Goal: Find contact information: Find contact information

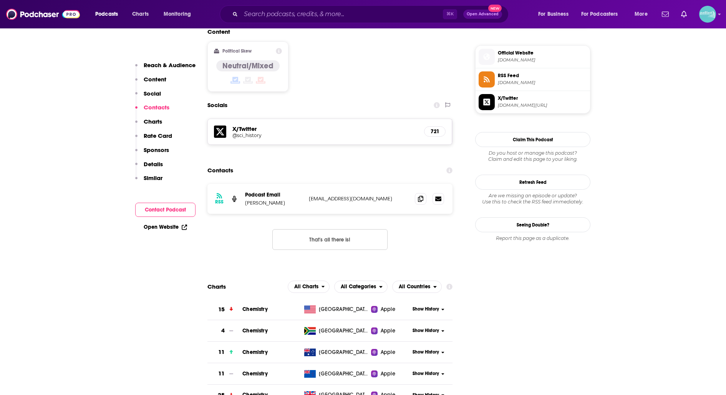
scroll to position [635, 0]
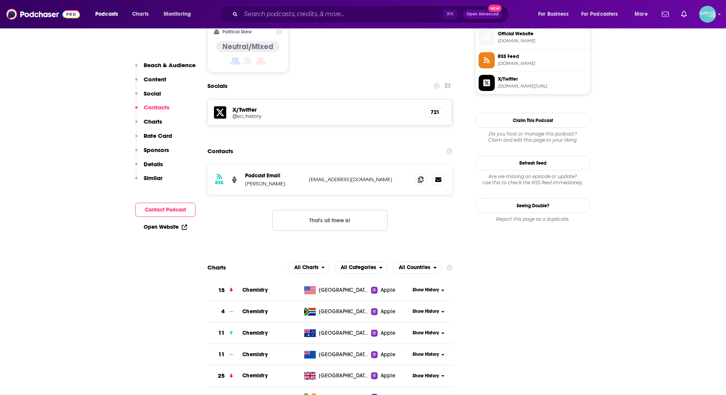
drag, startPoint x: 296, startPoint y: 146, endPoint x: 245, endPoint y: 145, distance: 50.7
click at [245, 165] on div "RSS Podcast Email Frank A. von Hippel frankvonhippel@gmail.com frankvonhippel@g…" at bounding box center [329, 180] width 245 height 30
click at [416, 174] on span at bounding box center [421, 180] width 12 height 12
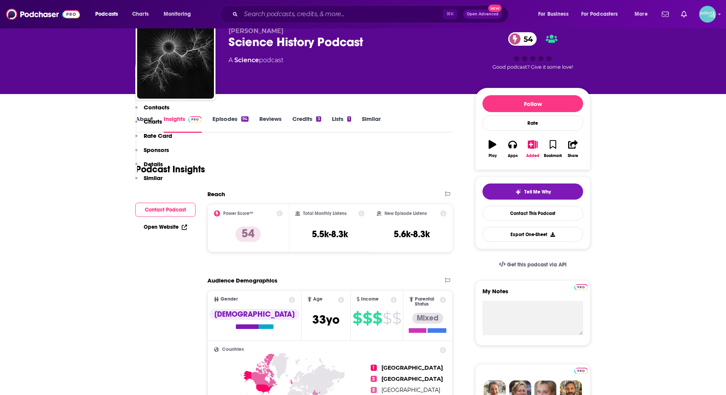
scroll to position [0, 0]
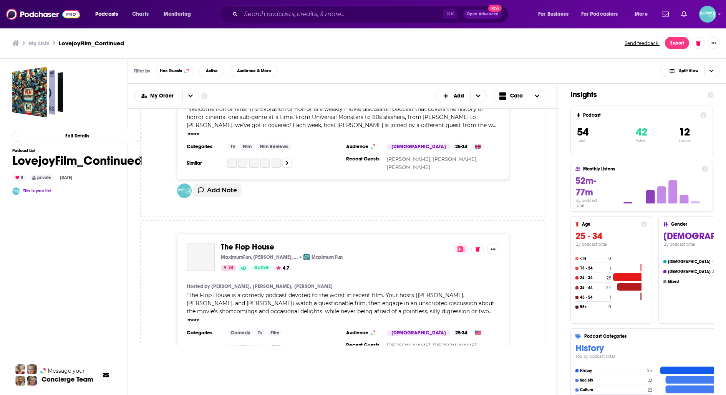
scroll to position [2352, 0]
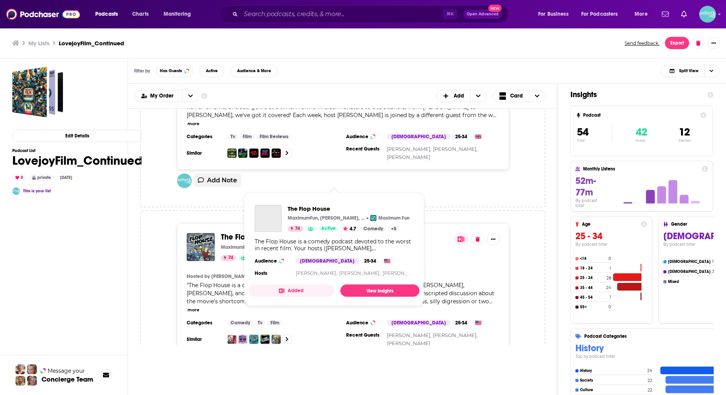
click at [263, 232] on span "The Flop House" at bounding box center [247, 237] width 53 height 10
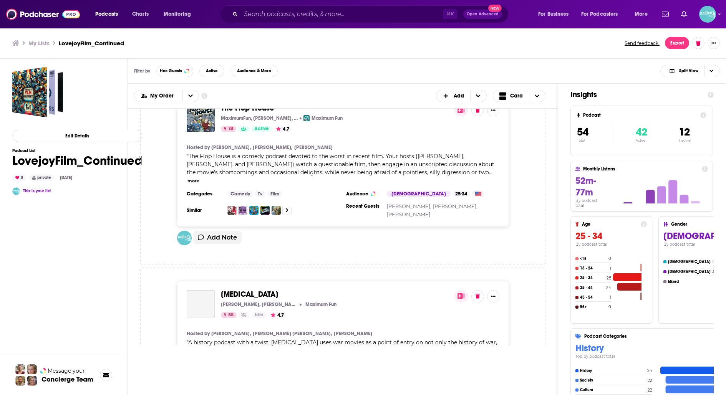
scroll to position [2486, 0]
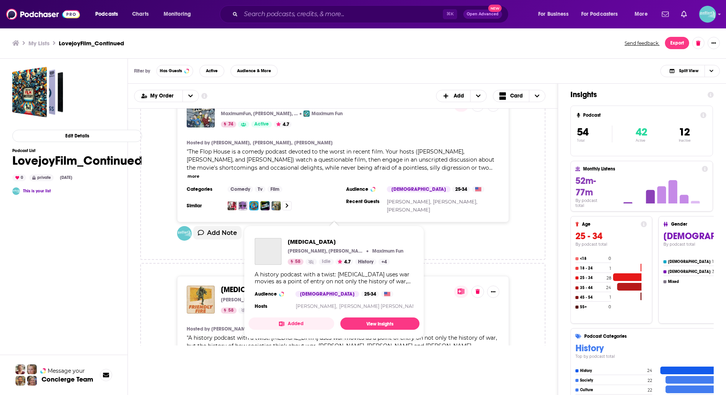
click at [240, 285] on span "Friendly Fire" at bounding box center [249, 290] width 57 height 10
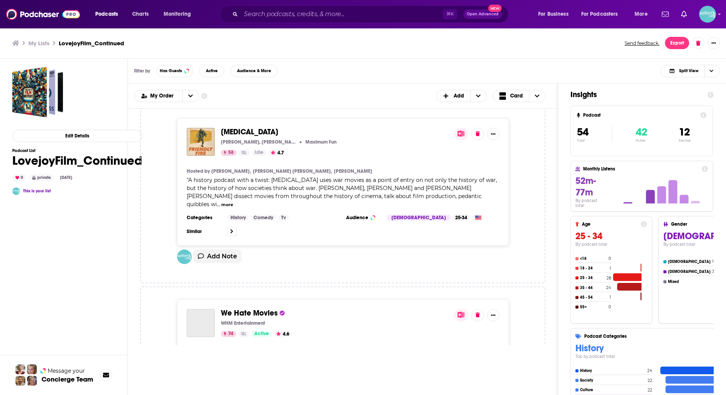
scroll to position [2682, 0]
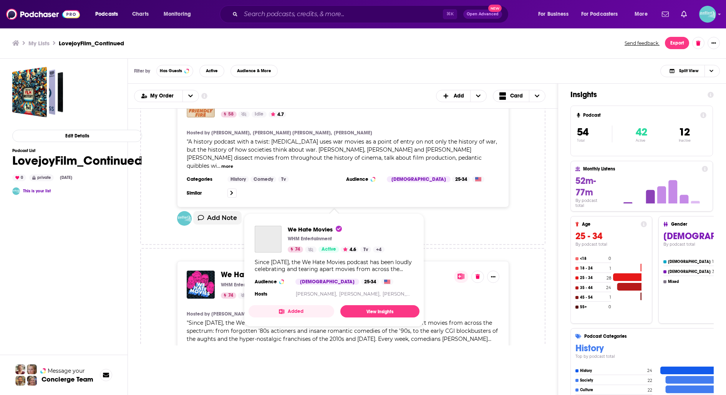
click at [254, 270] on span "We Hate Movies" at bounding box center [249, 275] width 57 height 10
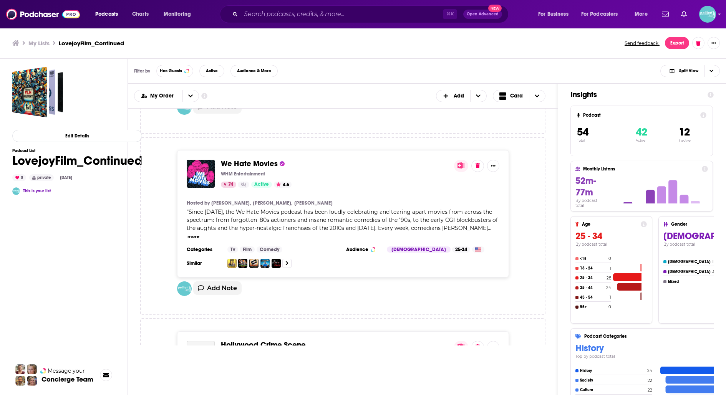
scroll to position [2809, 0]
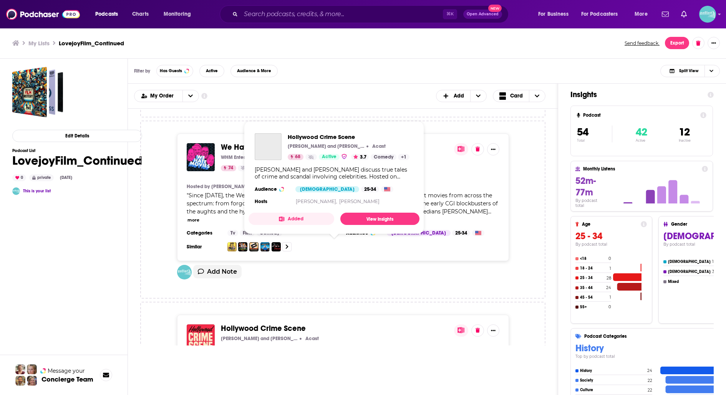
click at [254, 324] on span "Hollywood Crime Scene" at bounding box center [263, 329] width 85 height 10
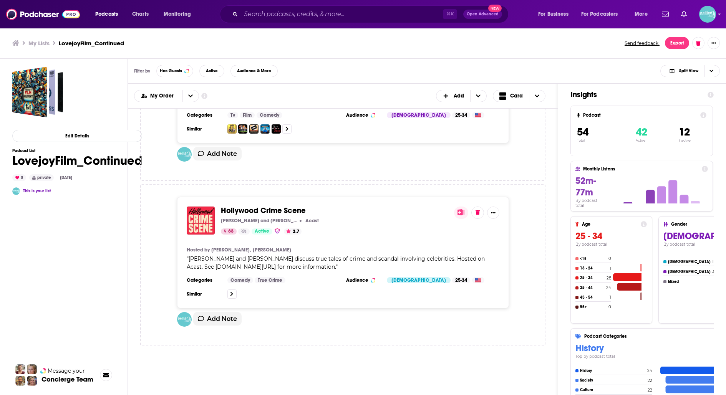
scroll to position [2935, 0]
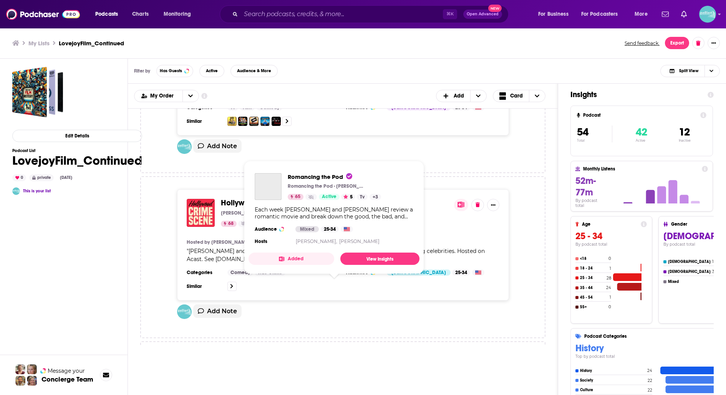
click at [250, 363] on span "Romancing the Pod" at bounding box center [256, 368] width 70 height 10
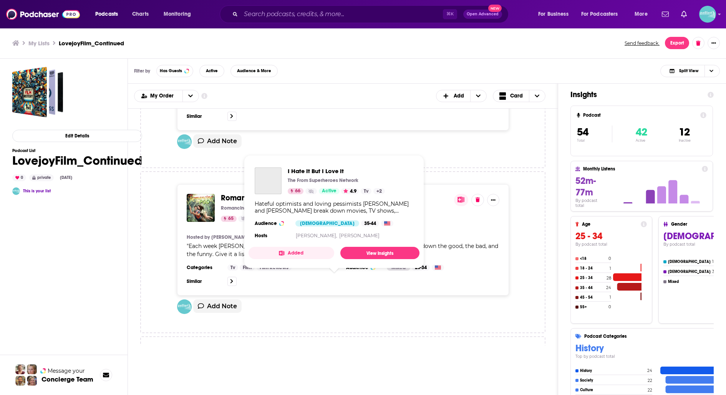
click at [251, 358] on span "I Hate It But I Love It" at bounding box center [256, 363] width 70 height 10
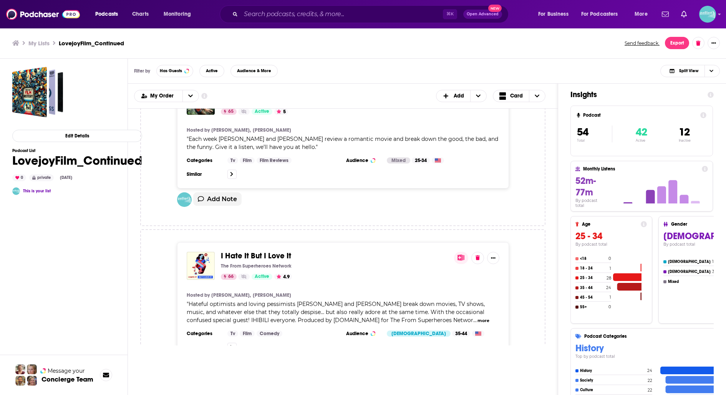
scroll to position [3219, 0]
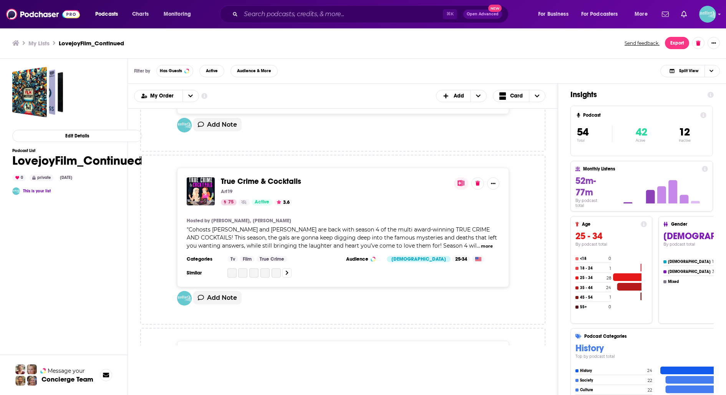
scroll to position [3472, 0]
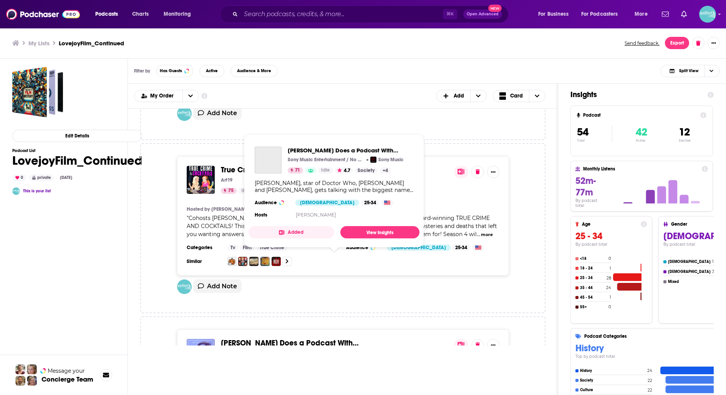
click at [268, 338] on span "David Tennant Does a Podcast With…" at bounding box center [290, 343] width 138 height 10
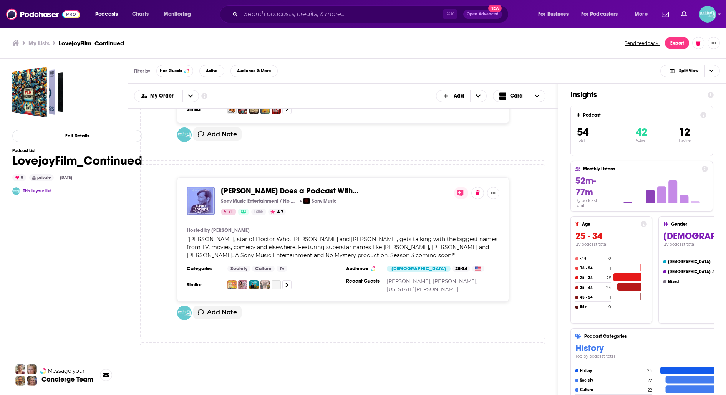
scroll to position [3628, 0]
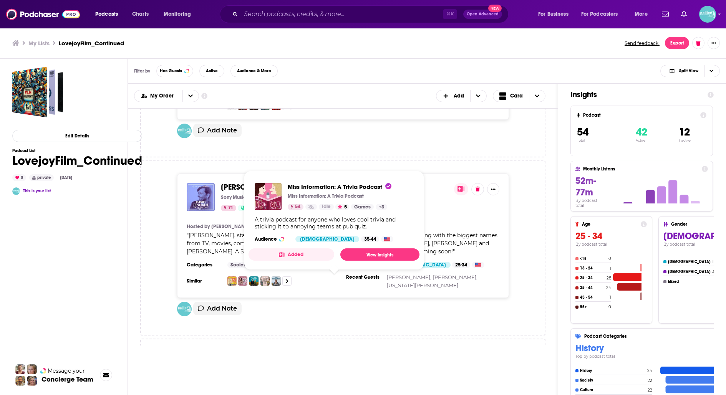
click at [269, 361] on span "Miss Information: A Trivia Podcast" at bounding box center [280, 366] width 118 height 10
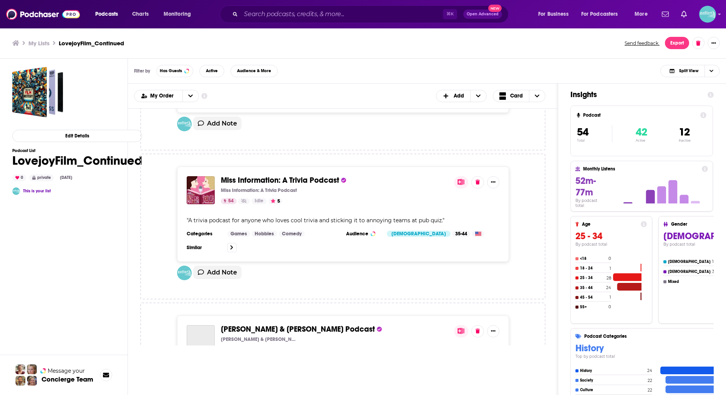
scroll to position [3817, 0]
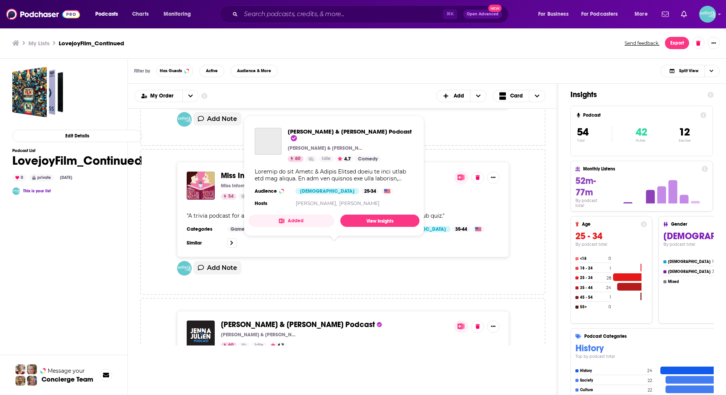
click at [267, 320] on span "Jenna & Julien Podcast" at bounding box center [298, 325] width 154 height 10
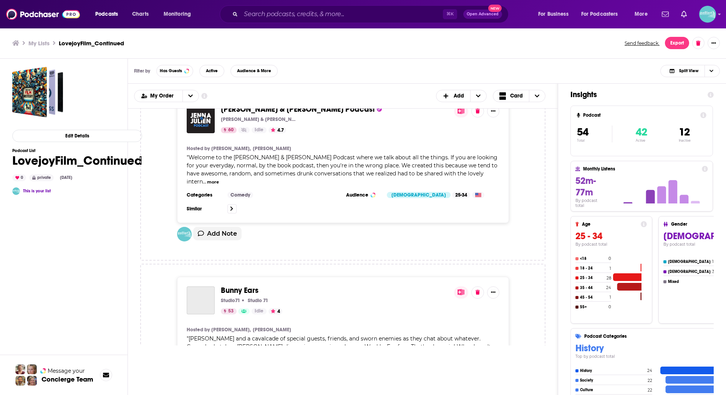
scroll to position [4043, 0]
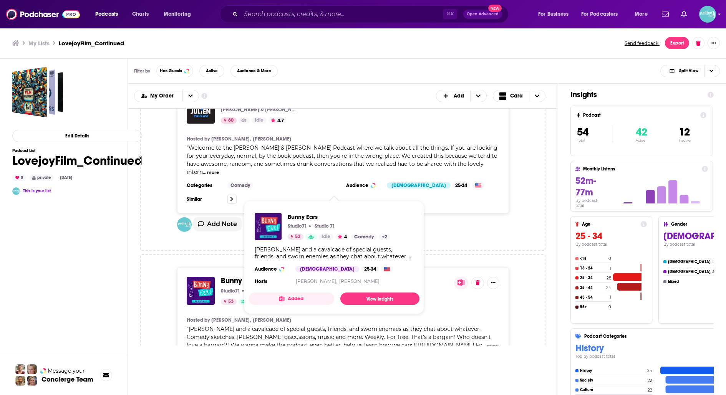
click at [246, 276] on span "Bunny Ears" at bounding box center [240, 281] width 38 height 10
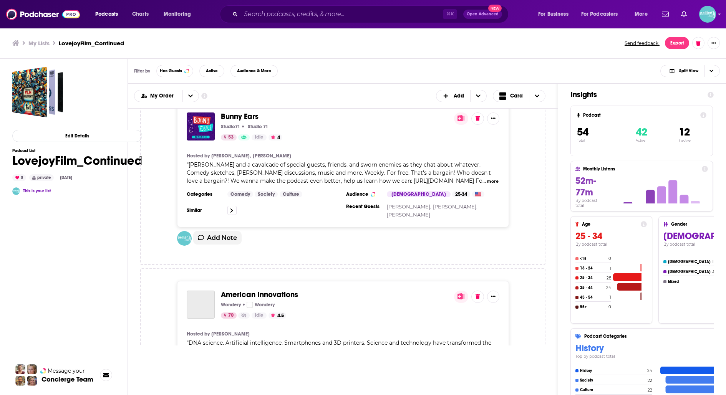
scroll to position [4238, 0]
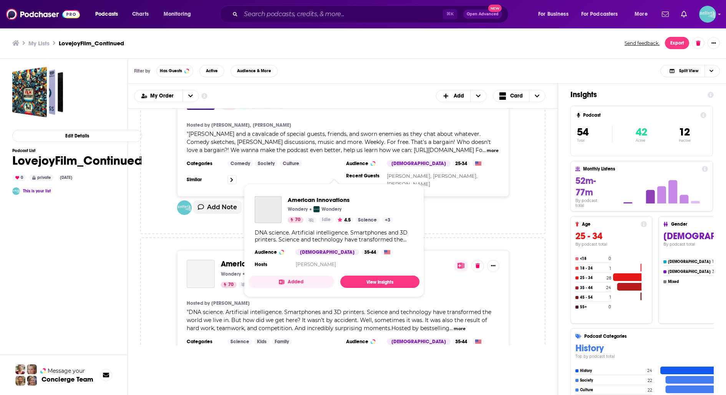
click at [289, 259] on span "American Innovations" at bounding box center [259, 264] width 77 height 10
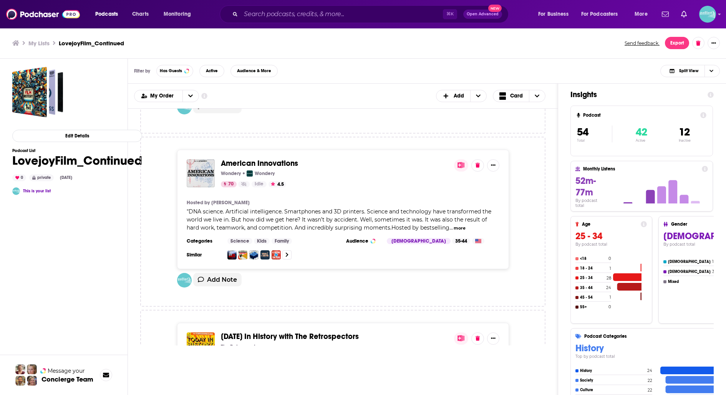
scroll to position [4365, 0]
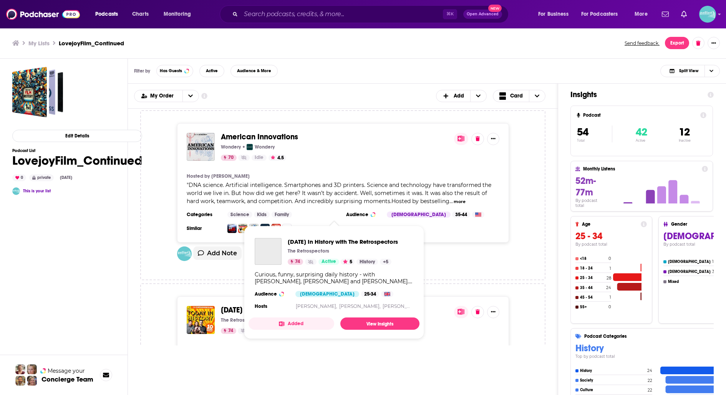
click at [331, 305] on span "[DATE] In History with The Retrospectors" at bounding box center [290, 310] width 138 height 10
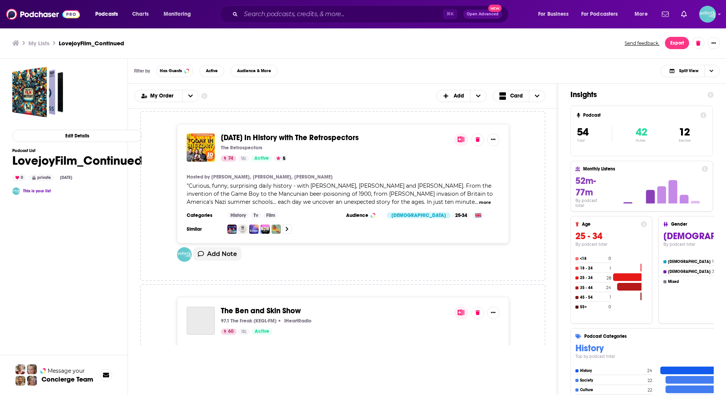
scroll to position [4552, 0]
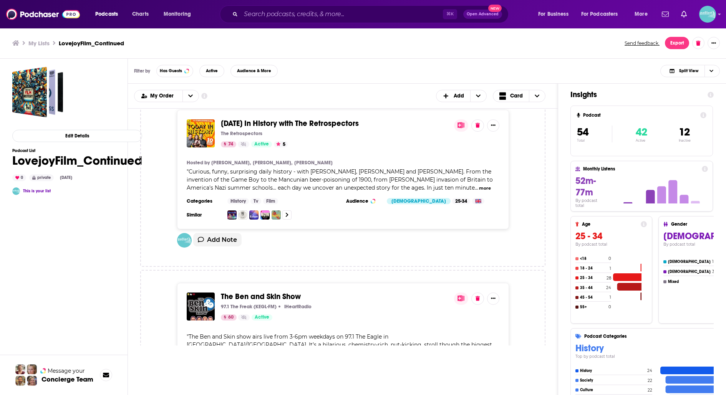
click at [295, 292] on span "The Ben and Skin Show" at bounding box center [261, 297] width 80 height 10
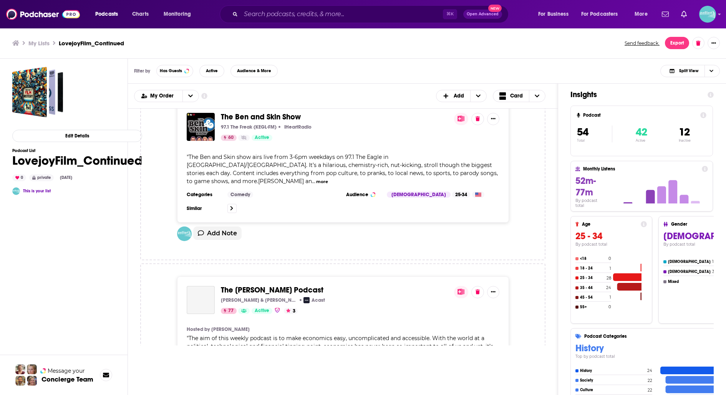
scroll to position [4733, 0]
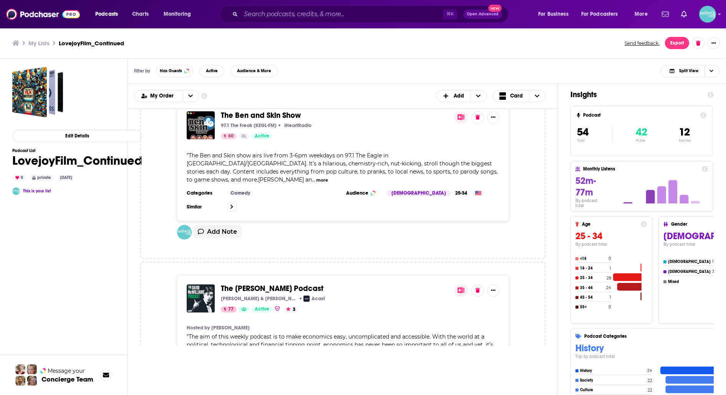
click at [321, 284] on span "The David McWilliams Podcast" at bounding box center [272, 289] width 103 height 10
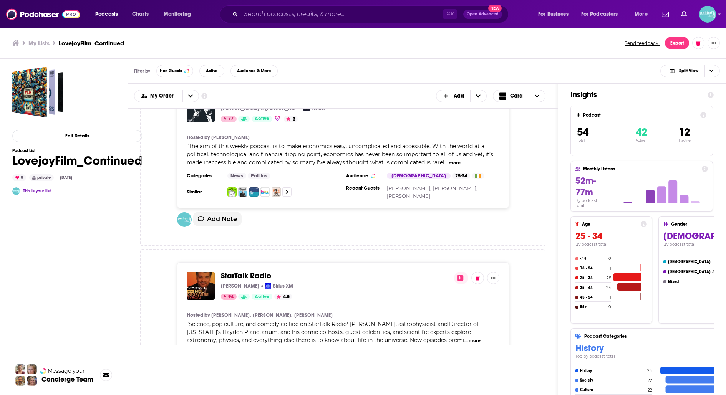
scroll to position [4925, 0]
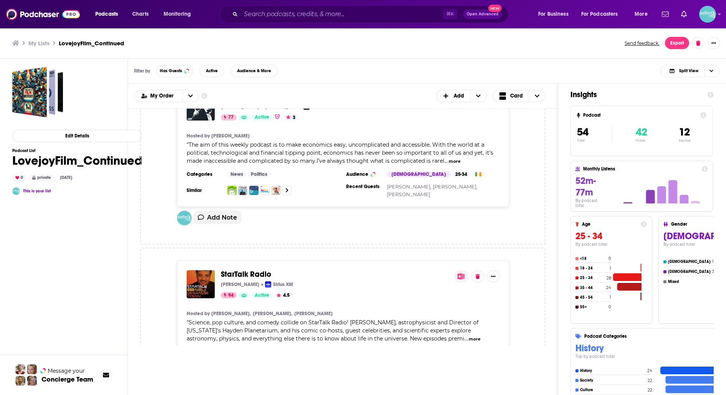
click at [265, 270] on span "StarTalk Radio" at bounding box center [246, 275] width 50 height 10
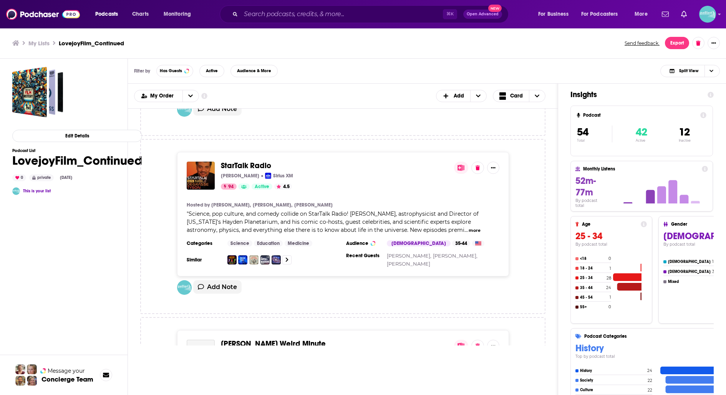
scroll to position [5049, 0]
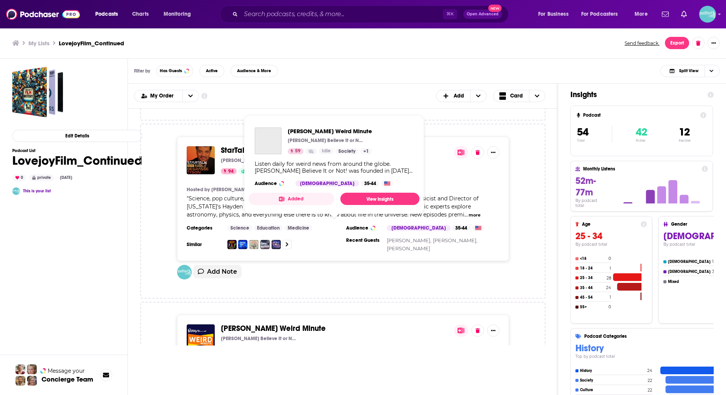
click at [292, 324] on span "Ripley's Weird Minute" at bounding box center [273, 329] width 105 height 10
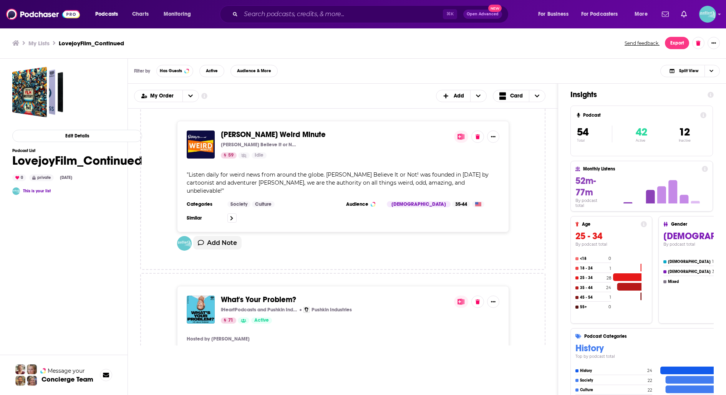
scroll to position [5248, 0]
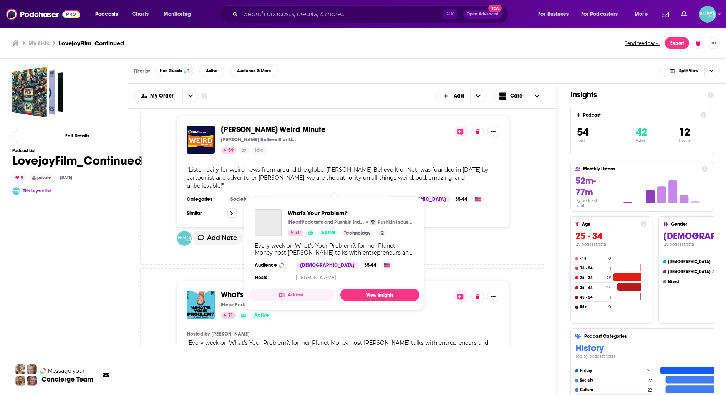
click at [285, 290] on span "What's Your Problem?" at bounding box center [258, 295] width 75 height 10
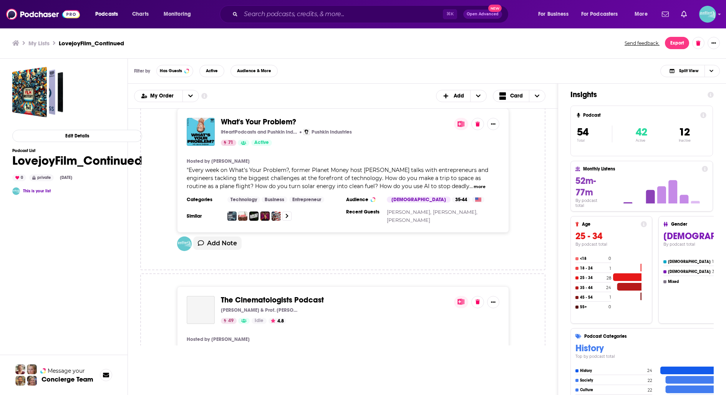
scroll to position [5441, 0]
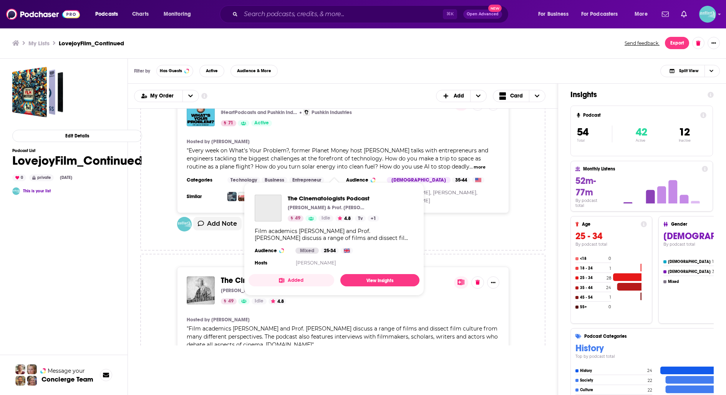
click at [315, 276] on span "The Cinematologists Podcast" at bounding box center [272, 281] width 103 height 10
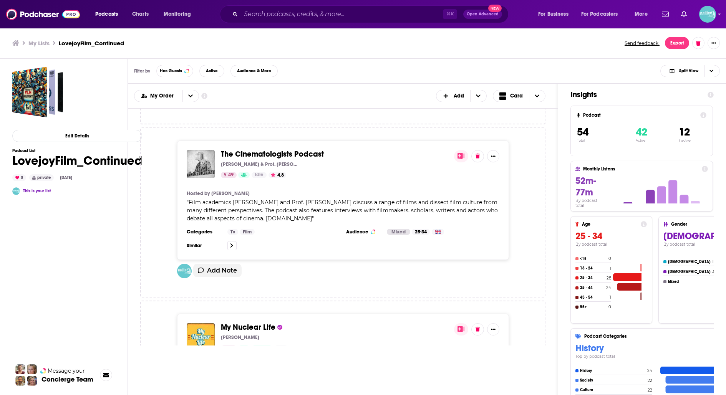
scroll to position [5575, 0]
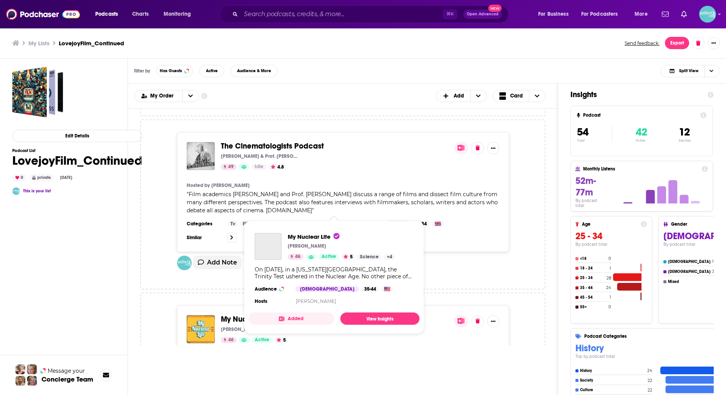
click at [249, 315] on span "My Nuclear Life" at bounding box center [248, 320] width 55 height 10
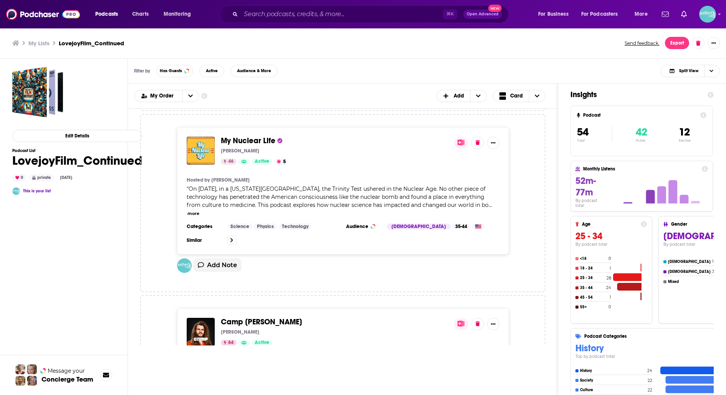
scroll to position [5767, 0]
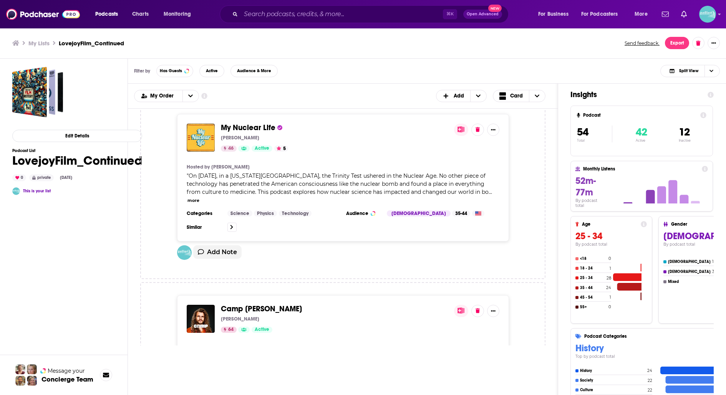
click at [265, 304] on span "Camp Gagnon" at bounding box center [261, 309] width 81 height 10
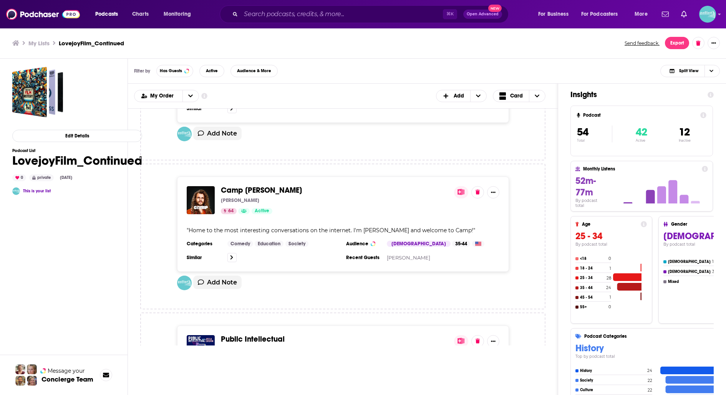
scroll to position [5888, 0]
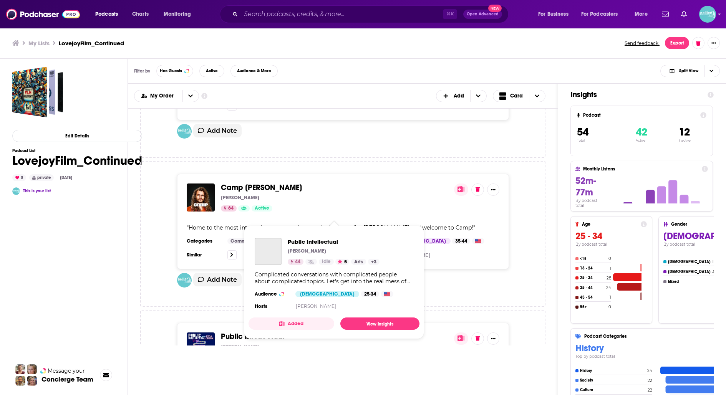
click at [270, 332] on span "Public Intellectual" at bounding box center [253, 337] width 64 height 10
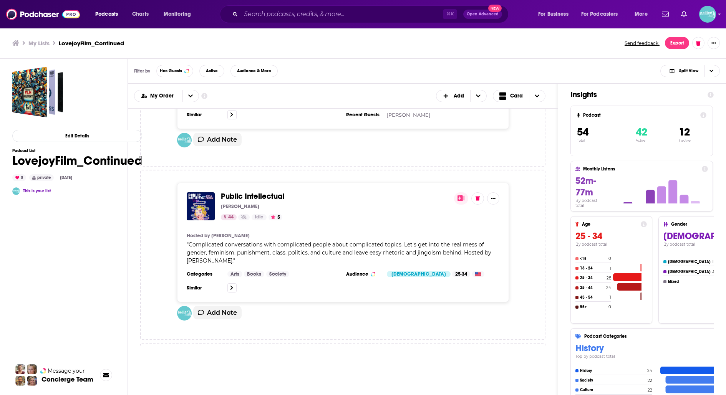
scroll to position [6034, 0]
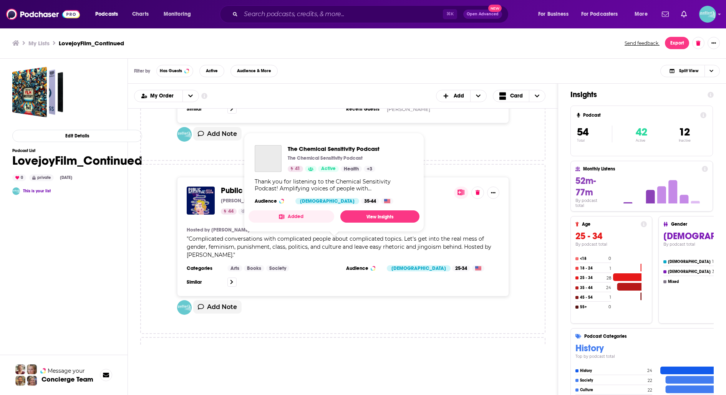
click at [306, 359] on span "The Chemical Sensitivity Podcast" at bounding box center [279, 364] width 116 height 10
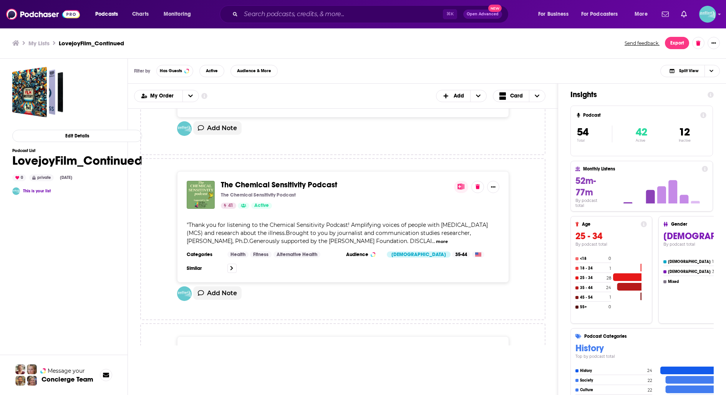
scroll to position [6222, 0]
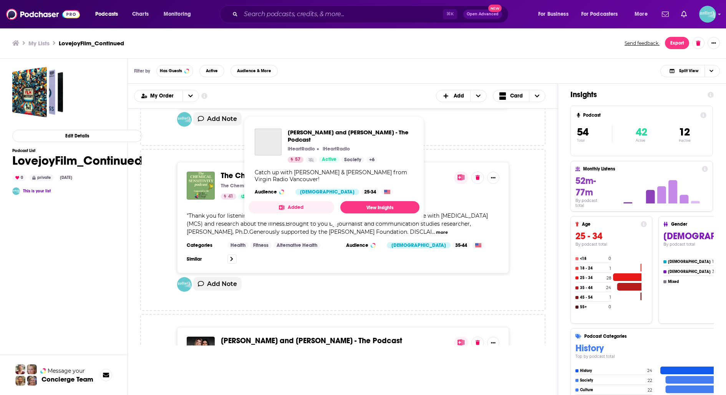
click at [294, 336] on span "Holly and Nira - The Podcast" at bounding box center [311, 341] width 181 height 10
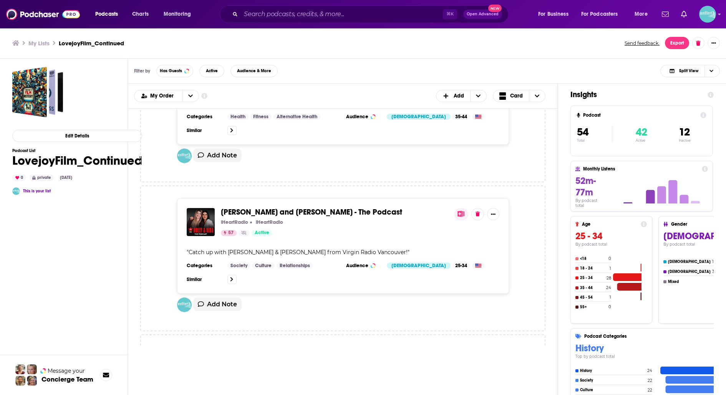
scroll to position [6356, 0]
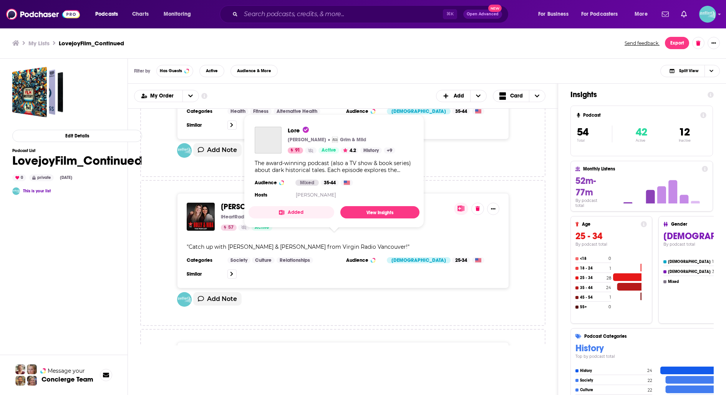
click at [231, 351] on span "Lore" at bounding box center [228, 356] width 15 height 10
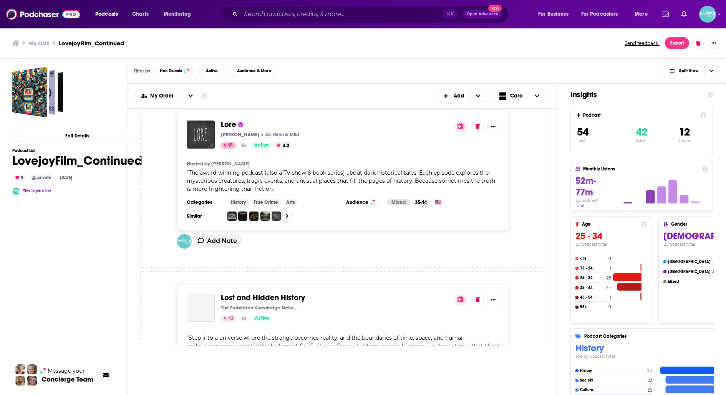
scroll to position [6593, 0]
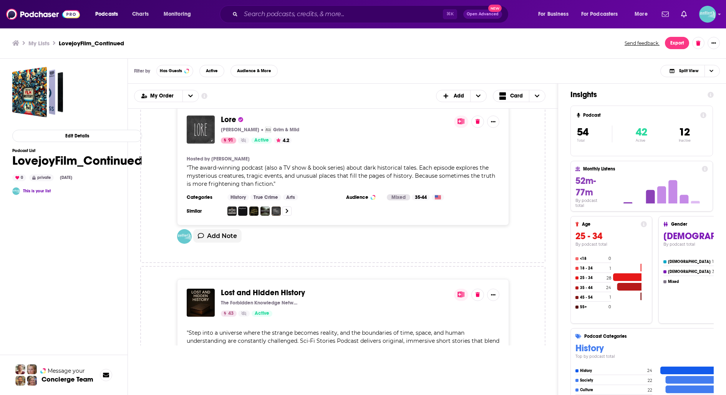
click at [286, 288] on span "Lost and Hidden History" at bounding box center [263, 293] width 84 height 10
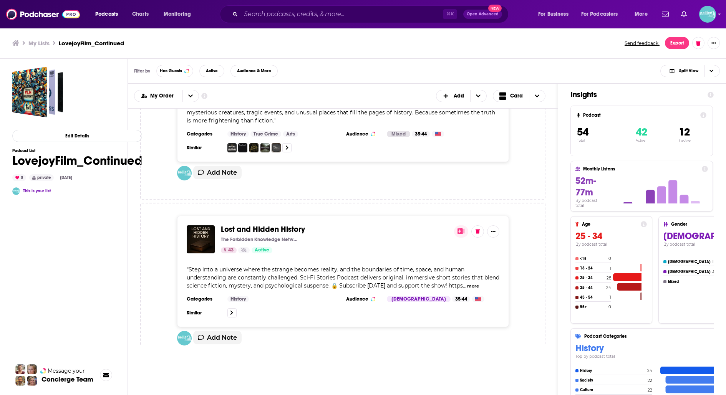
scroll to position [6664, 0]
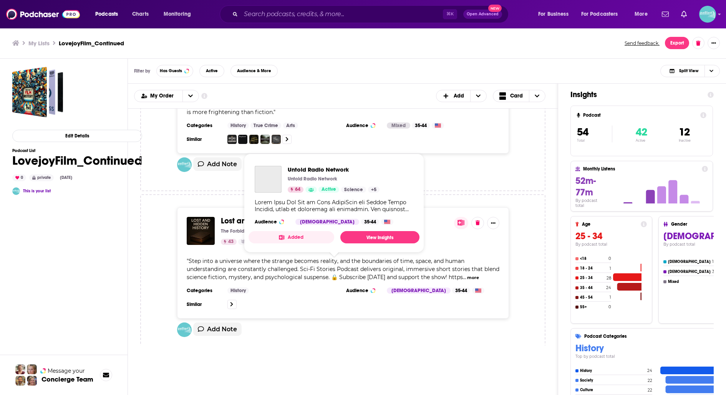
click at [261, 381] on span "Untold Radio Network" at bounding box center [259, 386] width 77 height 10
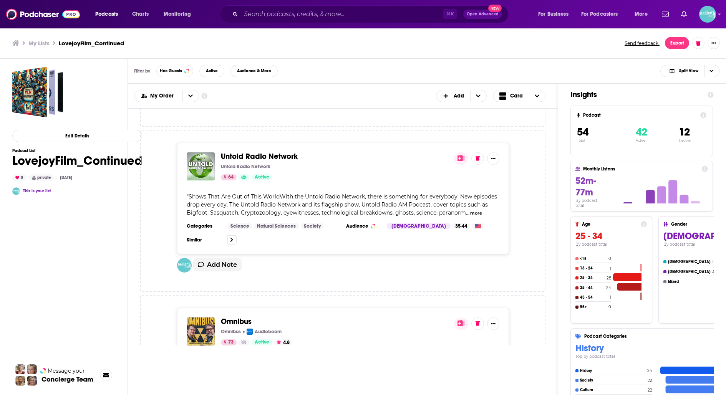
scroll to position [6906, 0]
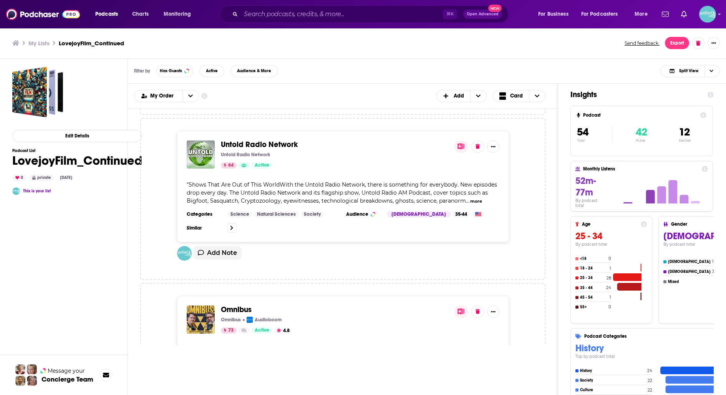
click at [239, 305] on span "Omnibus" at bounding box center [236, 310] width 31 height 10
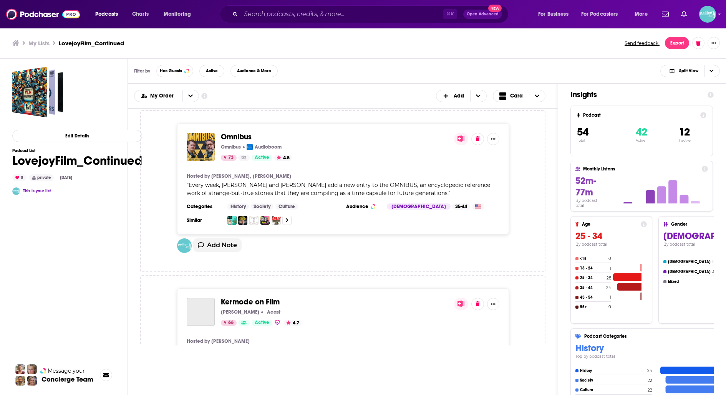
scroll to position [7101, 0]
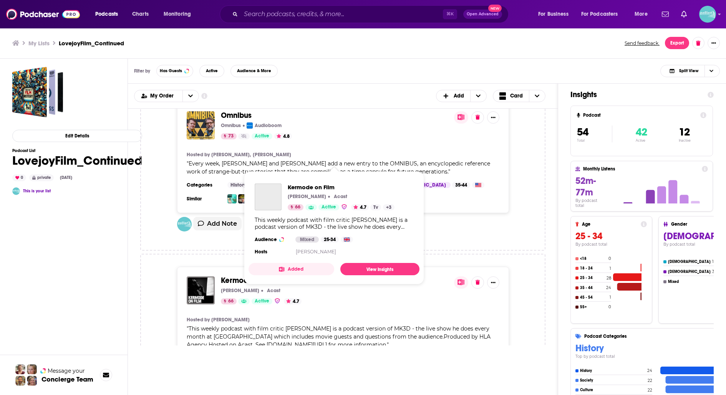
click at [244, 276] on span "Kermode on Film" at bounding box center [250, 281] width 59 height 10
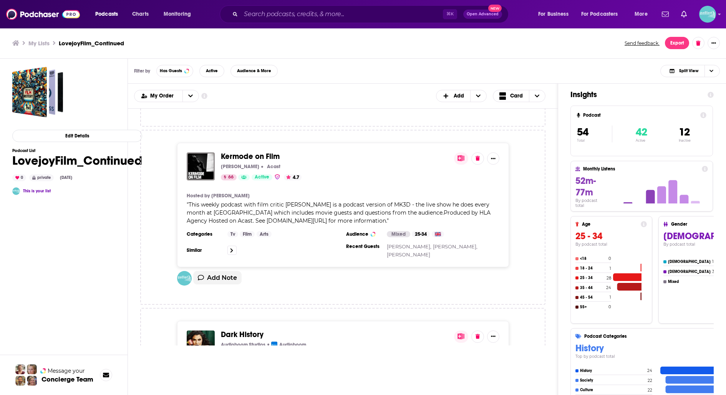
scroll to position [7230, 0]
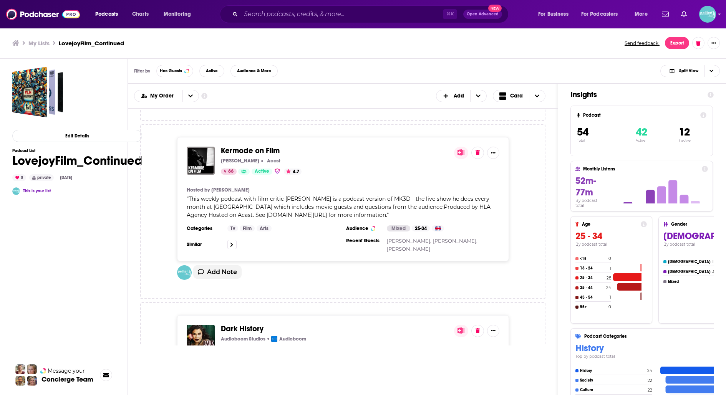
click at [248, 324] on span "Dark History" at bounding box center [242, 329] width 43 height 10
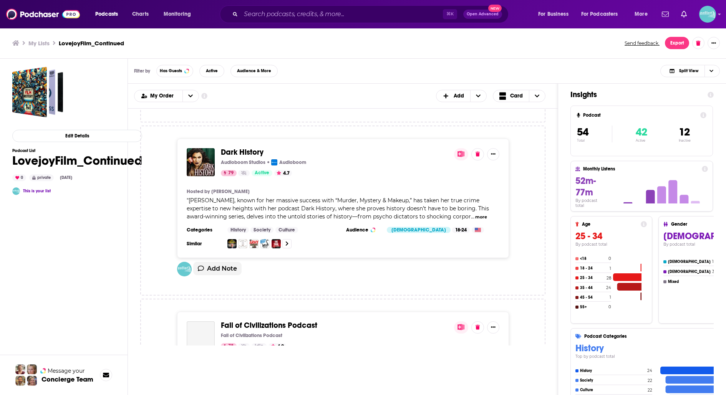
scroll to position [7413, 0]
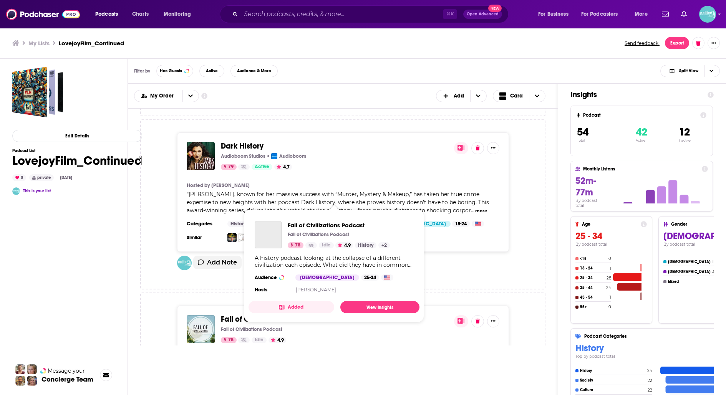
click at [265, 315] on span "Fall of Civilizations Podcast" at bounding box center [269, 320] width 96 height 10
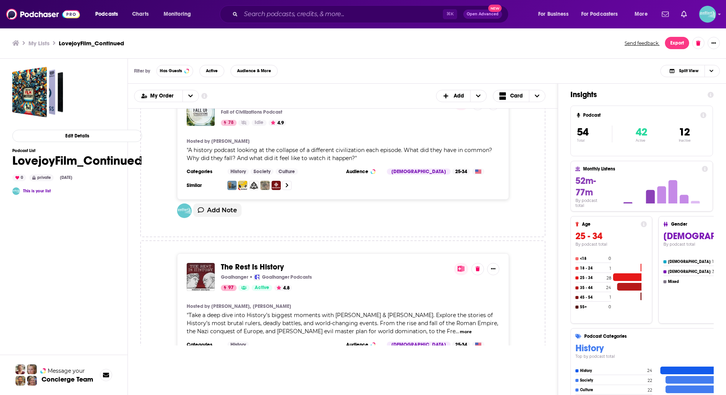
scroll to position [7633, 0]
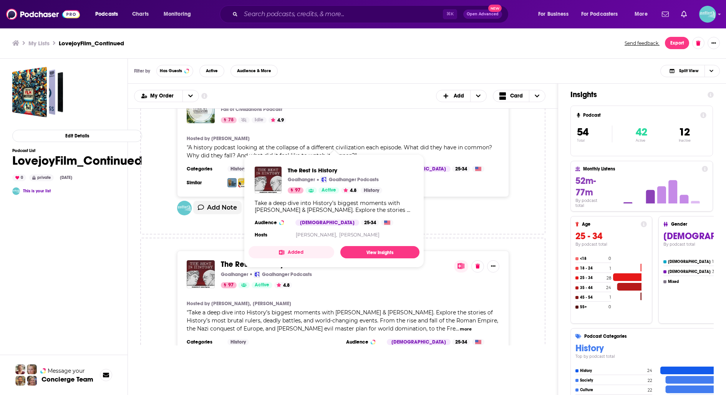
click at [249, 260] on span "The Rest Is History" at bounding box center [252, 265] width 63 height 10
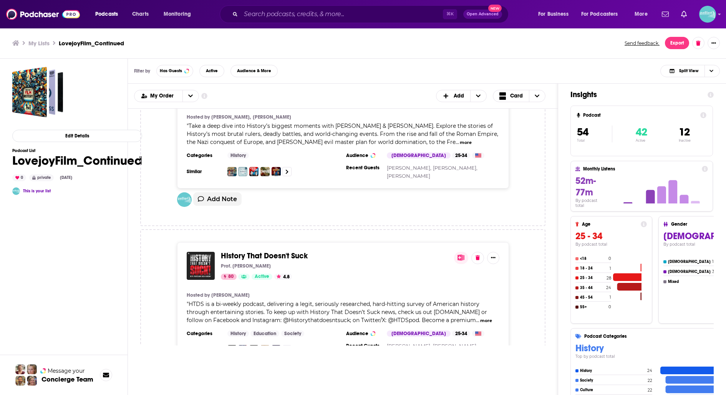
scroll to position [7821, 0]
click at [278, 250] on span "History That Doesn't Suck" at bounding box center [264, 255] width 87 height 10
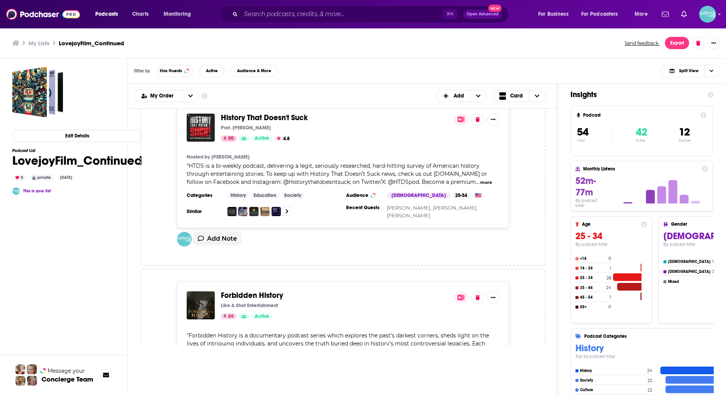
scroll to position [7968, 0]
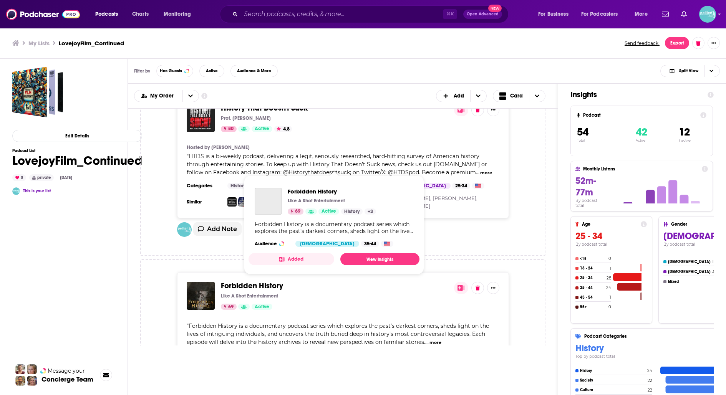
click at [255, 281] on span "Forbidden History" at bounding box center [252, 286] width 62 height 10
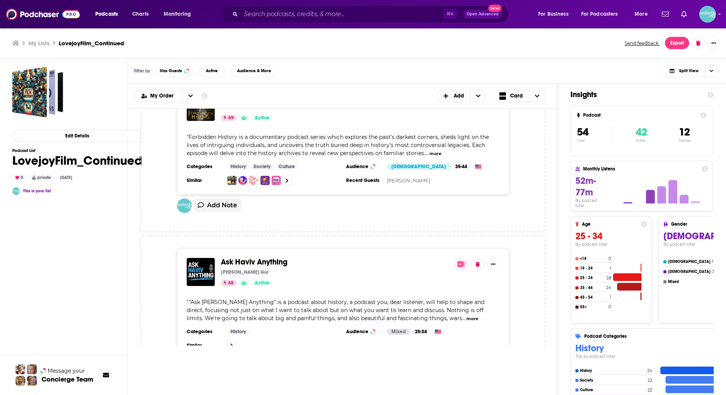
scroll to position [8162, 0]
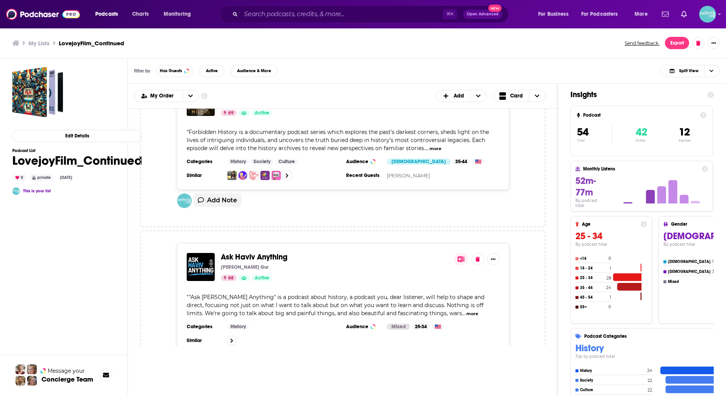
click at [273, 252] on span "Ask Haviv Anything" at bounding box center [254, 257] width 66 height 10
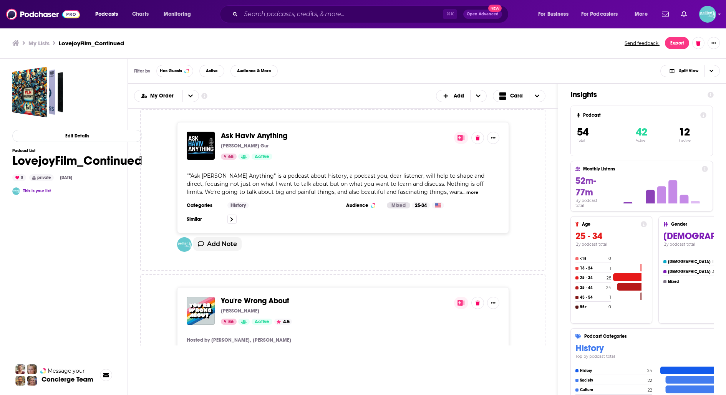
scroll to position [8300, 0]
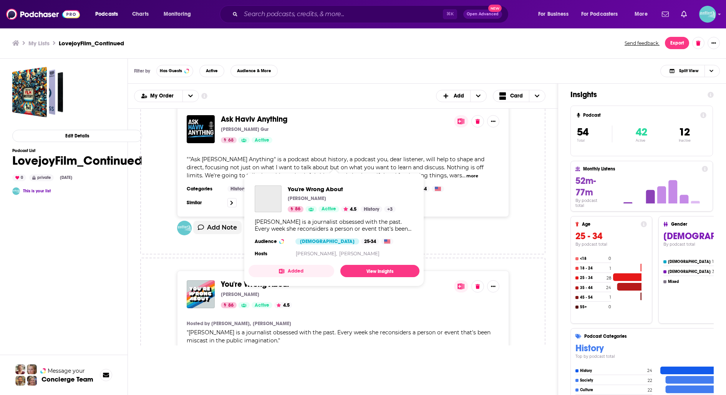
click at [268, 280] on span "You're Wrong About" at bounding box center [255, 285] width 68 height 10
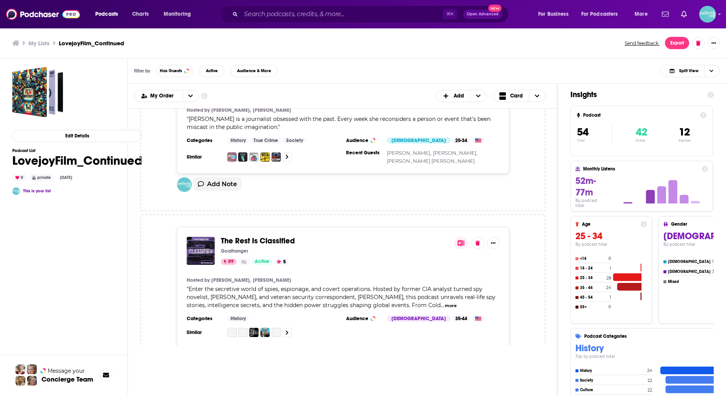
scroll to position [8520, 0]
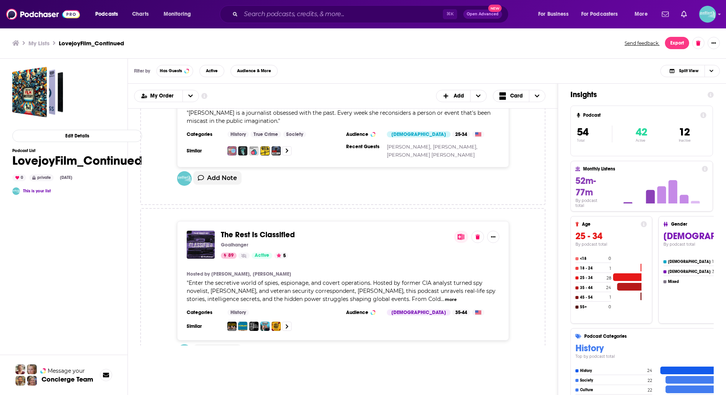
click at [277, 230] on span "The Rest Is Classified" at bounding box center [258, 235] width 74 height 10
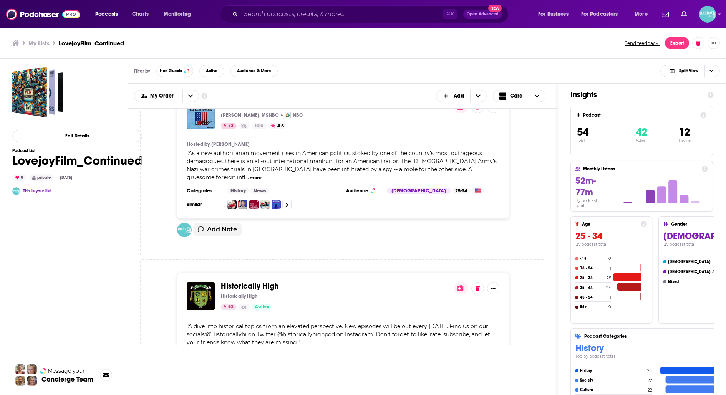
scroll to position [8828, 0]
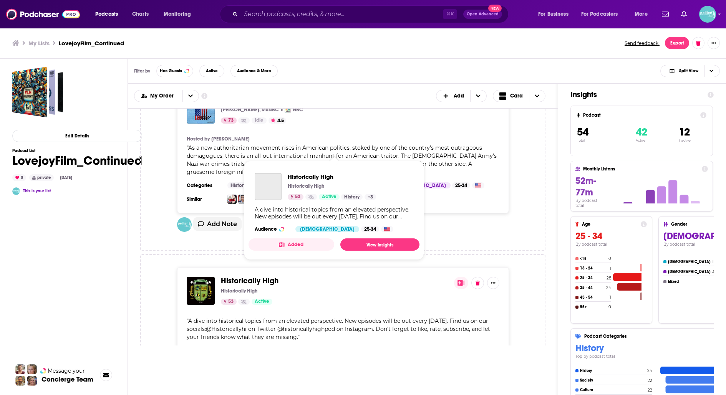
click at [255, 276] on span "Historically High" at bounding box center [250, 281] width 58 height 10
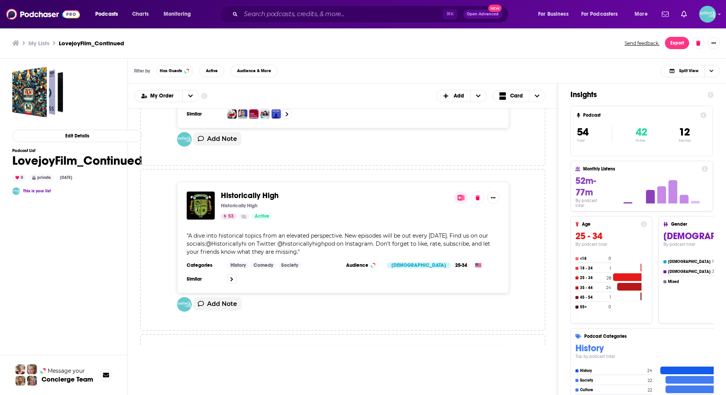
scroll to position [8942, 0]
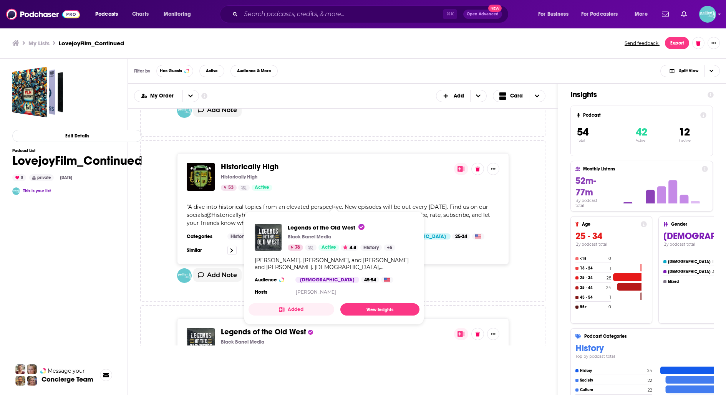
click at [259, 327] on span "Legends of the Old West" at bounding box center [263, 332] width 85 height 10
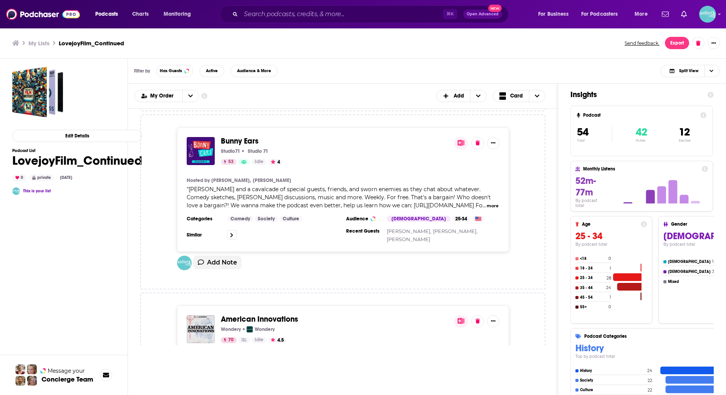
scroll to position [6216, 0]
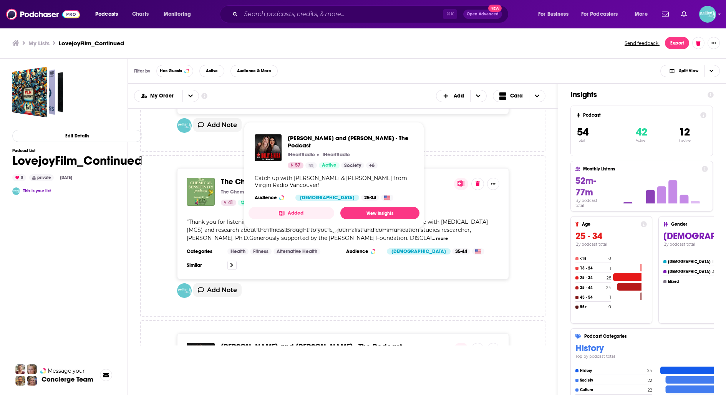
click at [257, 342] on span "Holly and Nira - The Podcast" at bounding box center [311, 347] width 181 height 10
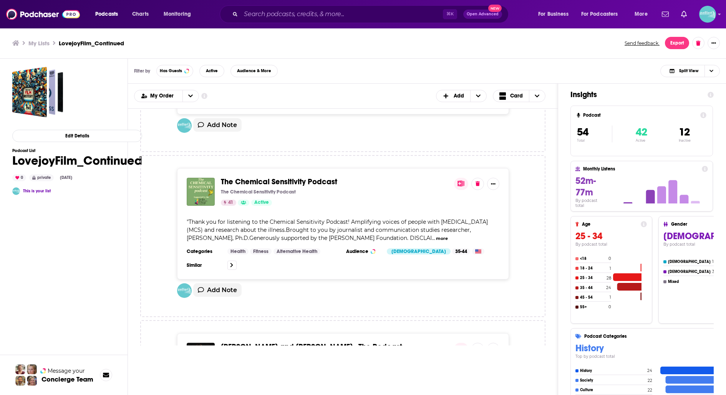
scroll to position [6538, 0]
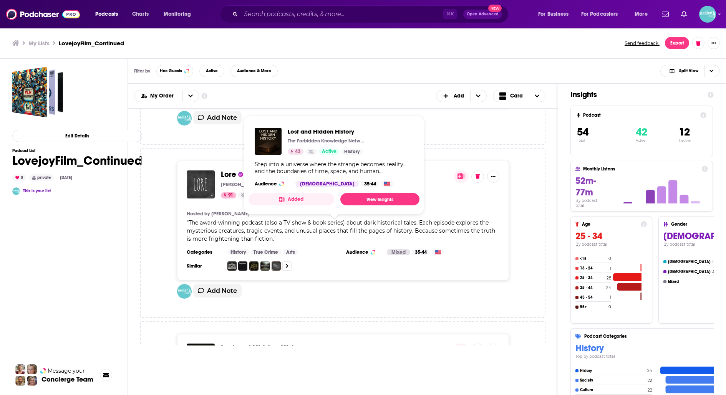
click at [257, 343] on span "Lost and Hidden History" at bounding box center [263, 348] width 84 height 10
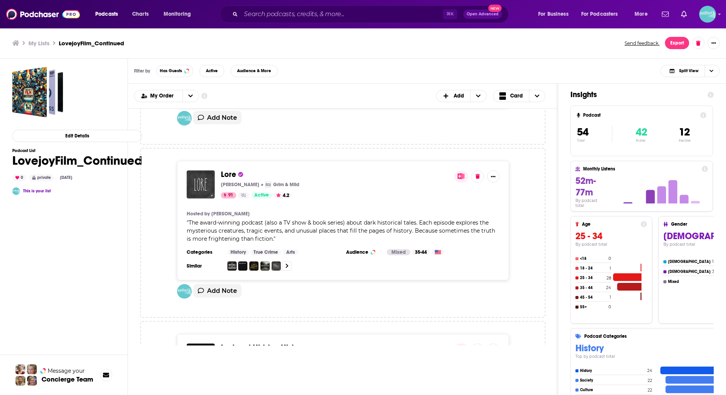
scroll to position [6703, 0]
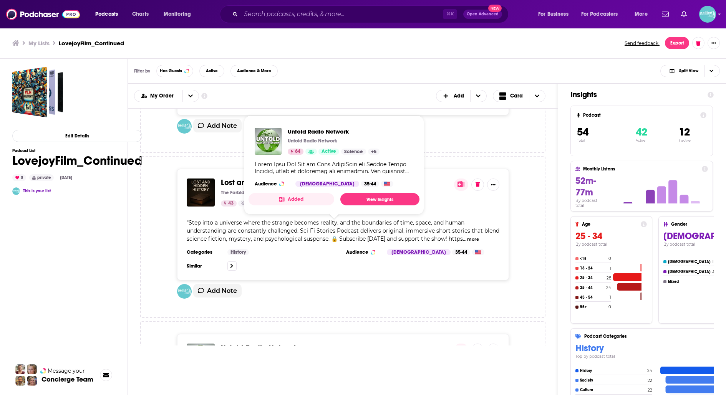
click at [257, 343] on span "Untold Radio Network" at bounding box center [259, 348] width 77 height 10
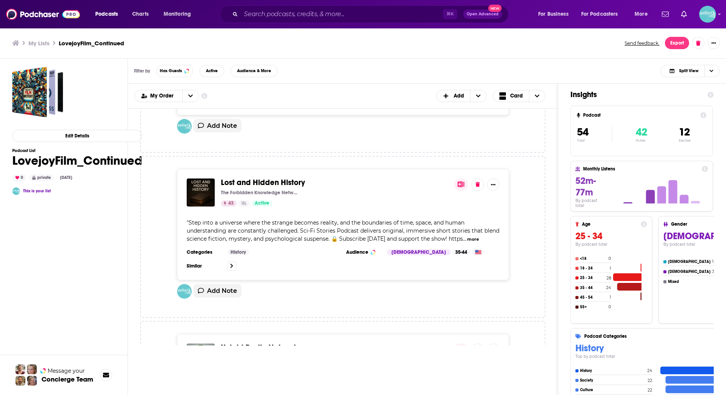
scroll to position [7904, 0]
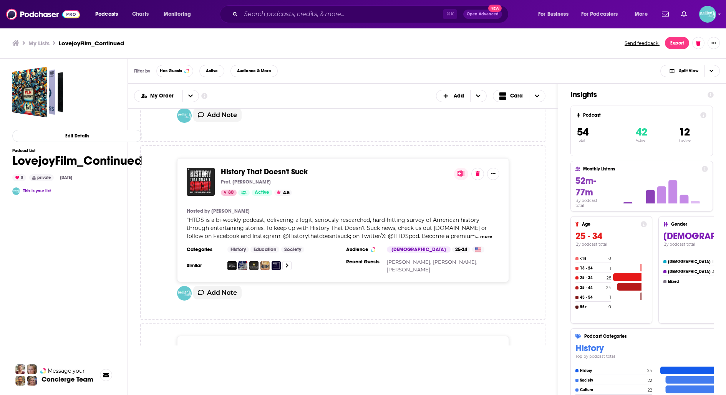
click at [256, 345] on span "Forbidden History" at bounding box center [252, 350] width 62 height 10
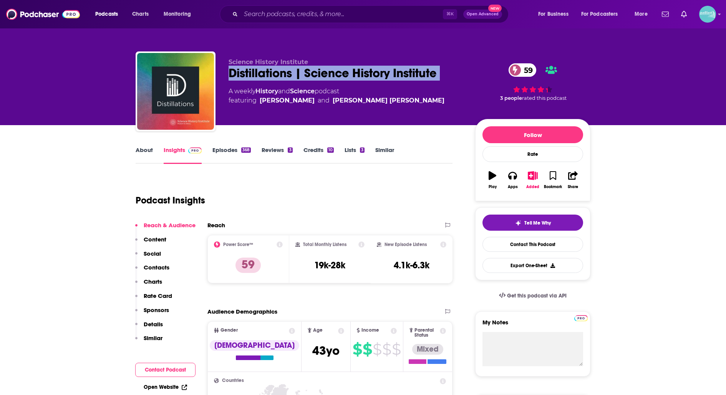
drag, startPoint x: 462, startPoint y: 85, endPoint x: 223, endPoint y: 76, distance: 239.1
click at [223, 76] on div "Science History Institute Distillations | Science History Institute 59 A weekly…" at bounding box center [363, 92] width 455 height 83
copy div "Distillations | Science History Institute 59"
click at [495, 246] on link "Contact This Podcast" at bounding box center [533, 244] width 101 height 15
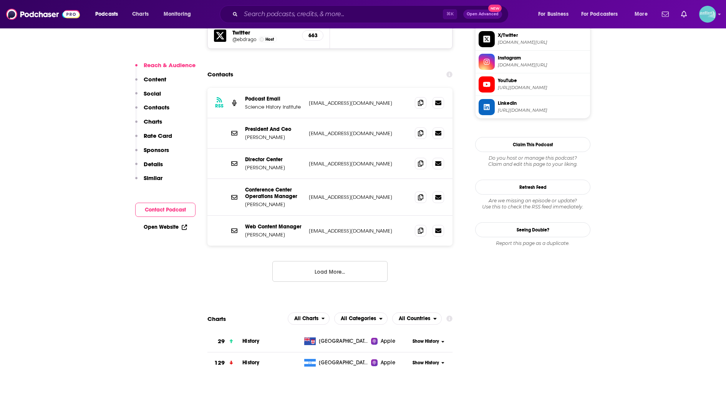
scroll to position [755, 0]
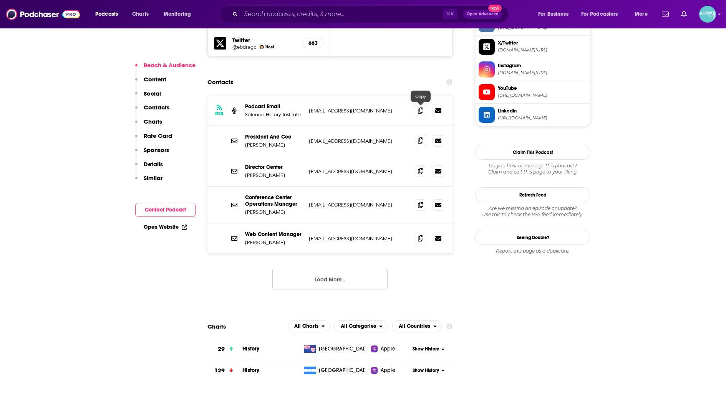
click at [420, 138] on icon at bounding box center [420, 141] width 5 height 6
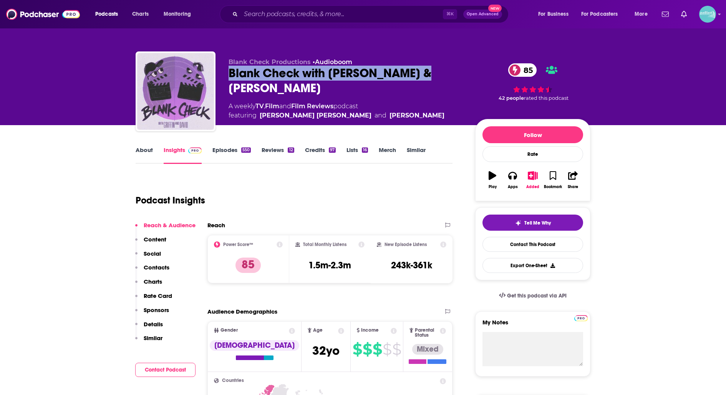
drag, startPoint x: 419, startPoint y: 76, endPoint x: 223, endPoint y: 77, distance: 195.9
click at [223, 77] on div "Blank Check Productions • Audioboom Blank Check with [PERSON_NAME] & [PERSON_NA…" at bounding box center [363, 92] width 455 height 83
copy h2 "Blank Check with [PERSON_NAME] & [PERSON_NAME]"
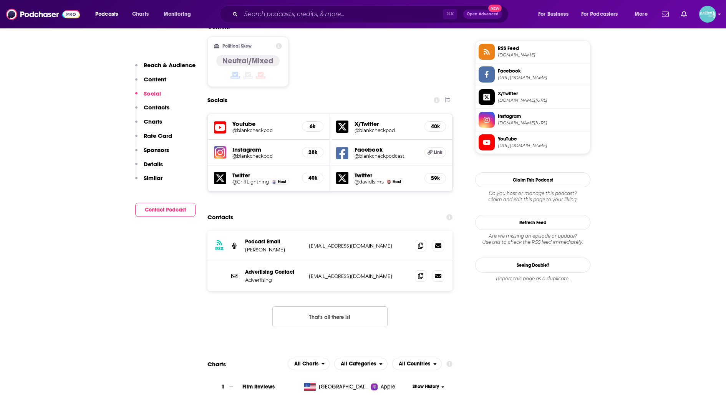
scroll to position [623, 0]
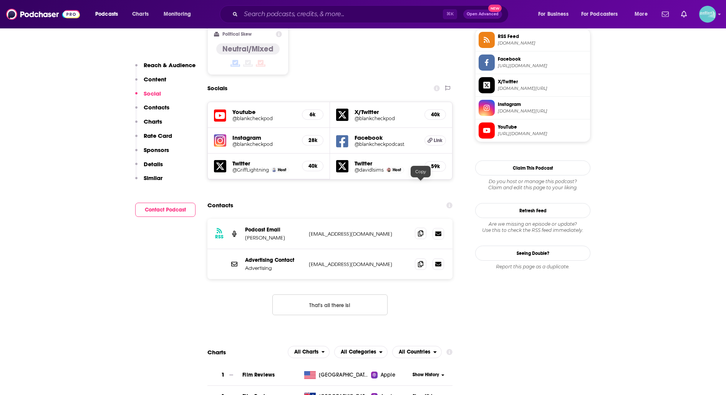
click at [418, 230] on icon at bounding box center [420, 233] width 5 height 6
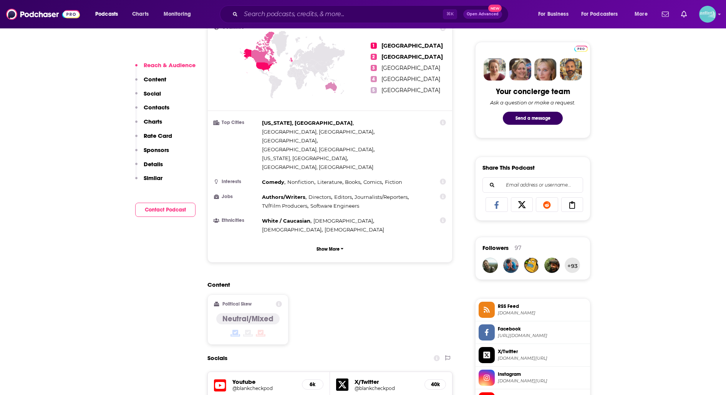
scroll to position [354, 0]
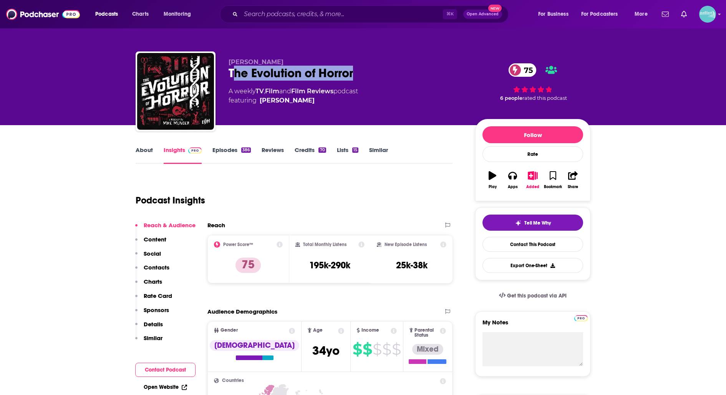
drag, startPoint x: 356, startPoint y: 76, endPoint x: 231, endPoint y: 75, distance: 124.9
click at [231, 75] on div "The Evolution of Horror 75" at bounding box center [346, 73] width 234 height 15
drag, startPoint x: 227, startPoint y: 73, endPoint x: 353, endPoint y: 76, distance: 126.4
click at [353, 76] on div "Mike Muncer The Evolution of Horror 75 A weekly TV , Film and Film Reviews podc…" at bounding box center [363, 92] width 455 height 83
copy h2 "The Evolution of Horror"
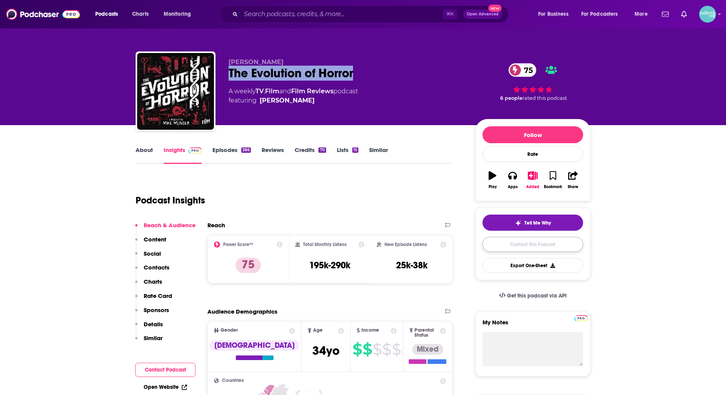
click at [494, 238] on link "Contact This Podcast" at bounding box center [533, 244] width 101 height 15
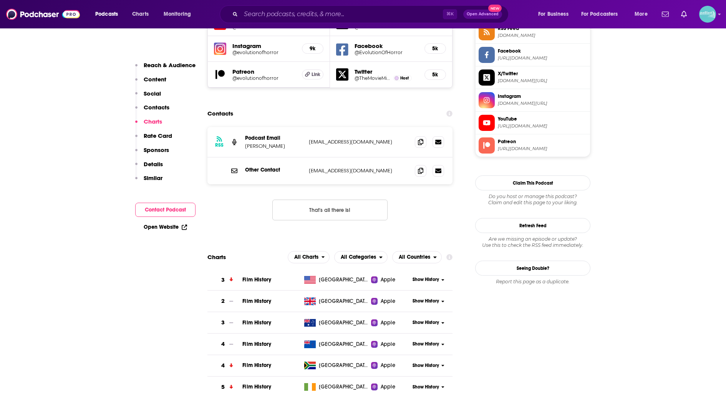
scroll to position [723, 0]
click at [419, 137] on span at bounding box center [421, 143] width 12 height 12
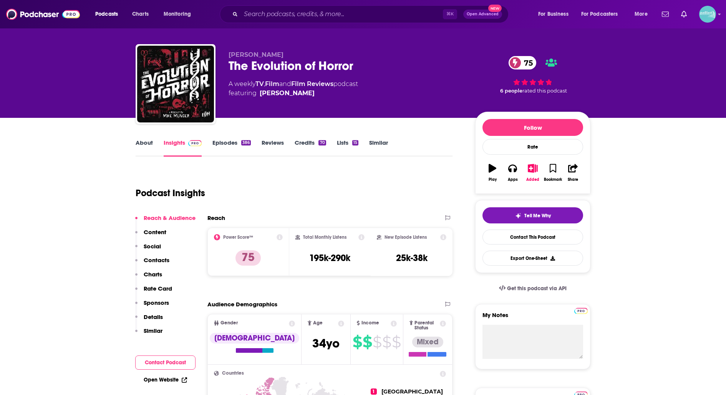
scroll to position [0, 0]
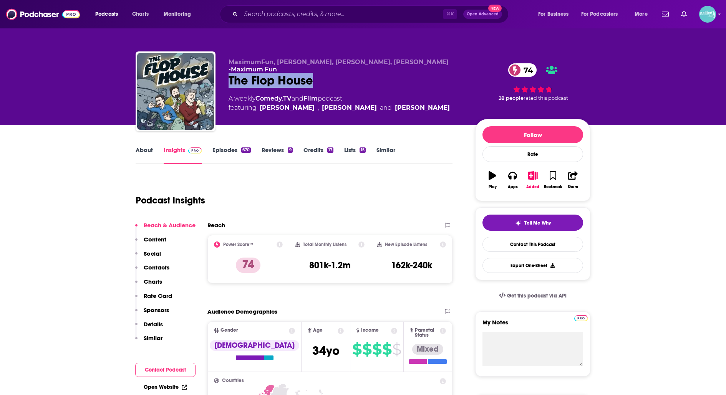
drag, startPoint x: 321, startPoint y: 80, endPoint x: 229, endPoint y: 77, distance: 92.2
click at [229, 77] on div "The Flop House 74" at bounding box center [346, 80] width 234 height 15
copy h2 "The Flop House"
click at [489, 242] on link "Contact This Podcast" at bounding box center [533, 244] width 101 height 15
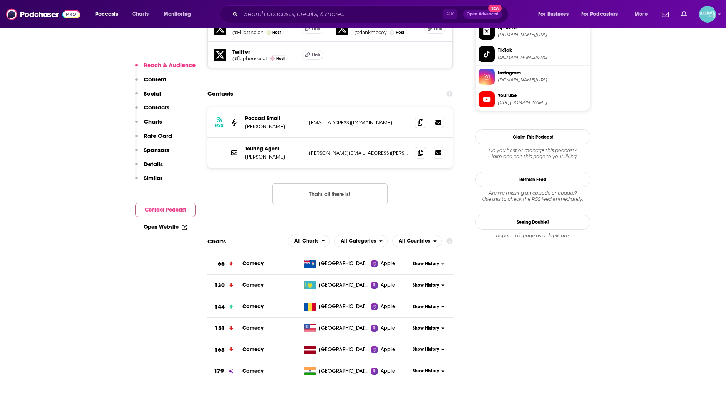
scroll to position [747, 0]
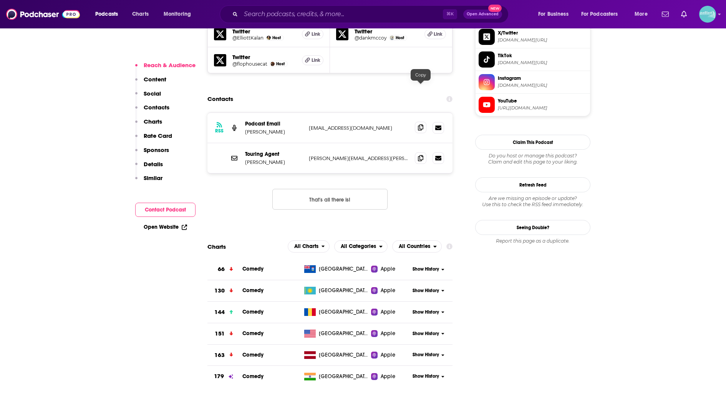
click at [418, 122] on span at bounding box center [421, 128] width 12 height 12
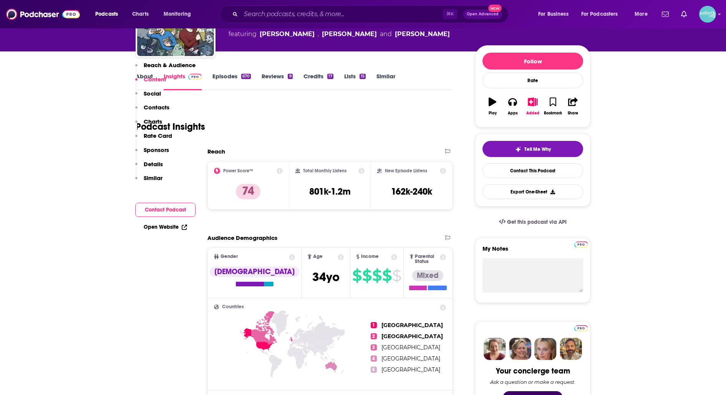
scroll to position [0, 0]
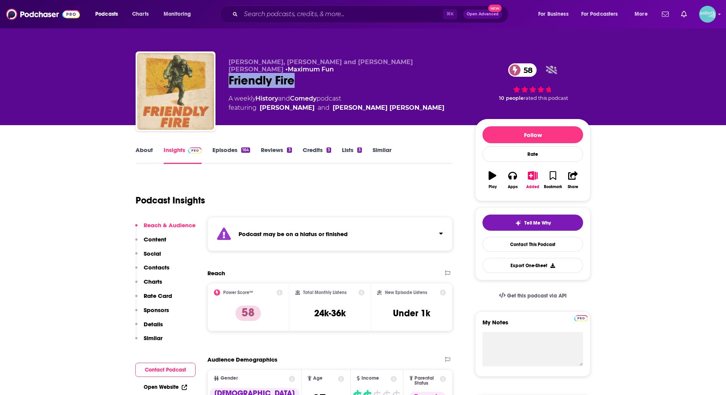
drag, startPoint x: 303, startPoint y: 85, endPoint x: 225, endPoint y: 84, distance: 78.0
click at [225, 84] on div "[PERSON_NAME], [PERSON_NAME] and [PERSON_NAME] [PERSON_NAME] • Maximum Fun Frie…" at bounding box center [363, 92] width 455 height 83
copy h2 "Friendly Fire"
click at [534, 246] on link "Contact This Podcast" at bounding box center [533, 244] width 101 height 15
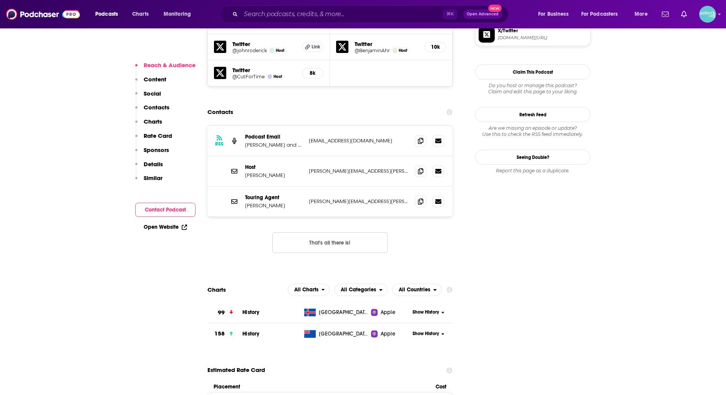
scroll to position [766, 0]
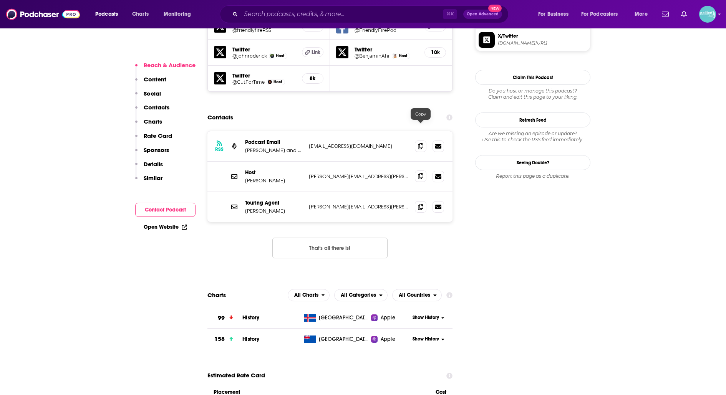
click at [416, 171] on span at bounding box center [421, 177] width 12 height 12
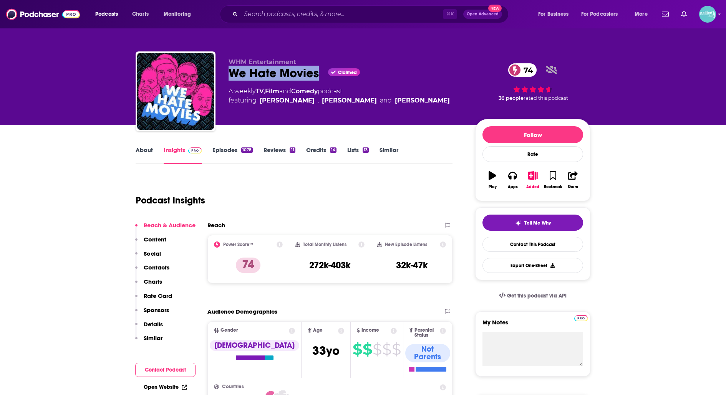
drag, startPoint x: 317, startPoint y: 76, endPoint x: 229, endPoint y: 75, distance: 87.6
click at [229, 75] on div "We Hate Movies Claimed 74" at bounding box center [346, 73] width 234 height 15
copy h2 "We Hate Movies"
click at [504, 243] on link "Contact This Podcast" at bounding box center [533, 244] width 101 height 15
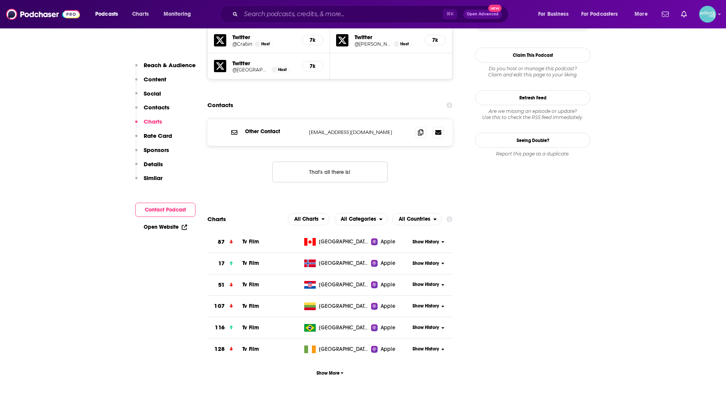
scroll to position [773, 0]
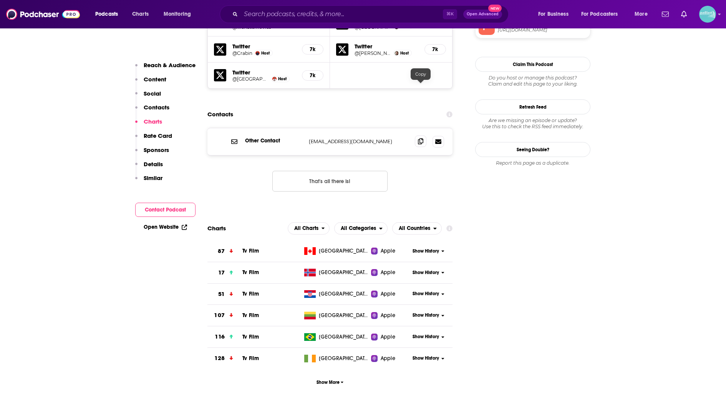
click at [418, 138] on icon at bounding box center [420, 141] width 5 height 6
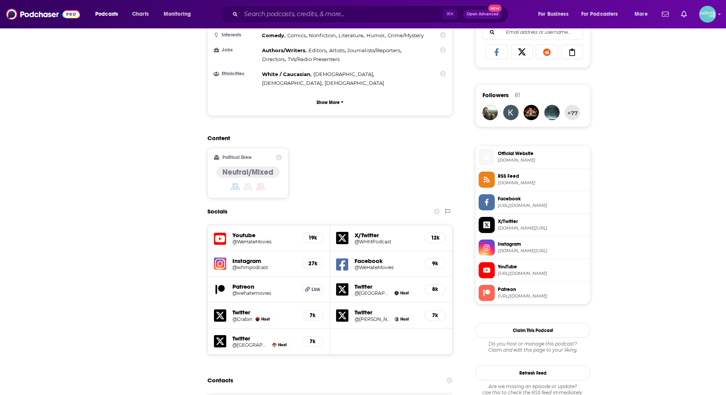
scroll to position [0, 0]
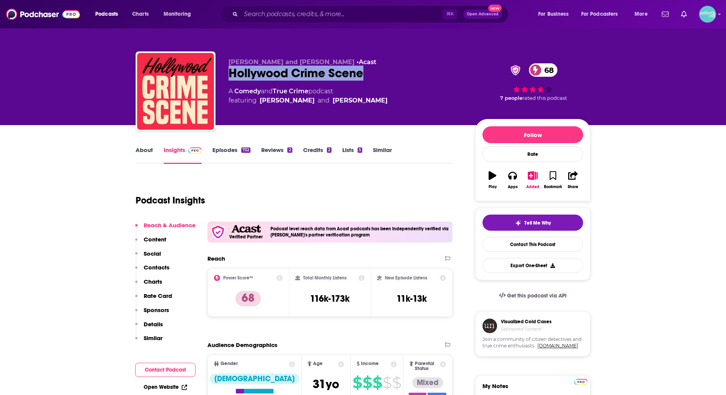
drag, startPoint x: 369, startPoint y: 74, endPoint x: 231, endPoint y: 76, distance: 137.9
click at [231, 76] on div "Hollywood Crime Scene 68" at bounding box center [346, 73] width 234 height 15
copy h2 "Hollywood Crime Scene"
click at [501, 245] on link "Contact This Podcast" at bounding box center [533, 244] width 101 height 15
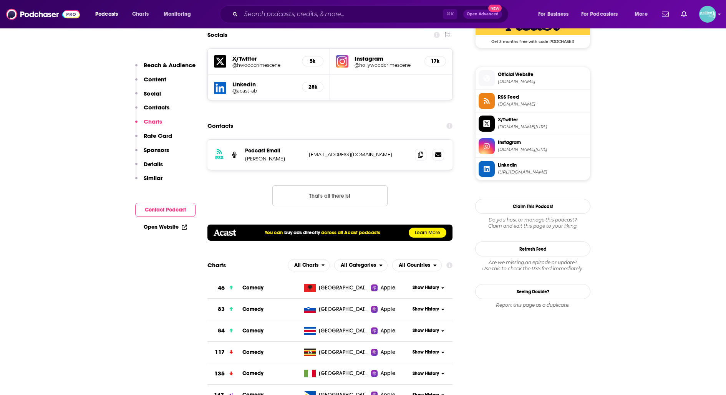
scroll to position [715, 0]
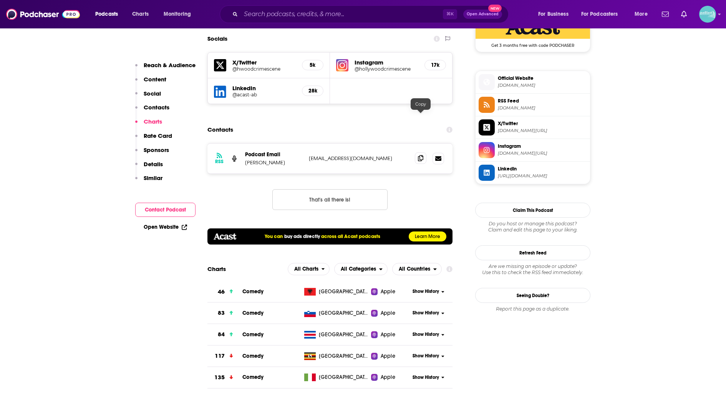
click at [421, 155] on icon at bounding box center [420, 158] width 5 height 6
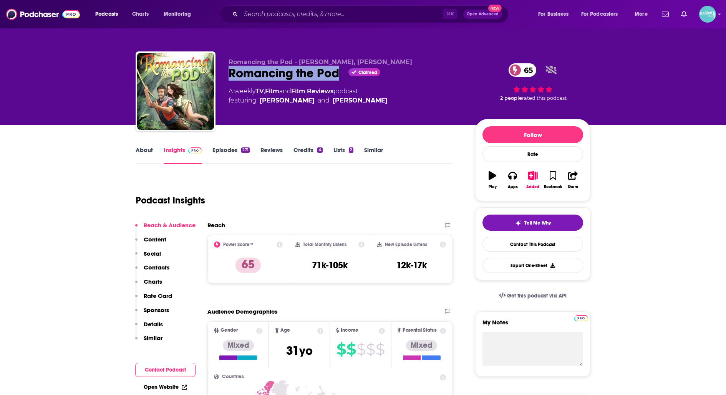
drag, startPoint x: 338, startPoint y: 75, endPoint x: 229, endPoint y: 78, distance: 108.8
click at [229, 78] on div "Romancing the Pod Claimed 65" at bounding box center [346, 73] width 234 height 15
copy h2 "Romancing the Pod"
click at [519, 244] on link "Contact This Podcast" at bounding box center [533, 244] width 101 height 15
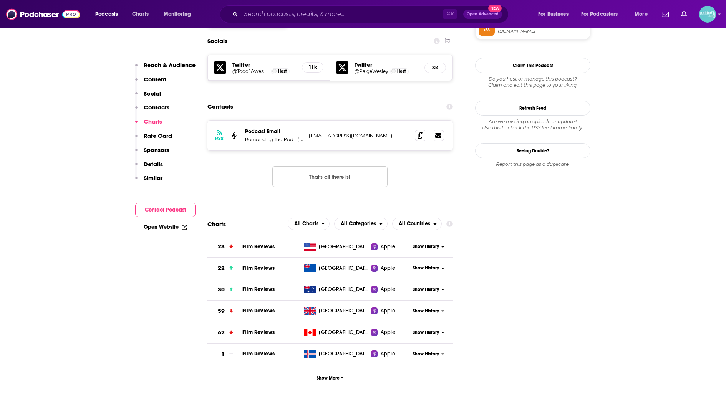
scroll to position [655, 0]
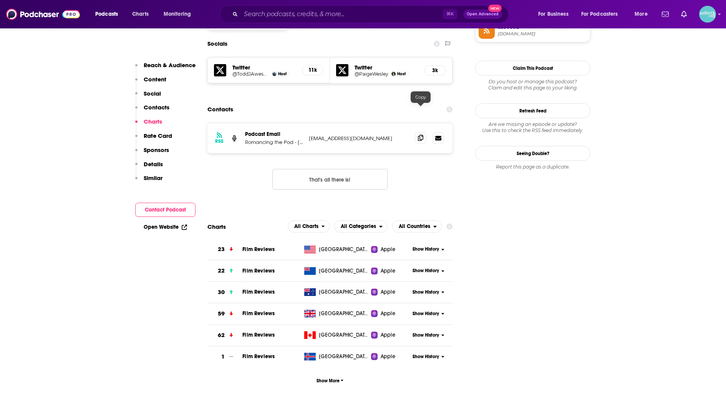
click at [422, 135] on icon at bounding box center [420, 138] width 5 height 6
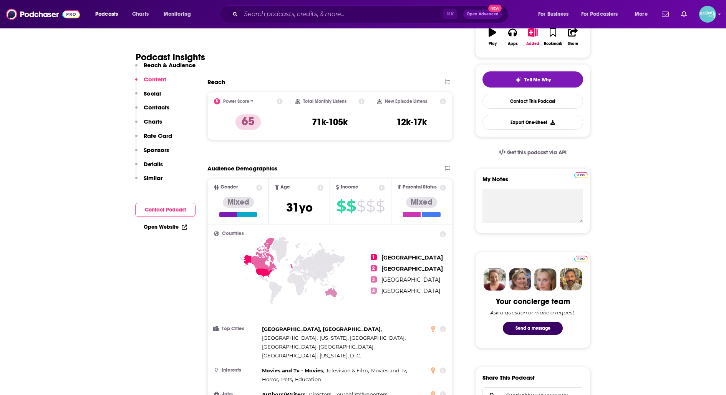
scroll to position [0, 0]
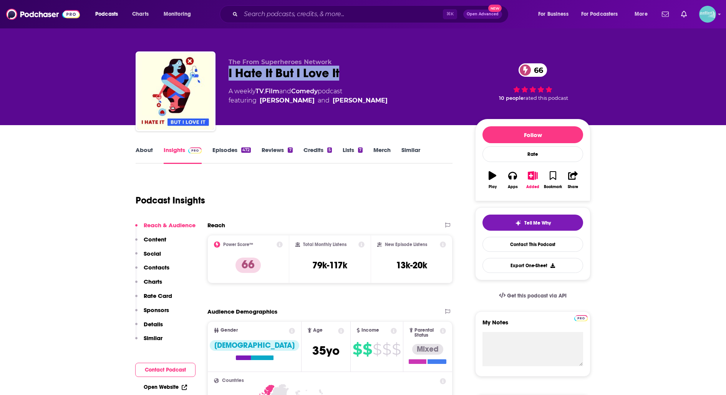
drag, startPoint x: 348, startPoint y: 71, endPoint x: 216, endPoint y: 71, distance: 132.5
click at [216, 71] on div "The From Superheroes Network I Hate It But I Love It 66 A weekly TV , Film and …" at bounding box center [363, 92] width 455 height 83
copy h2 "I Hate It But I Love It"
click at [500, 240] on link "Contact This Podcast" at bounding box center [533, 244] width 101 height 15
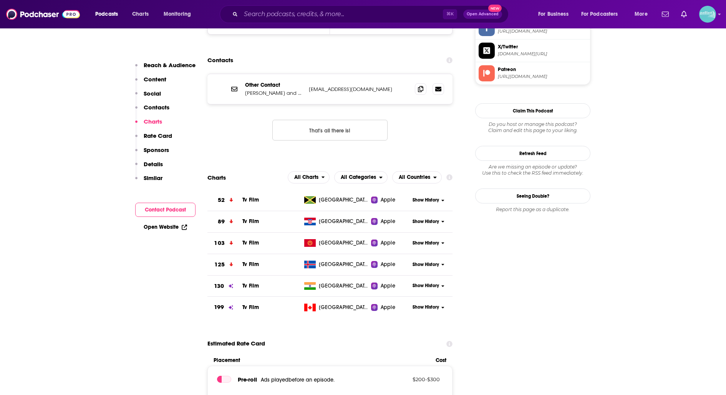
scroll to position [722, 0]
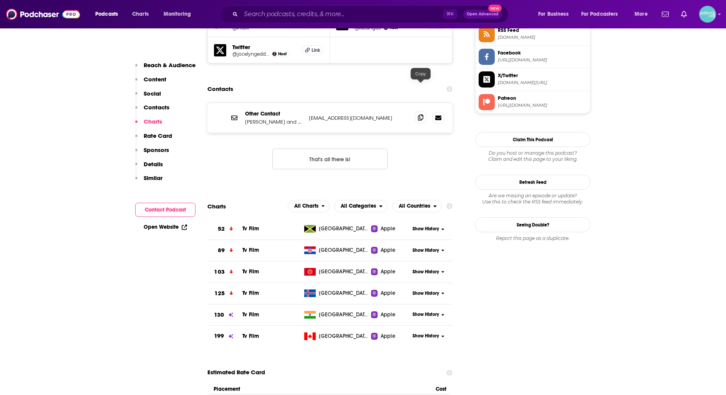
click at [420, 112] on span at bounding box center [421, 118] width 12 height 12
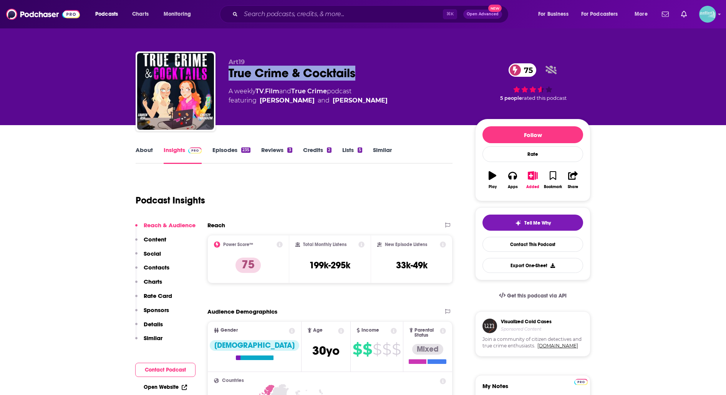
drag, startPoint x: 365, startPoint y: 73, endPoint x: 226, endPoint y: 68, distance: 138.4
click at [226, 68] on div "Art19 True Crime & Cocktails 75 A weekly TV , Film and True Crime podcast featu…" at bounding box center [363, 92] width 455 height 83
copy h2 "True Crime & Cocktails"
click at [508, 252] on div "Tell Me Why Contact This Podcast Export One-Sheet" at bounding box center [533, 244] width 101 height 58
click at [508, 246] on link "Contact This Podcast" at bounding box center [533, 244] width 101 height 15
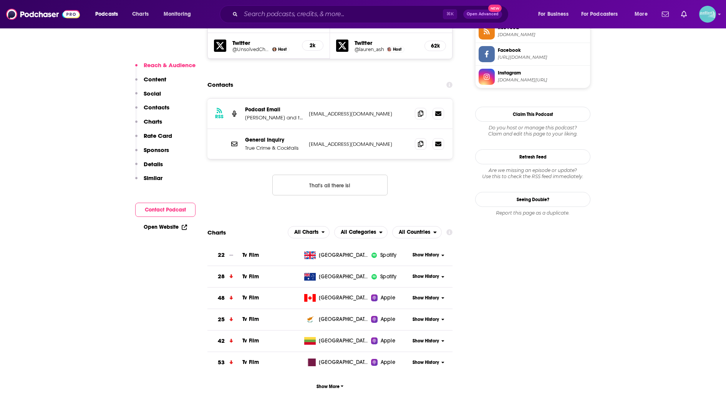
scroll to position [715, 0]
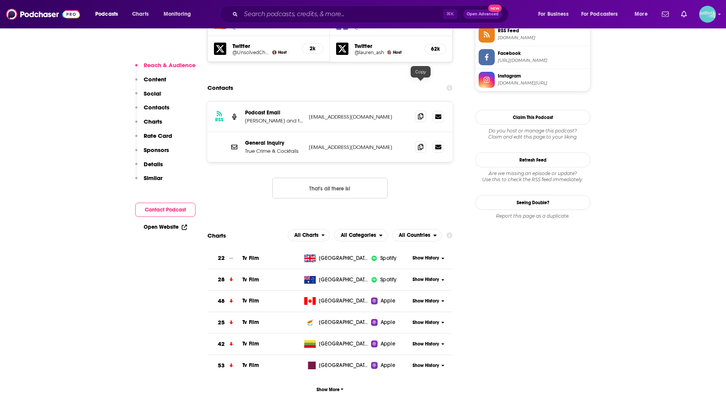
click at [415, 111] on span at bounding box center [421, 117] width 12 height 12
click at [421, 141] on span at bounding box center [421, 147] width 12 height 12
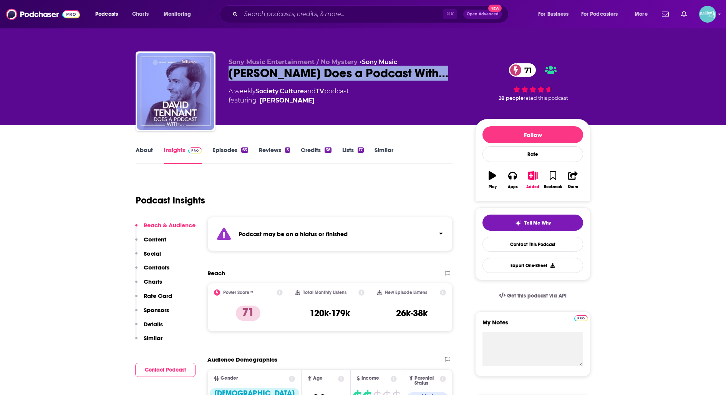
drag, startPoint x: 226, startPoint y: 74, endPoint x: 445, endPoint y: 79, distance: 219.0
click at [445, 79] on div "Sony Music Entertainment / No Mystery • Sony Music [PERSON_NAME] Does a Podcast…" at bounding box center [363, 92] width 455 height 83
copy h2 "[PERSON_NAME] Does a Podcast With…"
click at [507, 248] on link "Contact This Podcast" at bounding box center [533, 244] width 101 height 15
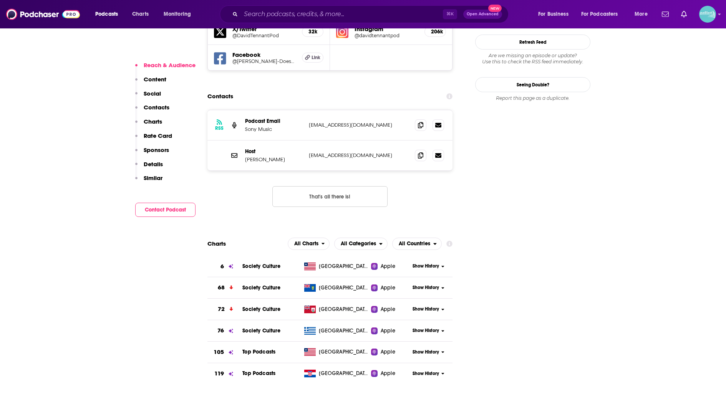
scroll to position [757, 0]
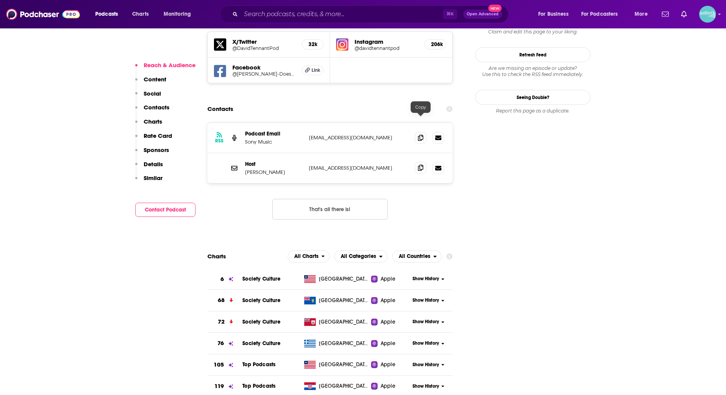
click at [420, 165] on icon at bounding box center [420, 168] width 5 height 6
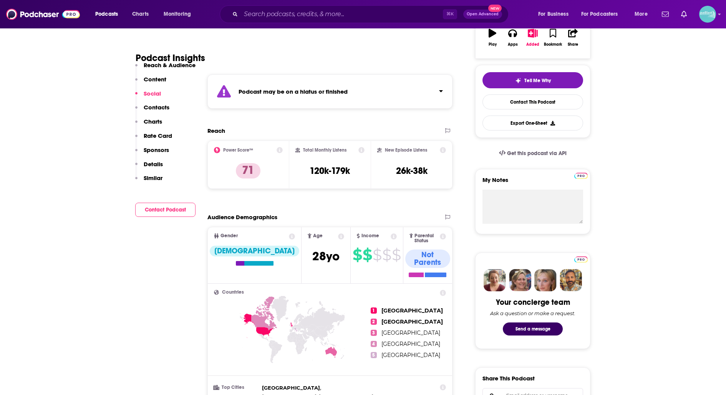
scroll to position [0, 0]
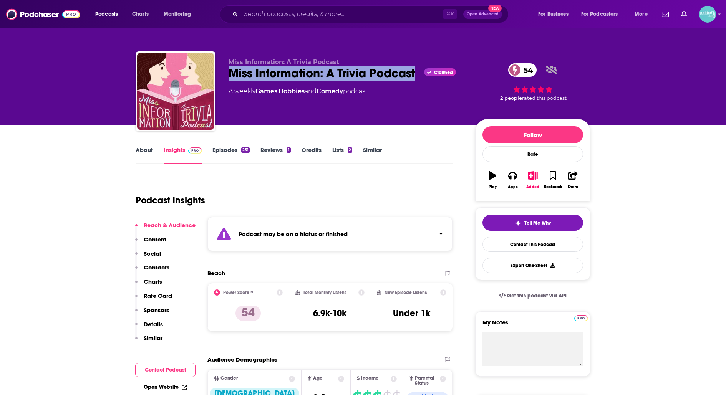
drag, startPoint x: 391, startPoint y: 76, endPoint x: 223, endPoint y: 72, distance: 168.7
click at [223, 72] on div "Miss Information: A Trivia Podcast Miss Information: A Trivia Podcast Claimed 5…" at bounding box center [363, 92] width 455 height 83
copy h2 "Miss Information: A Trivia Podcast"
click at [514, 245] on link "Contact This Podcast" at bounding box center [533, 244] width 101 height 15
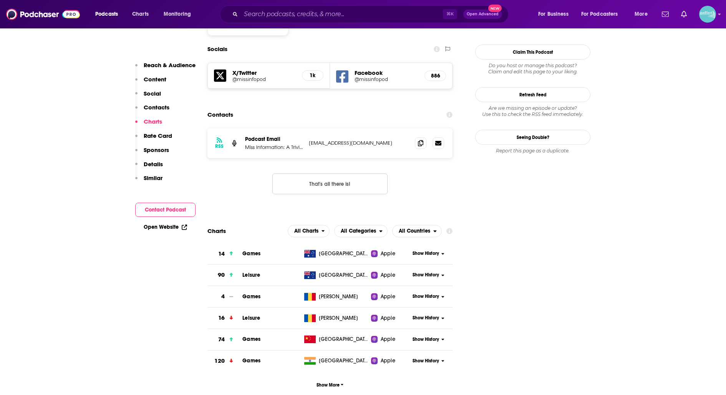
scroll to position [715, 0]
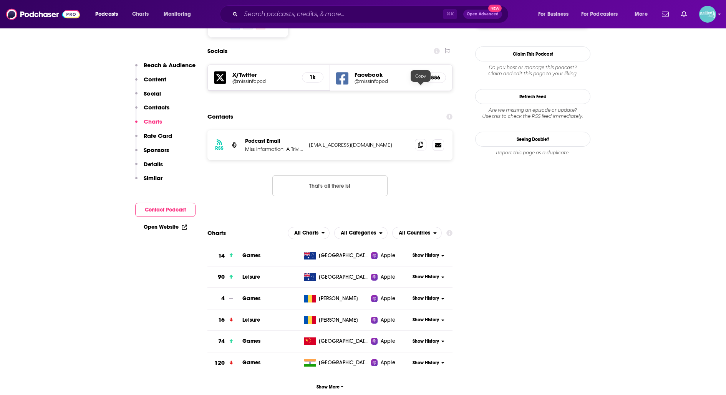
click at [419, 142] on icon at bounding box center [420, 145] width 5 height 6
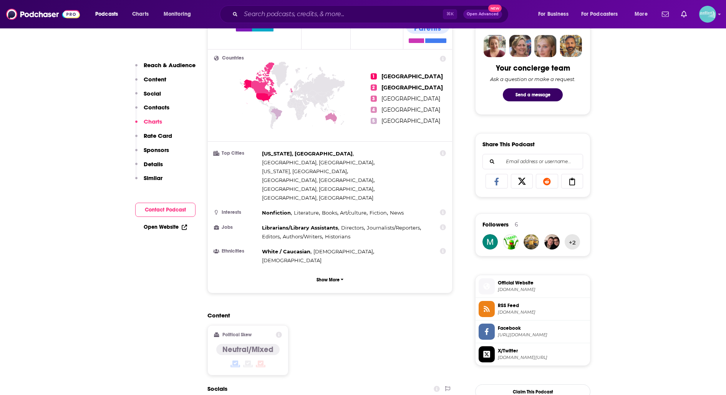
scroll to position [0, 0]
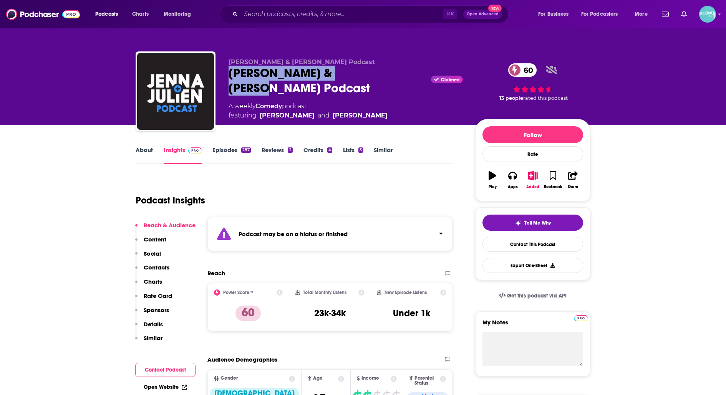
drag, startPoint x: 363, startPoint y: 76, endPoint x: 227, endPoint y: 73, distance: 136.0
click at [227, 73] on div "Jenna & Julien Podcast Jenna & Julien Podcast Claimed 60 A weekly Comedy podcas…" at bounding box center [363, 92] width 455 height 83
copy h2 "Jenna & Julien Podcast"
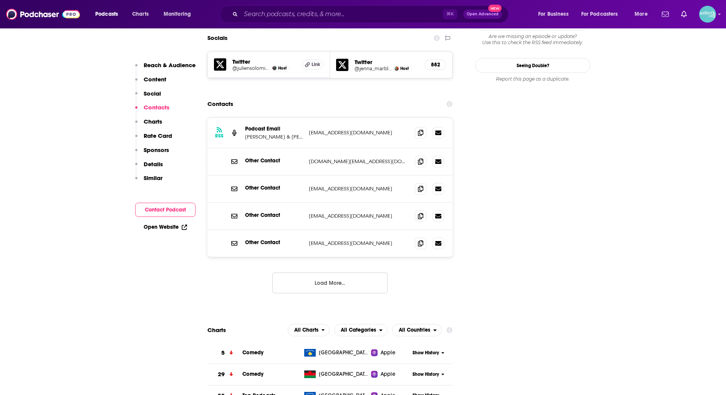
scroll to position [740, 0]
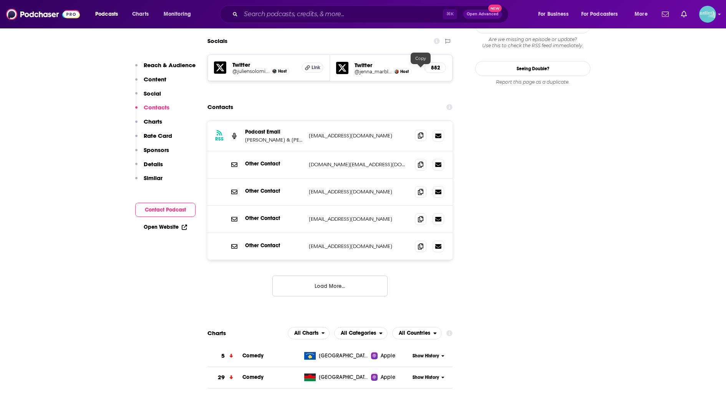
click at [423, 133] on icon at bounding box center [420, 136] width 5 height 6
click at [327, 276] on button "Load More..." at bounding box center [329, 286] width 115 height 21
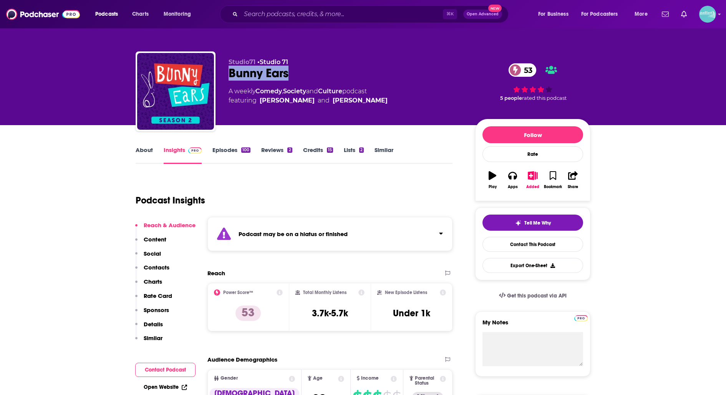
drag, startPoint x: 297, startPoint y: 76, endPoint x: 224, endPoint y: 76, distance: 72.6
click at [224, 76] on div "Studio71 • Studio 71 Bunny Ears 53 A weekly Comedy , Society and Culture podcas…" at bounding box center [363, 92] width 455 height 83
copy h2 "Bunny Ears"
click at [519, 247] on link "Contact This Podcast" at bounding box center [533, 244] width 101 height 15
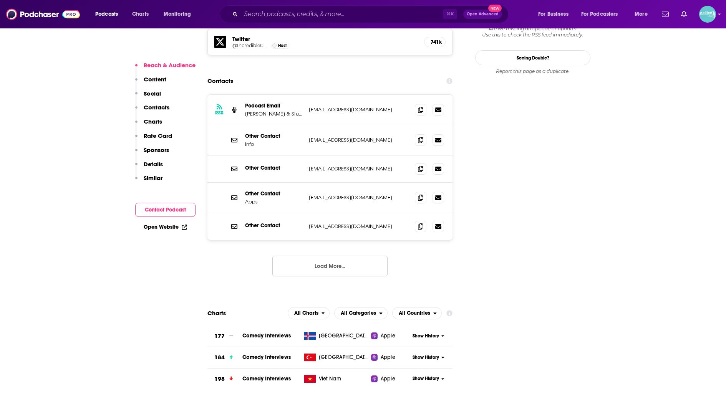
scroll to position [750, 0]
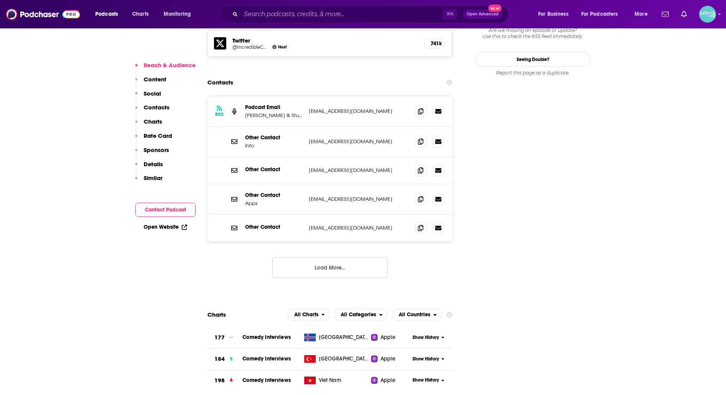
click at [360, 257] on button "Load More..." at bounding box center [329, 267] width 115 height 21
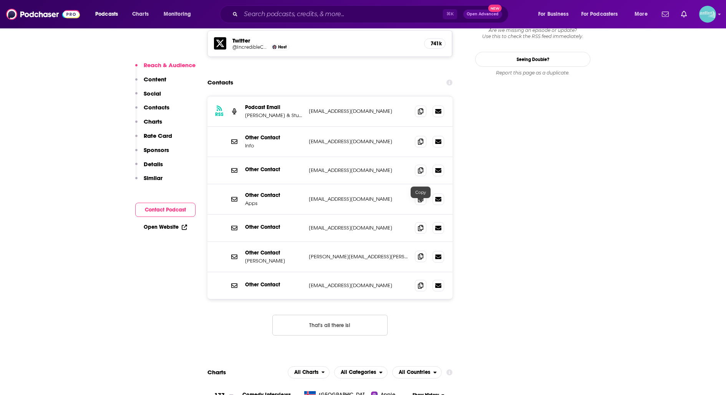
click at [416, 251] on span at bounding box center [421, 257] width 12 height 12
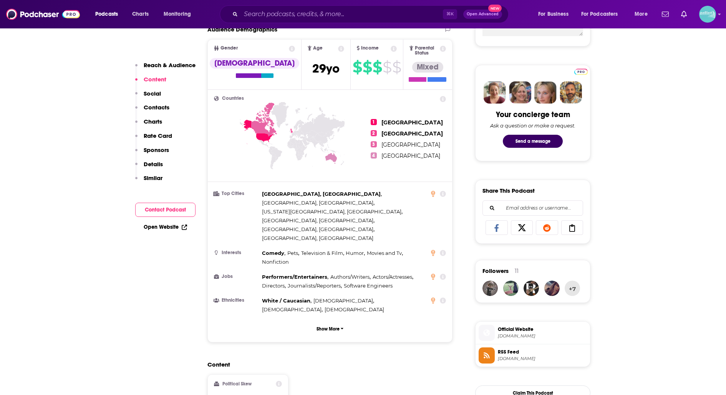
scroll to position [0, 0]
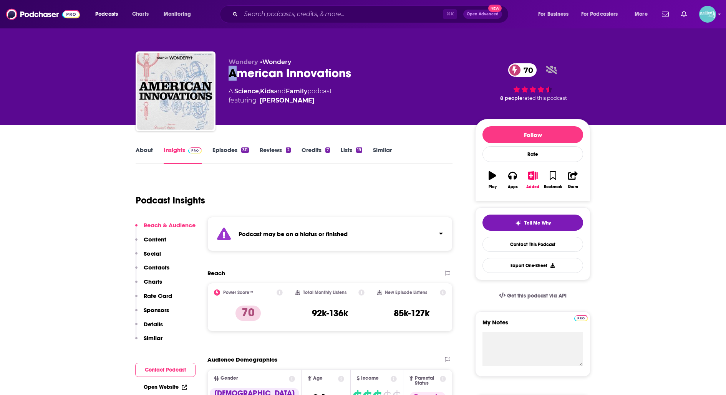
drag, startPoint x: 354, startPoint y: 78, endPoint x: 230, endPoint y: 76, distance: 124.1
click at [230, 76] on div "American Innovations 70" at bounding box center [346, 73] width 234 height 15
drag, startPoint x: 229, startPoint y: 74, endPoint x: 382, endPoint y: 67, distance: 153.1
click at [382, 67] on div "American Innovations 70" at bounding box center [346, 73] width 234 height 15
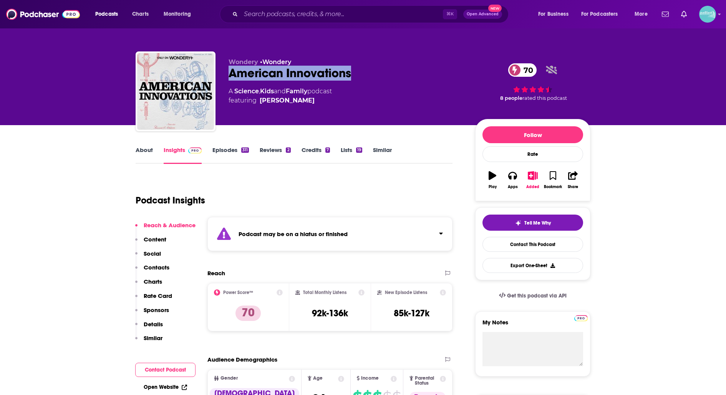
copy h2 "American Innovations"
click at [500, 246] on link "Contact This Podcast" at bounding box center [533, 244] width 101 height 15
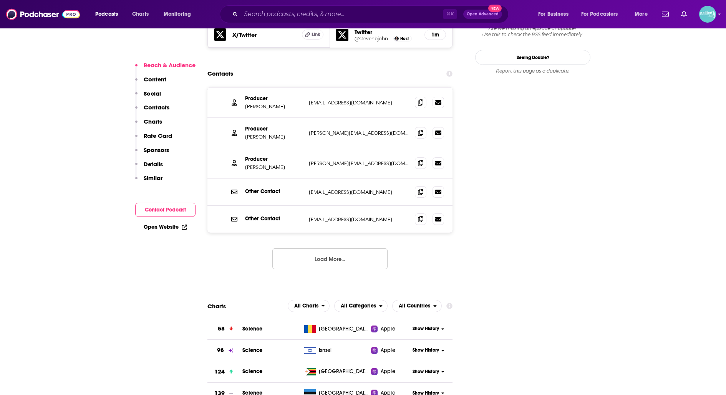
scroll to position [749, 0]
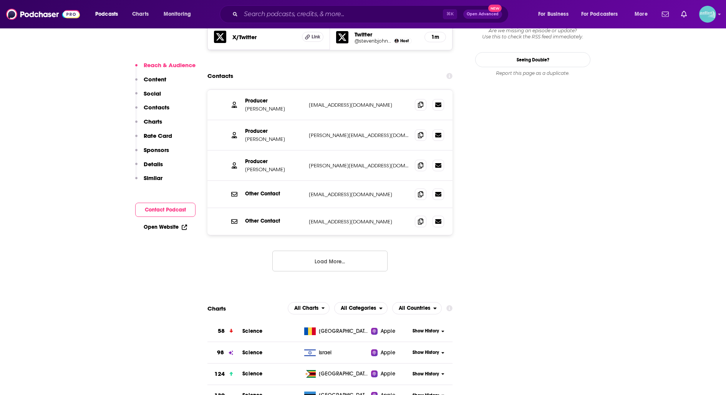
click at [346, 251] on button "Load More..." at bounding box center [329, 261] width 115 height 21
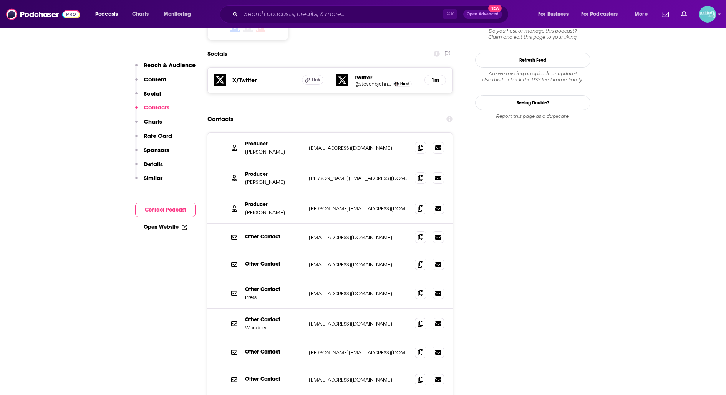
scroll to position [708, 0]
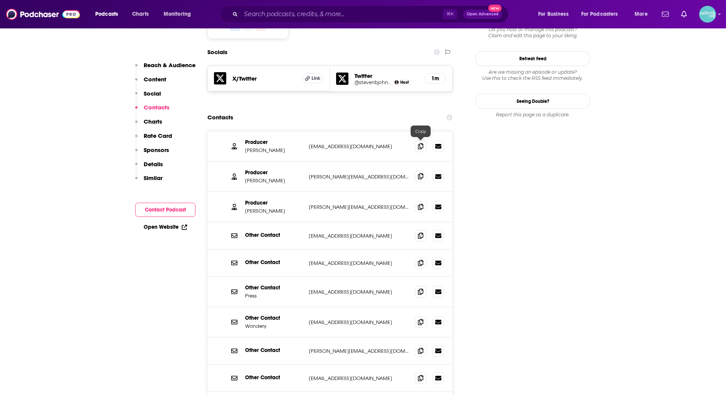
click at [416, 171] on span at bounding box center [421, 177] width 12 height 12
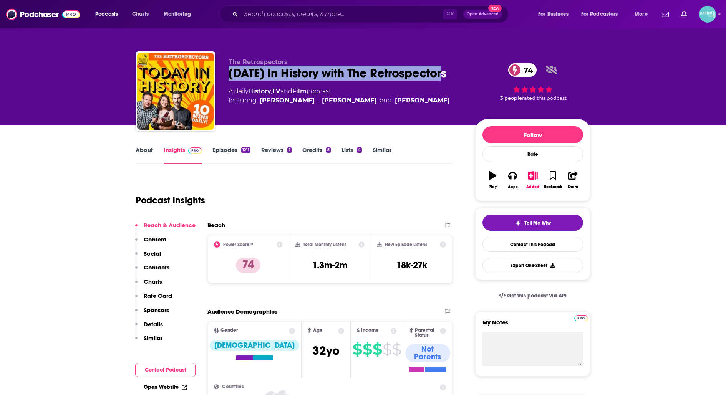
drag, startPoint x: 453, startPoint y: 76, endPoint x: 228, endPoint y: 76, distance: 224.7
click at [229, 76] on div "Today In History with The Retrospectors 74" at bounding box center [346, 73] width 234 height 15
copy h2 "Today In History with The Retrospectors"
click at [488, 240] on link "Contact This Podcast" at bounding box center [533, 244] width 101 height 15
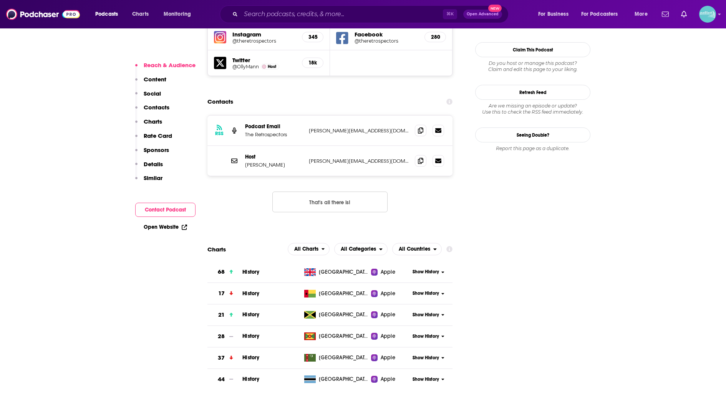
scroll to position [729, 0]
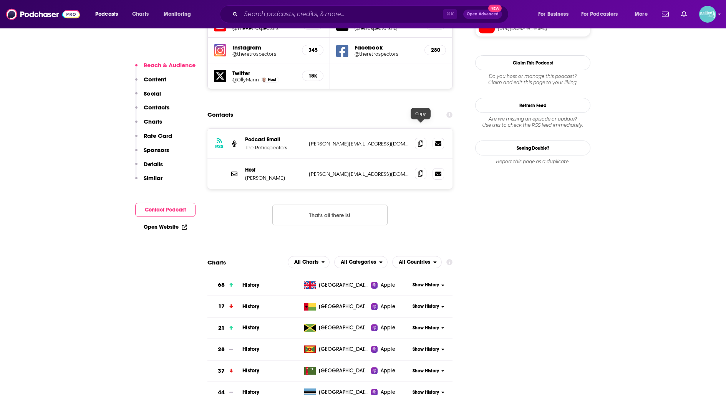
click at [421, 171] on icon at bounding box center [420, 174] width 5 height 6
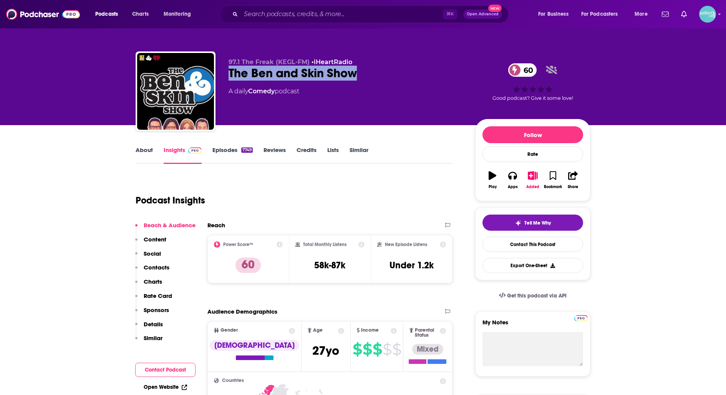
drag, startPoint x: 363, startPoint y: 75, endPoint x: 227, endPoint y: 78, distance: 136.0
click at [227, 78] on div "97.1 The Freak (KEGL-FM) • iHeartRadio The Ben and Skin Show 60 A daily Comedy …" at bounding box center [363, 92] width 455 height 83
copy h2 "The Ben and Skin Show"
click at [493, 248] on link "Contact This Podcast" at bounding box center [533, 244] width 101 height 15
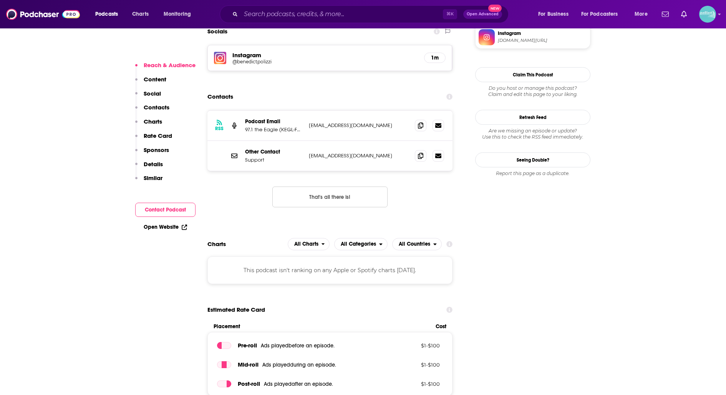
scroll to position [675, 0]
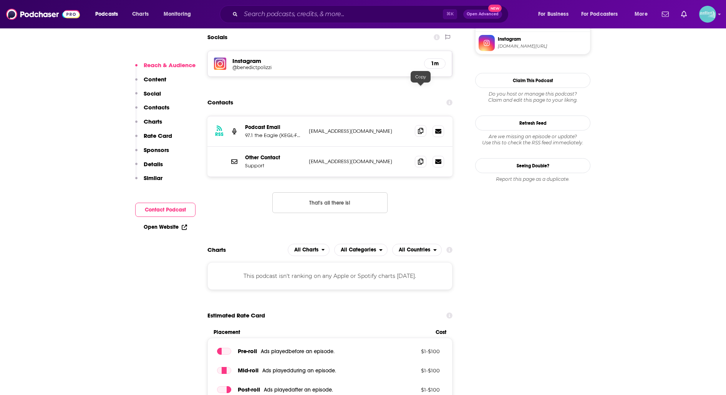
click at [419, 125] on span at bounding box center [421, 131] width 12 height 12
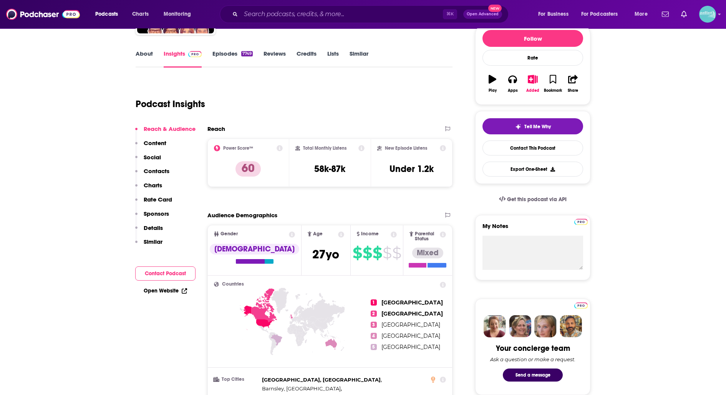
scroll to position [0, 0]
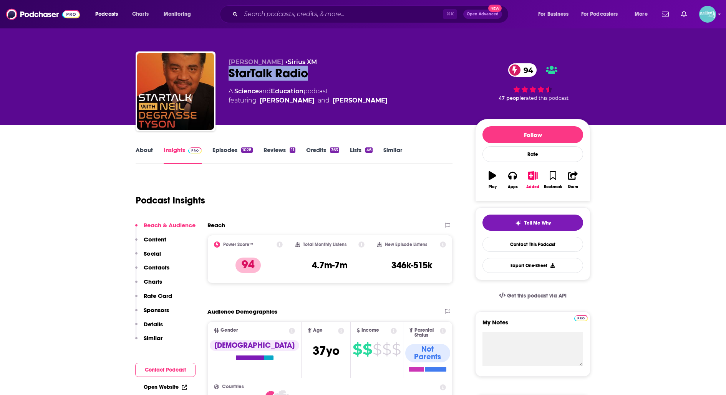
drag, startPoint x: 328, startPoint y: 73, endPoint x: 229, endPoint y: 74, distance: 99.1
click at [229, 74] on div "StarTalk Radio 94" at bounding box center [346, 73] width 234 height 15
copy h2 "StarTalk Radio"
click at [491, 242] on link "Contact This Podcast" at bounding box center [533, 244] width 101 height 15
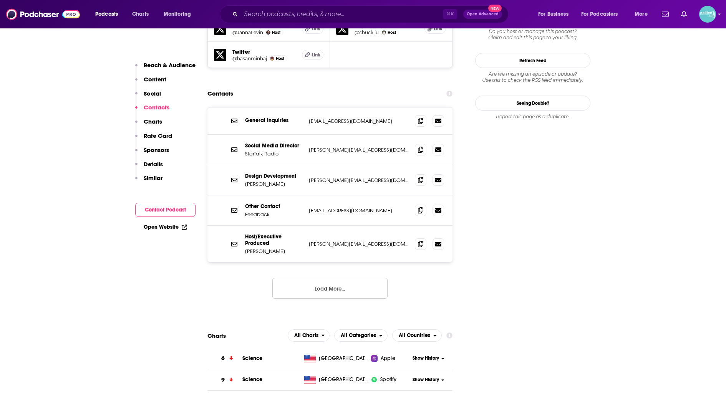
scroll to position [877, 0]
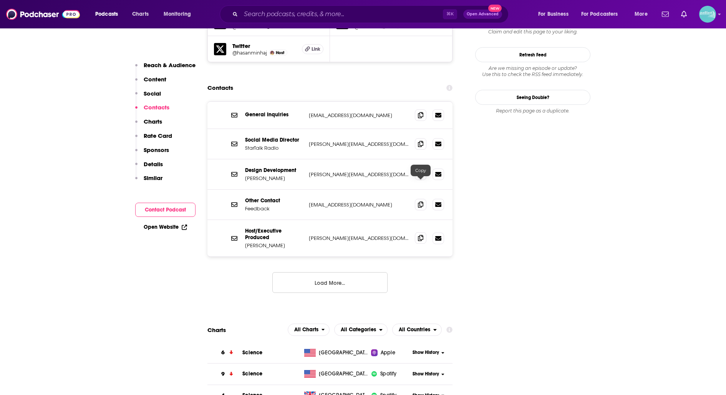
click at [422, 235] on icon at bounding box center [420, 238] width 5 height 6
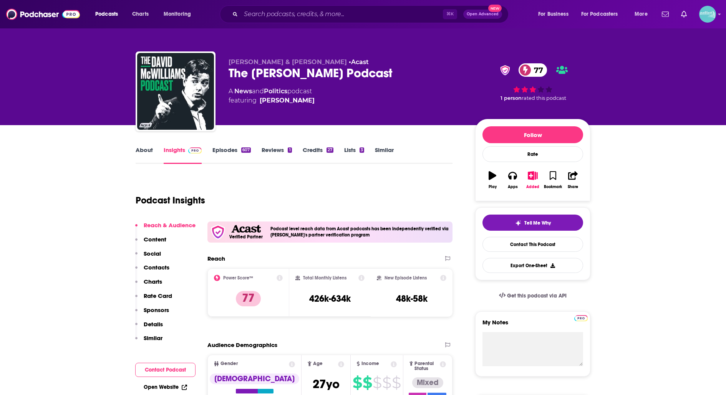
drag, startPoint x: 410, startPoint y: 72, endPoint x: 226, endPoint y: 74, distance: 184.4
click at [226, 74] on div "David McWilliams & John Davis • Acast The David McWilliams Podcast 77 A News an…" at bounding box center [363, 92] width 455 height 83
copy h2 "The David McWilliams Podcast"
click at [483, 245] on div "Tell Me Why Contact This Podcast Export One-Sheet" at bounding box center [533, 244] width 101 height 58
click at [490, 245] on link "Contact This Podcast" at bounding box center [533, 244] width 101 height 15
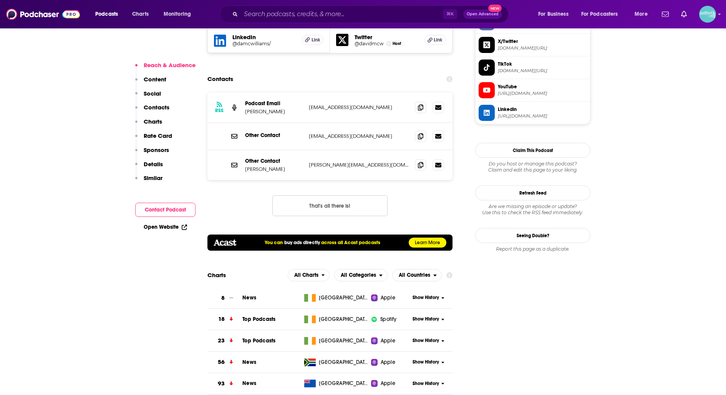
scroll to position [748, 0]
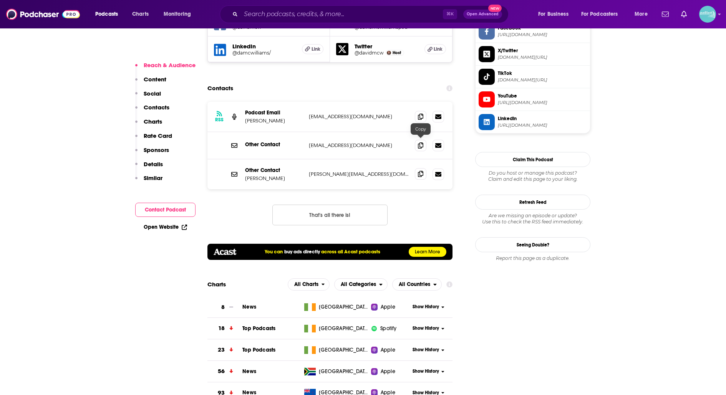
click at [421, 171] on icon at bounding box center [420, 174] width 5 height 6
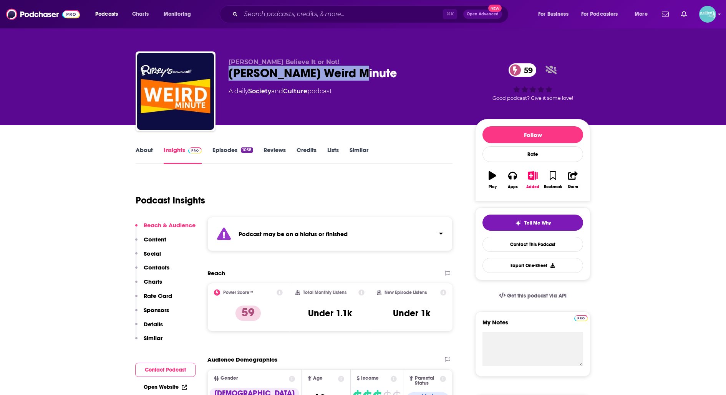
drag, startPoint x: 351, startPoint y: 76, endPoint x: 227, endPoint y: 75, distance: 123.7
click at [227, 75] on div "[PERSON_NAME] Believe It or Not! [PERSON_NAME] Weird Minute 59 A daily Society …" at bounding box center [363, 92] width 455 height 83
copy h2 "[PERSON_NAME] Weird Minute"
click at [494, 241] on link "Contact This Podcast" at bounding box center [533, 244] width 101 height 15
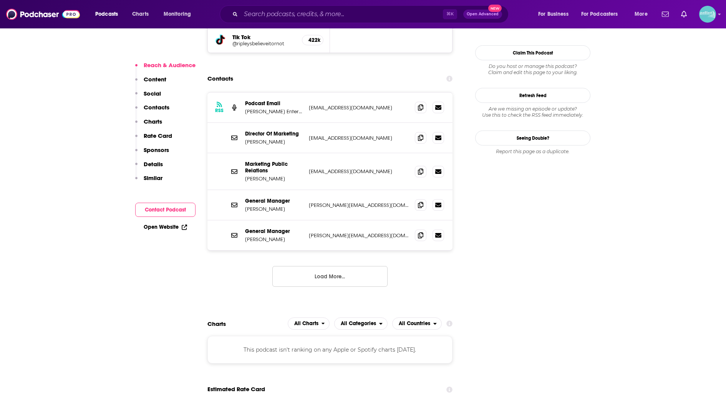
scroll to position [782, 0]
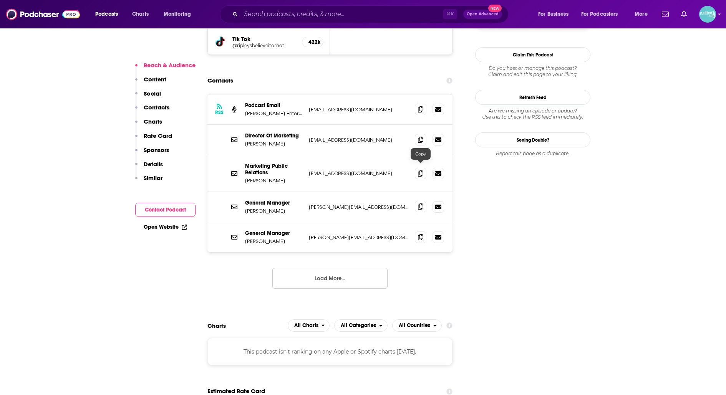
click at [420, 204] on icon at bounding box center [420, 207] width 5 height 6
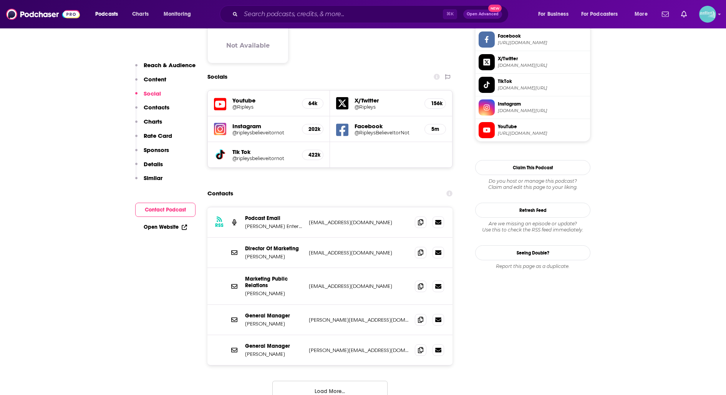
scroll to position [670, 0]
click at [421, 249] on icon at bounding box center [420, 252] width 5 height 6
click at [423, 347] on icon at bounding box center [420, 350] width 5 height 6
click at [342, 381] on button "Load More..." at bounding box center [329, 391] width 115 height 21
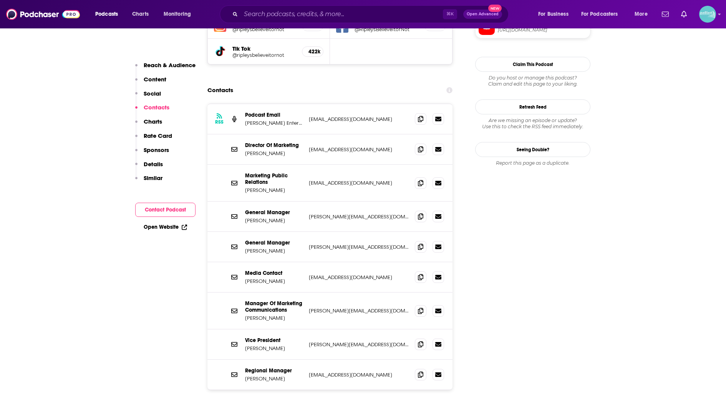
scroll to position [773, 0]
click at [422, 146] on icon at bounding box center [420, 149] width 5 height 6
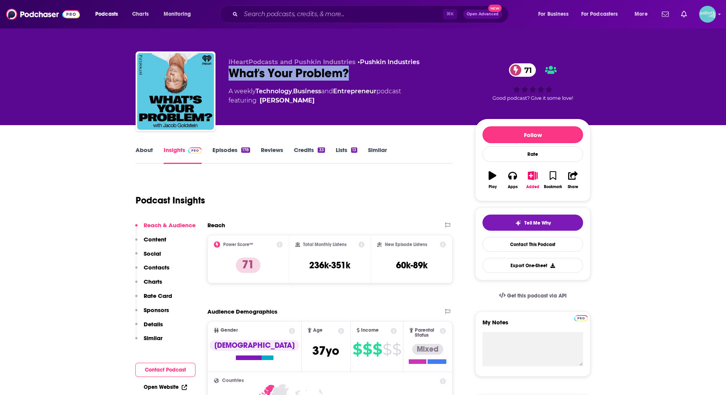
drag, startPoint x: 362, startPoint y: 70, endPoint x: 227, endPoint y: 71, distance: 134.5
click at [227, 71] on div "iHeartPodcasts and Pushkin Industries • Pushkin Industries What's Your Problem?…" at bounding box center [363, 92] width 455 height 83
copy h2 "What's Your Problem?"
click at [492, 245] on link "Contact This Podcast" at bounding box center [533, 244] width 101 height 15
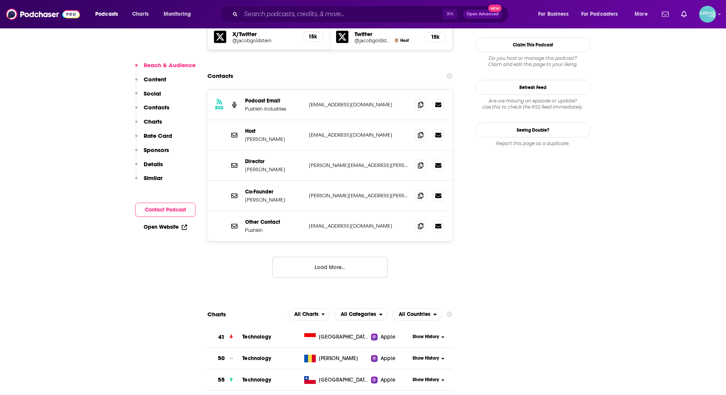
scroll to position [697, 0]
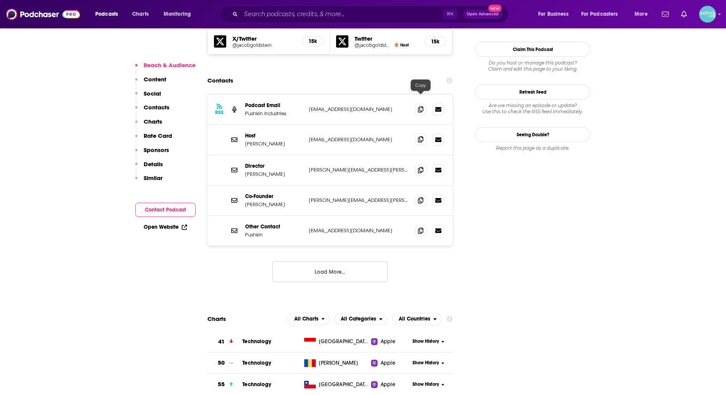
click at [420, 136] on icon at bounding box center [420, 139] width 5 height 6
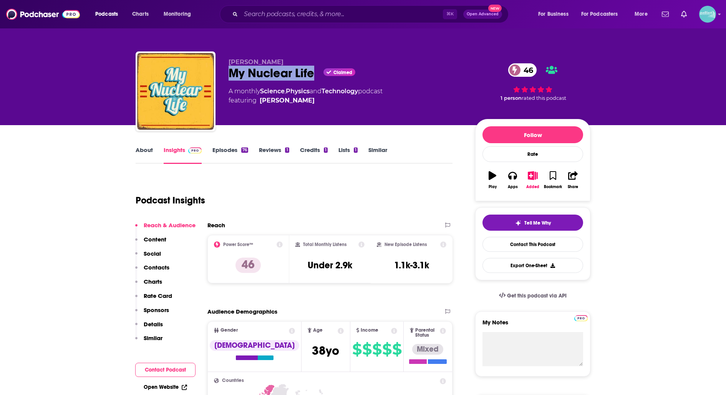
drag, startPoint x: 313, startPoint y: 75, endPoint x: 232, endPoint y: 75, distance: 81.4
click at [232, 75] on div "My Nuclear Life Claimed 46" at bounding box center [346, 73] width 234 height 15
copy h2 "My Nuclear Life"
click at [513, 248] on link "Contact This Podcast" at bounding box center [533, 244] width 101 height 15
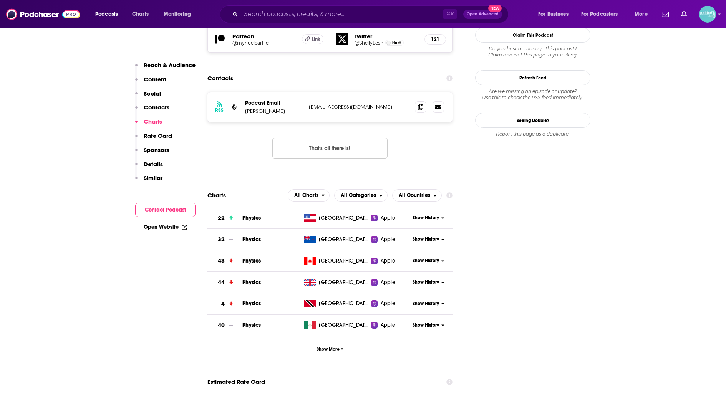
scroll to position [726, 0]
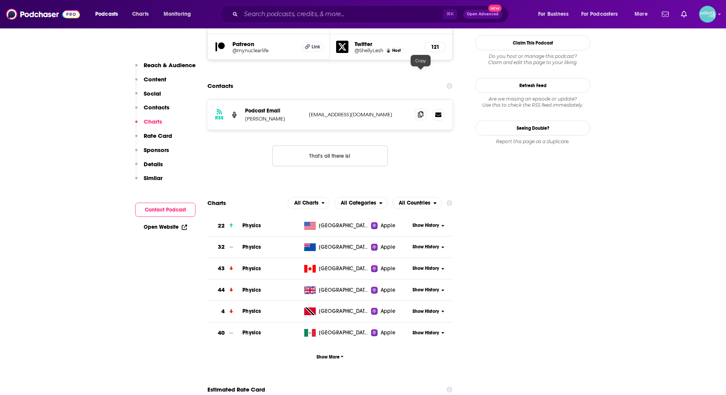
click at [416, 109] on span at bounding box center [421, 115] width 12 height 12
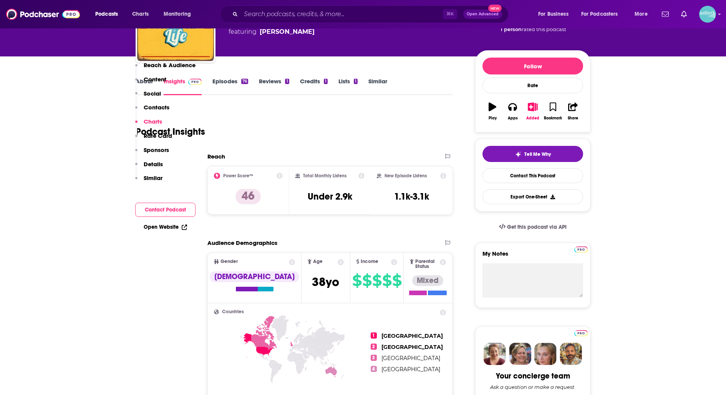
scroll to position [0, 0]
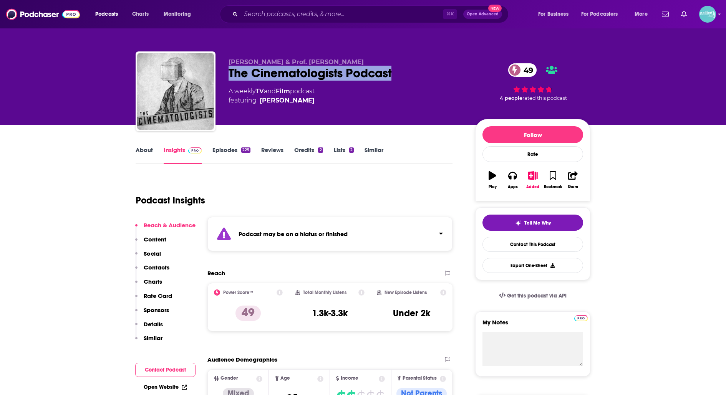
drag, startPoint x: 402, startPoint y: 72, endPoint x: 229, endPoint y: 74, distance: 173.3
click at [229, 74] on div "The Cinematologists Podcast 49" at bounding box center [346, 73] width 234 height 15
copy h2 "The Cinematologists Podcast"
click at [511, 241] on link "Contact This Podcast" at bounding box center [533, 244] width 101 height 15
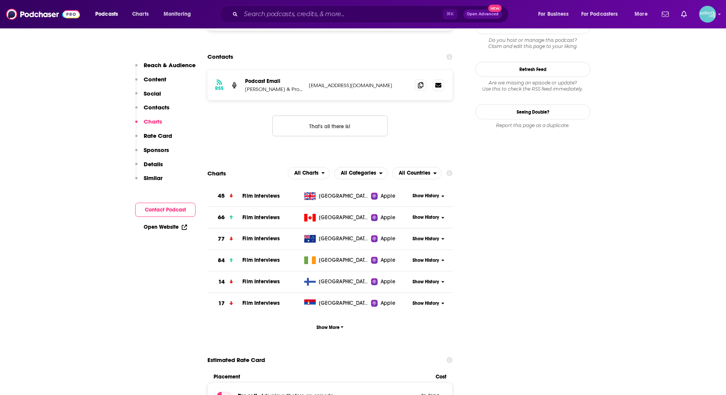
scroll to position [822, 0]
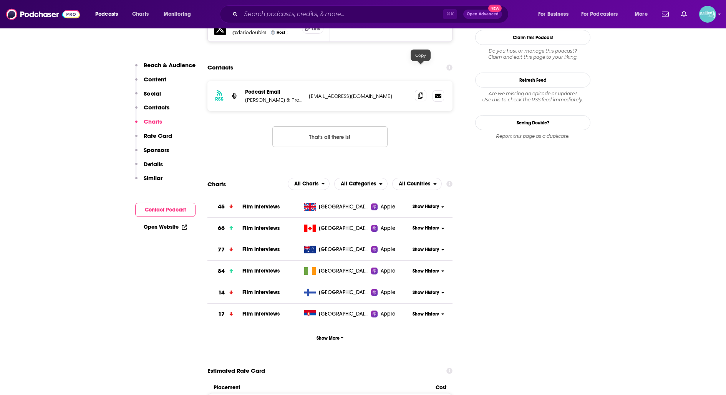
click at [417, 90] on span at bounding box center [421, 96] width 12 height 12
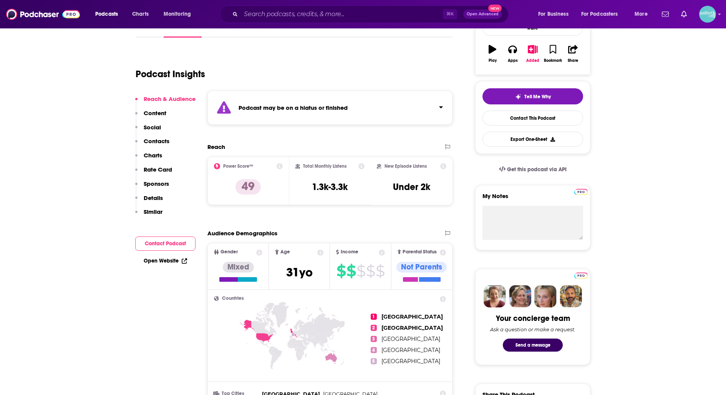
scroll to position [0, 0]
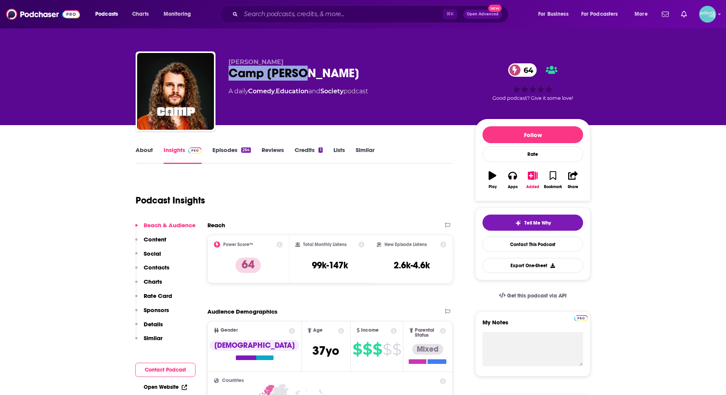
drag, startPoint x: 315, startPoint y: 78, endPoint x: 231, endPoint y: 75, distance: 84.2
click at [231, 75] on div "Camp Gagnon 64" at bounding box center [346, 73] width 234 height 15
copy h2 "Camp Gagnon"
click at [501, 240] on link "Contact This Podcast" at bounding box center [533, 244] width 101 height 15
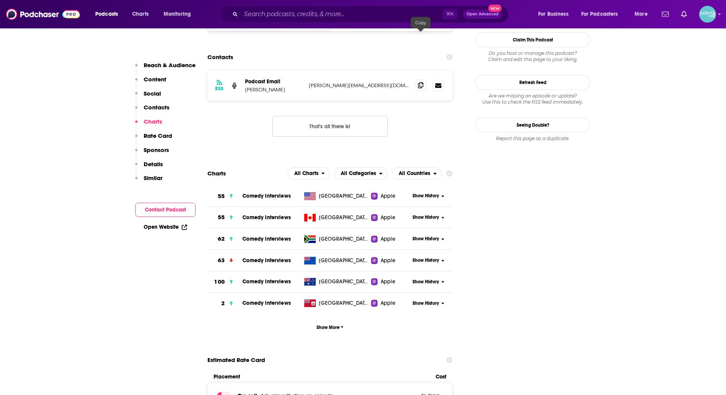
click at [421, 82] on icon at bounding box center [420, 85] width 5 height 6
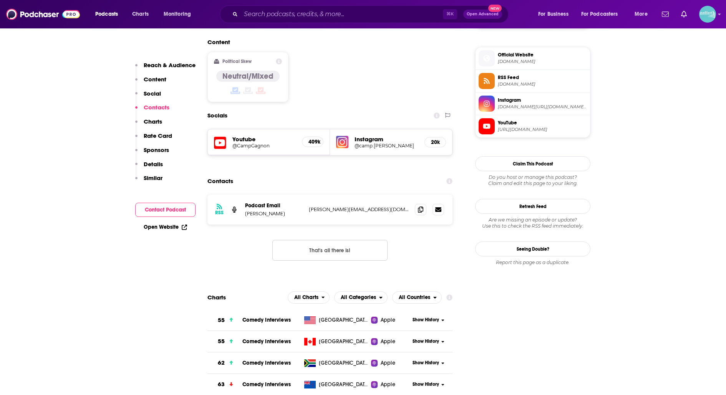
scroll to position [606, 0]
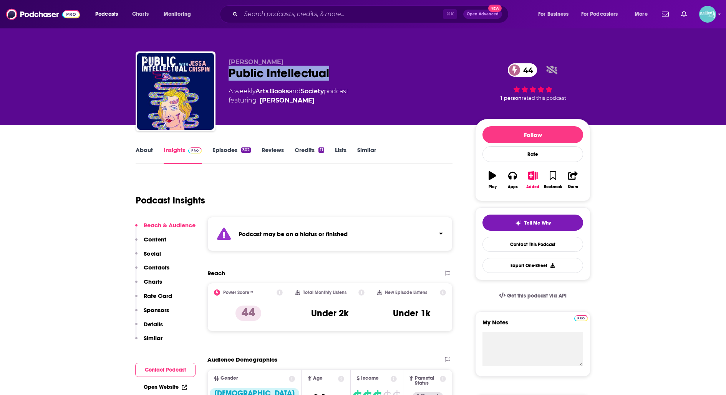
drag, startPoint x: 321, startPoint y: 74, endPoint x: 223, endPoint y: 70, distance: 98.0
click at [223, 70] on div "Jessa Crispin Public Intellectual 44 A weekly Arts , Books and Society podcast …" at bounding box center [363, 92] width 455 height 83
copy h2 "Public Intellectual"
click at [518, 245] on link "Contact This Podcast" at bounding box center [533, 244] width 101 height 15
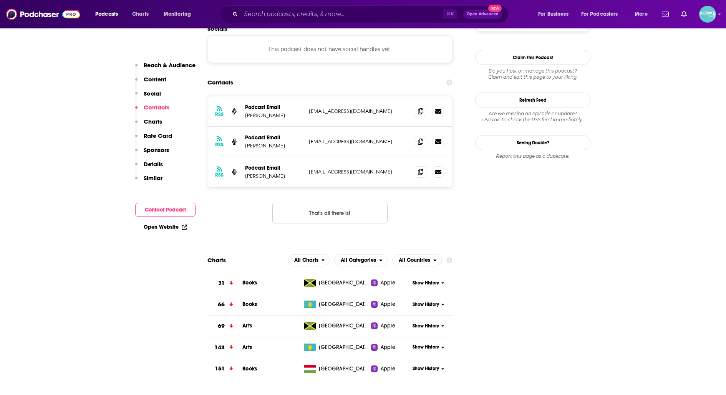
scroll to position [737, 0]
click at [418, 168] on icon at bounding box center [420, 171] width 5 height 6
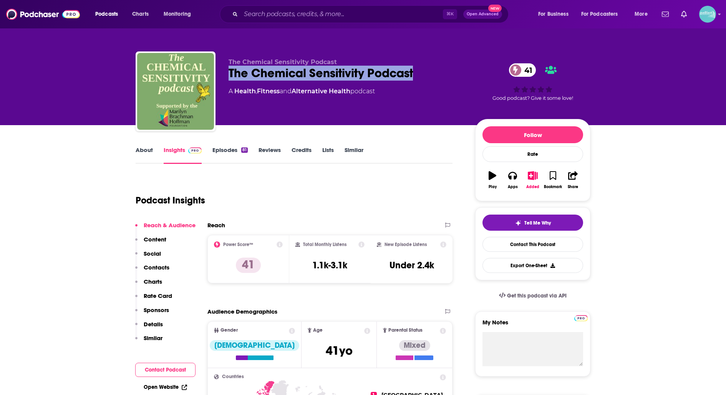
drag, startPoint x: 419, startPoint y: 76, endPoint x: 230, endPoint y: 76, distance: 189.4
click at [230, 76] on div "The Chemical Sensitivity Podcast 41" at bounding box center [346, 73] width 234 height 15
copy h2 "The Chemical Sensitivity Podcast"
click at [500, 239] on link "Contact This Podcast" at bounding box center [533, 244] width 101 height 15
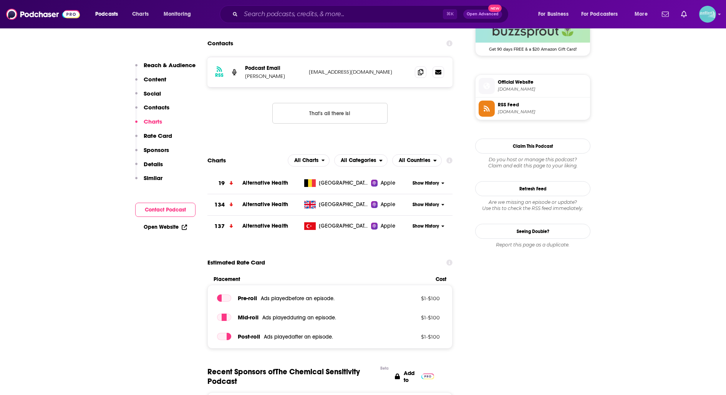
scroll to position [567, 0]
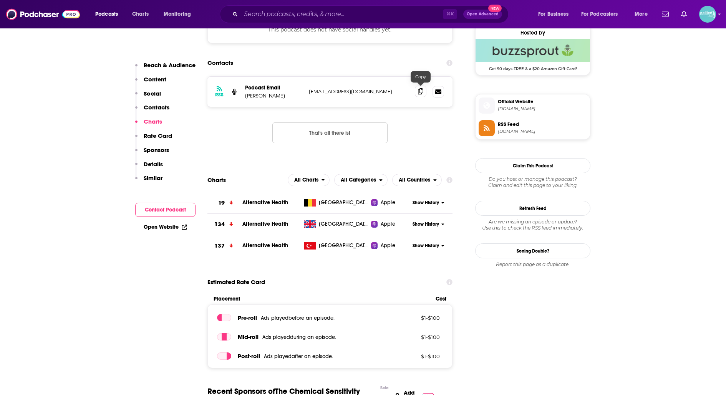
click at [418, 91] on span at bounding box center [421, 92] width 12 height 12
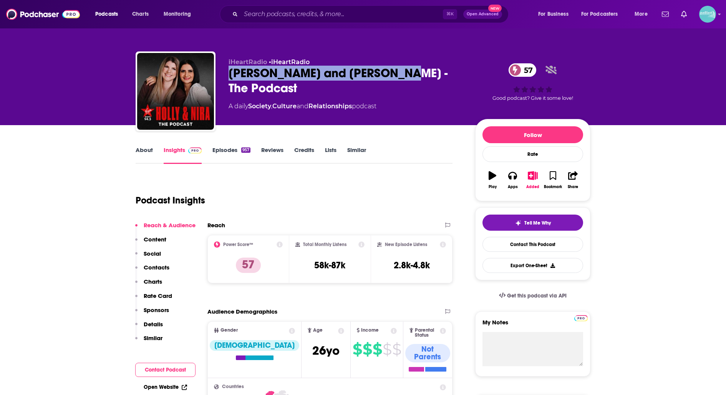
drag, startPoint x: 392, startPoint y: 71, endPoint x: 227, endPoint y: 77, distance: 165.7
click at [227, 77] on div "iHeartRadio • iHeartRadio Holly and Nira - The Podcast 57 A daily Society , Cul…" at bounding box center [363, 92] width 455 height 83
copy h2 "Holly and Nira - The Podcast"
click at [494, 243] on link "Contact This Podcast" at bounding box center [533, 244] width 101 height 15
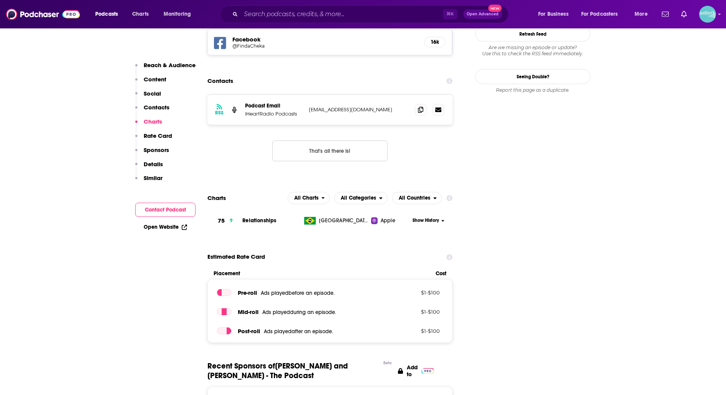
scroll to position [687, 0]
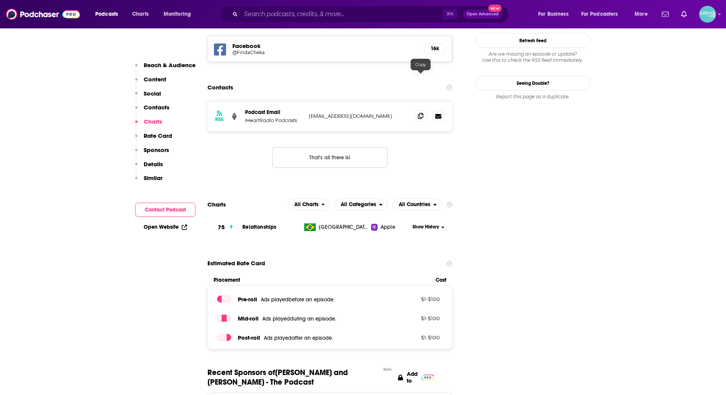
click at [423, 113] on icon at bounding box center [420, 116] width 5 height 6
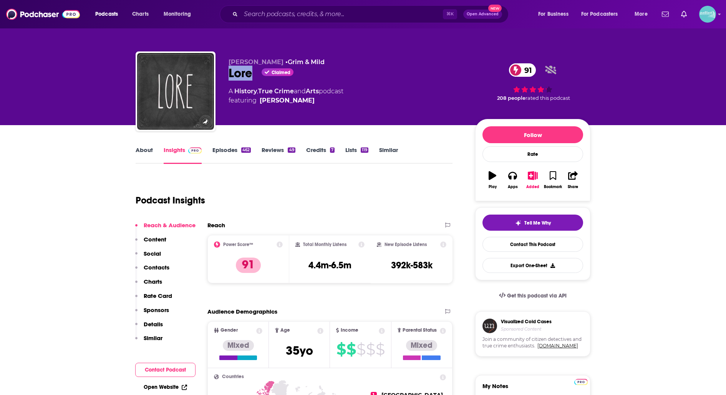
drag, startPoint x: 254, startPoint y: 76, endPoint x: 225, endPoint y: 76, distance: 29.2
click at [225, 76] on div "Aaron Mahnke • Grim & Mild Lore Claimed 91 A History , True Crime and Arts podc…" at bounding box center [363, 92] width 455 height 83
copy h2 "Lore"
click at [504, 241] on link "Contact This Podcast" at bounding box center [533, 244] width 101 height 15
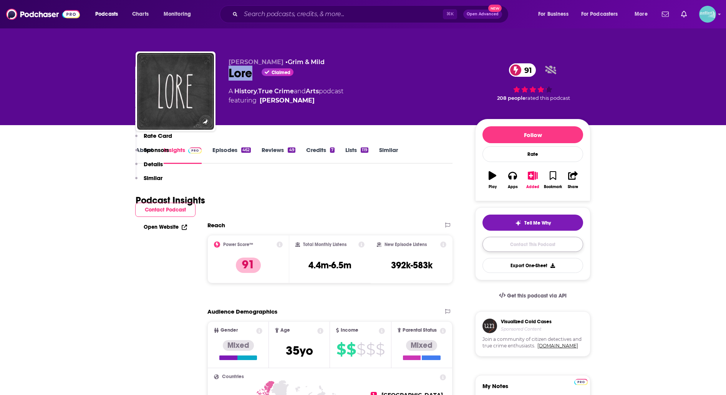
scroll to position [781, 0]
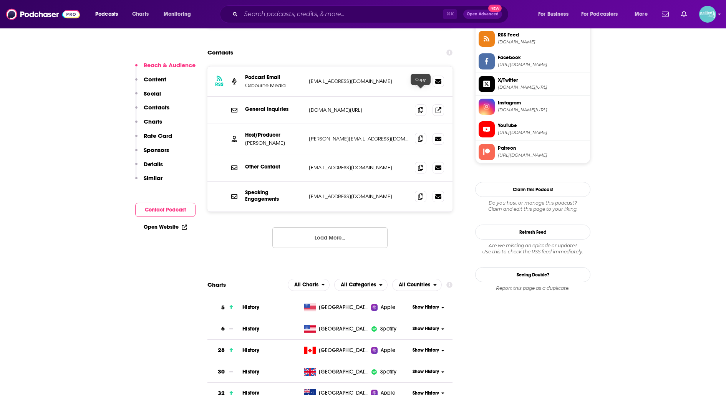
click at [419, 136] on icon at bounding box center [420, 139] width 5 height 6
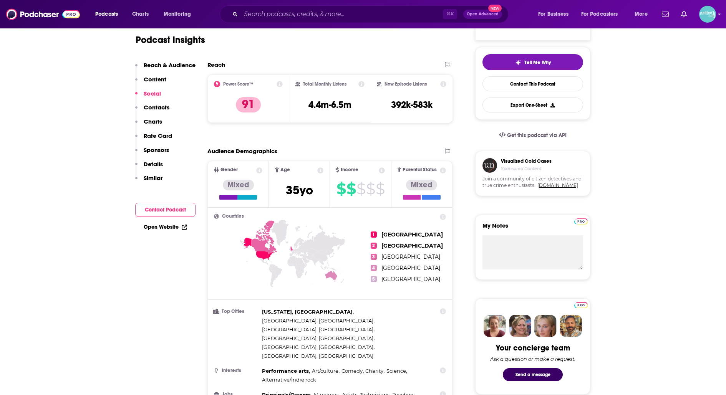
scroll to position [0, 0]
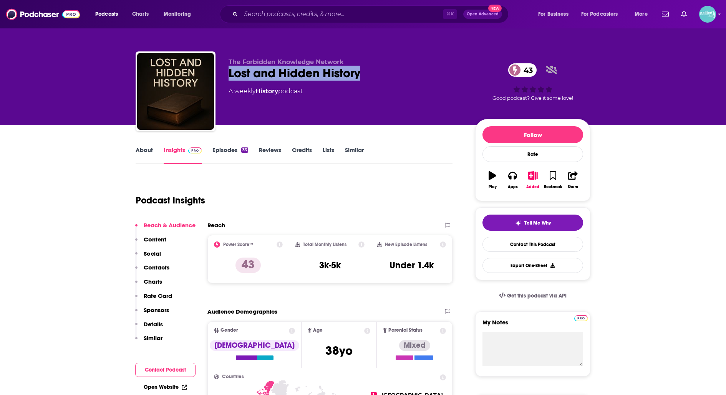
drag, startPoint x: 365, startPoint y: 74, endPoint x: 221, endPoint y: 78, distance: 144.1
click at [221, 78] on div "The Forbidden Knowledge Network Lost and Hidden History 43 A weekly History pod…" at bounding box center [363, 92] width 455 height 83
copy h2 "Lost and Hidden History"
click at [499, 241] on link "Contact This Podcast" at bounding box center [533, 244] width 101 height 15
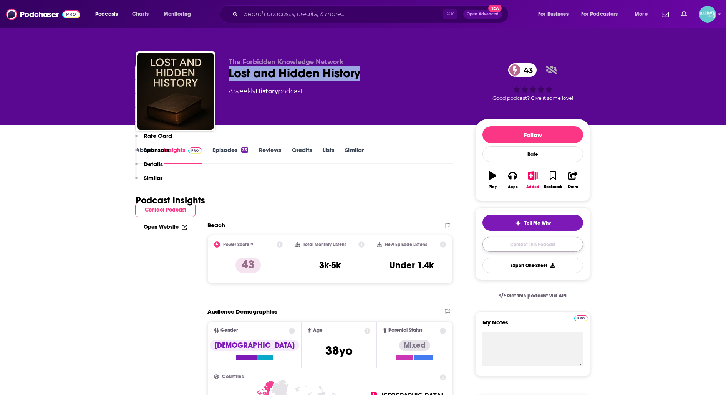
scroll to position [619, 0]
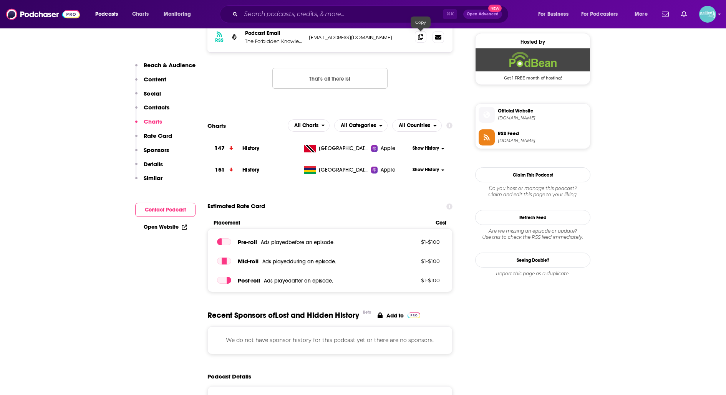
click at [418, 34] on icon at bounding box center [420, 37] width 5 height 6
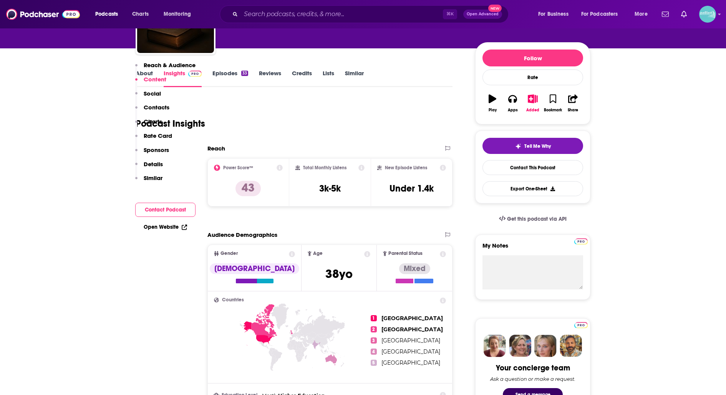
scroll to position [0, 0]
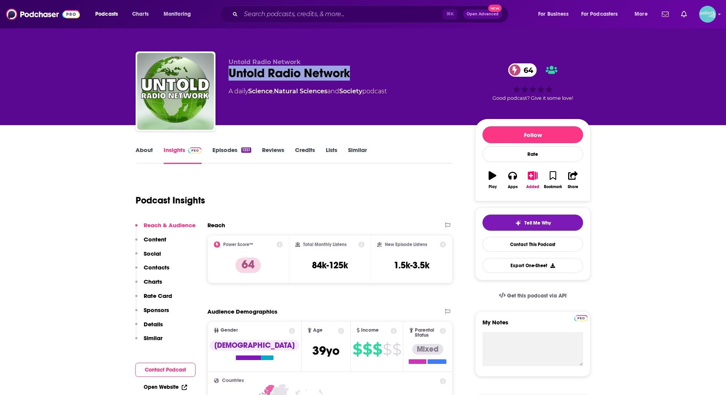
drag, startPoint x: 359, startPoint y: 78, endPoint x: 230, endPoint y: 77, distance: 128.3
click at [230, 77] on div "Untold Radio Network 64" at bounding box center [346, 73] width 234 height 15
copy h2 "Untold Radio Network"
click at [489, 240] on link "Contact This Podcast" at bounding box center [533, 244] width 101 height 15
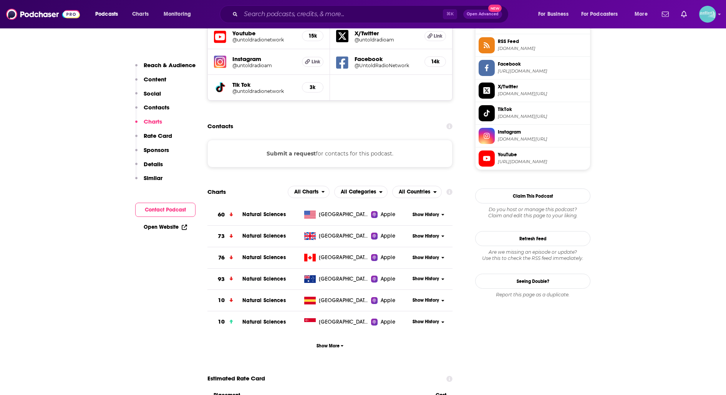
scroll to position [706, 0]
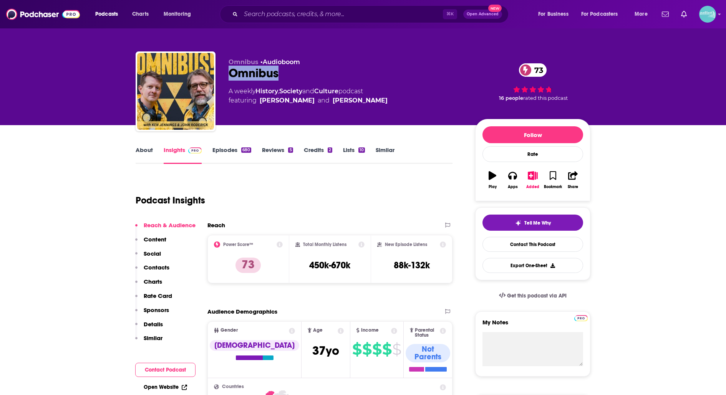
drag, startPoint x: 287, startPoint y: 69, endPoint x: 217, endPoint y: 76, distance: 69.5
click at [217, 76] on div "Omnibus • Audioboom Omnibus 73 A weekly History , Society and Culture podcast f…" at bounding box center [363, 92] width 455 height 83
copy h2 "Omnibus"
click at [496, 249] on link "Contact This Podcast" at bounding box center [533, 244] width 101 height 15
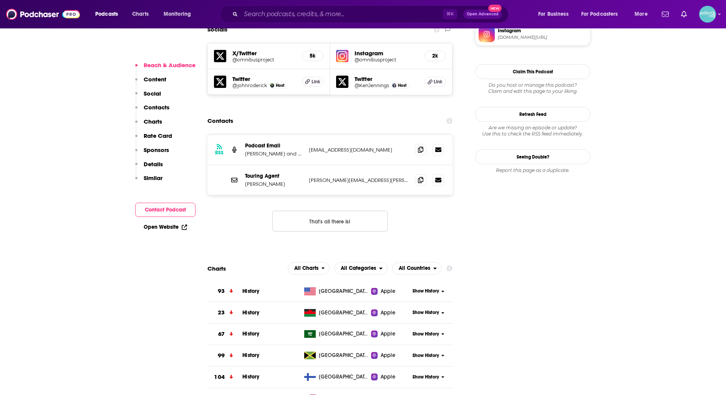
scroll to position [695, 0]
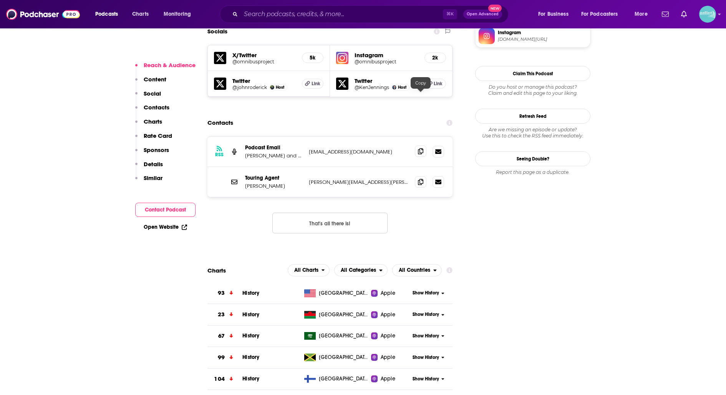
click at [418, 148] on icon at bounding box center [420, 151] width 5 height 6
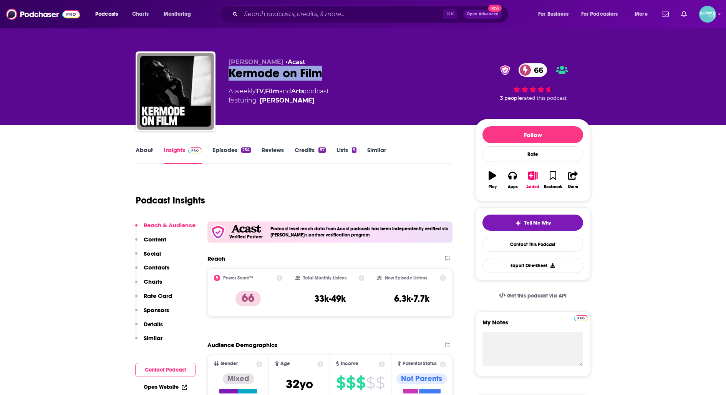
drag, startPoint x: 322, startPoint y: 77, endPoint x: 224, endPoint y: 77, distance: 97.2
click at [224, 77] on div "[PERSON_NAME] • Acast Kermode on Film 66 A weekly TV , Film and Arts podcast fe…" at bounding box center [363, 92] width 455 height 83
copy h2 "Kermode on Film"
click at [493, 244] on link "Contact This Podcast" at bounding box center [533, 244] width 101 height 15
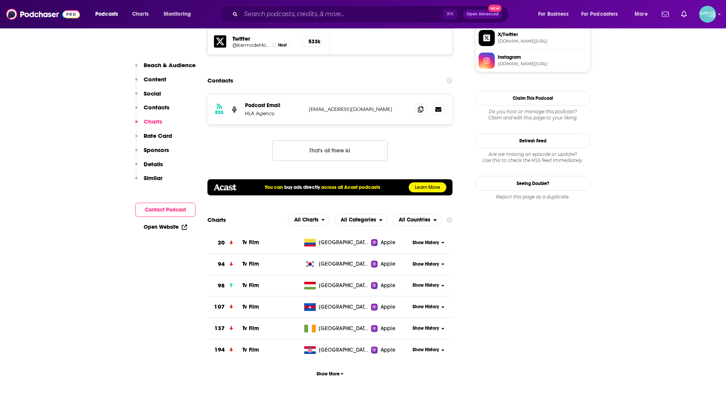
scroll to position [730, 0]
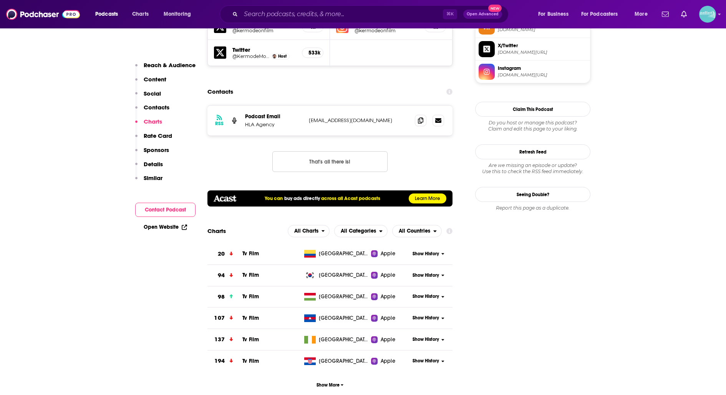
click at [413, 106] on div "RSS Podcast Email HLA Agency info+8a257350-1687-4883-9a3f-04a262d6cded@mg-eu.ac…" at bounding box center [329, 121] width 245 height 30
click at [416, 114] on span at bounding box center [421, 120] width 12 height 12
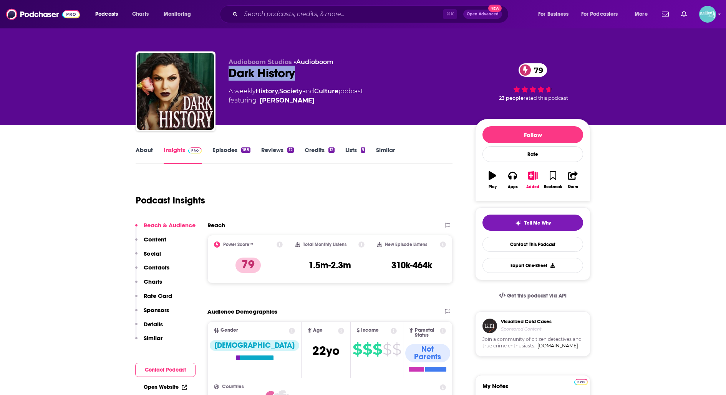
drag, startPoint x: 312, startPoint y: 77, endPoint x: 222, endPoint y: 76, distance: 90.3
click at [222, 76] on div "Audioboom Studios • Audioboom Dark History 79 A weekly History , Society and Cu…" at bounding box center [363, 92] width 455 height 83
copy h2 "Dark History"
click at [516, 242] on link "Contact This Podcast" at bounding box center [533, 244] width 101 height 15
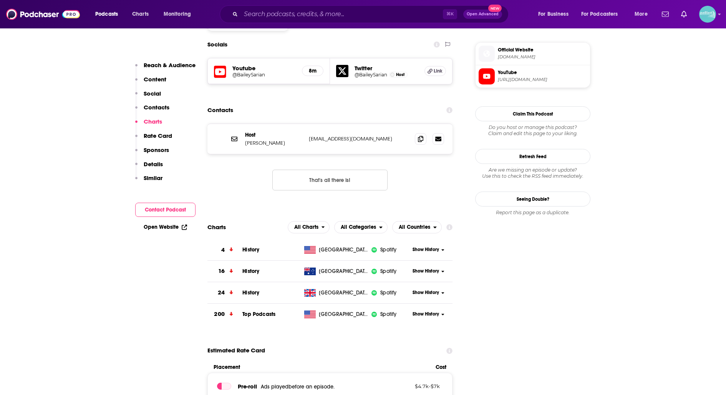
scroll to position [666, 0]
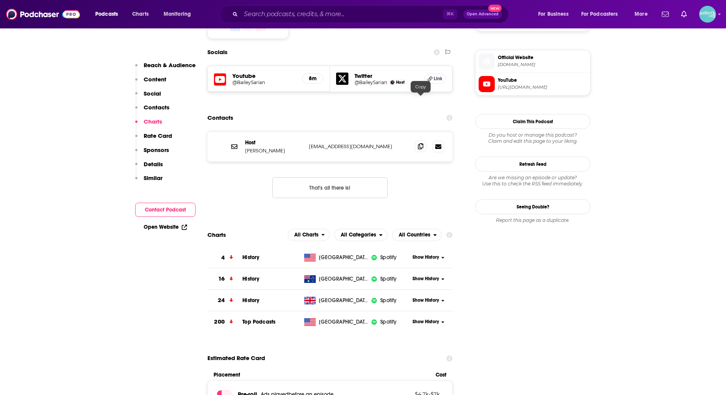
click at [421, 143] on icon at bounding box center [420, 146] width 5 height 6
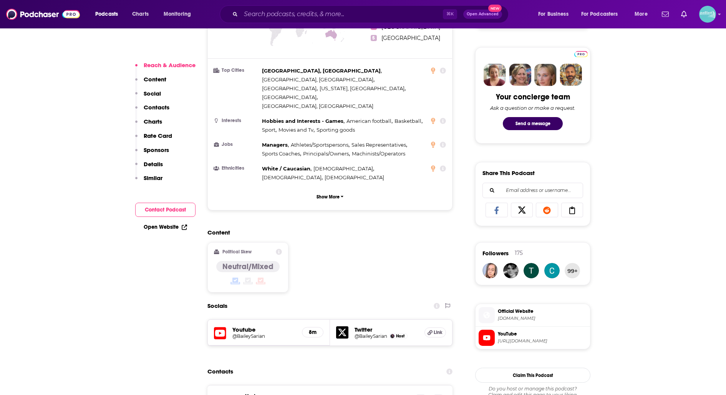
scroll to position [417, 0]
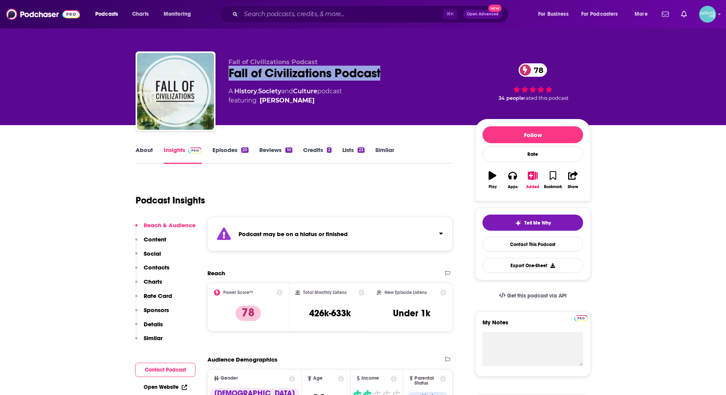
drag, startPoint x: 394, startPoint y: 70, endPoint x: 225, endPoint y: 73, distance: 169.1
click at [225, 73] on div "Fall of Civilizations Podcast Fall of Civilizations Podcast 78 A History , Soci…" at bounding box center [363, 92] width 455 height 83
copy h2 "Fall of Civilizations Podcast"
click at [492, 247] on link "Contact This Podcast" at bounding box center [533, 244] width 101 height 15
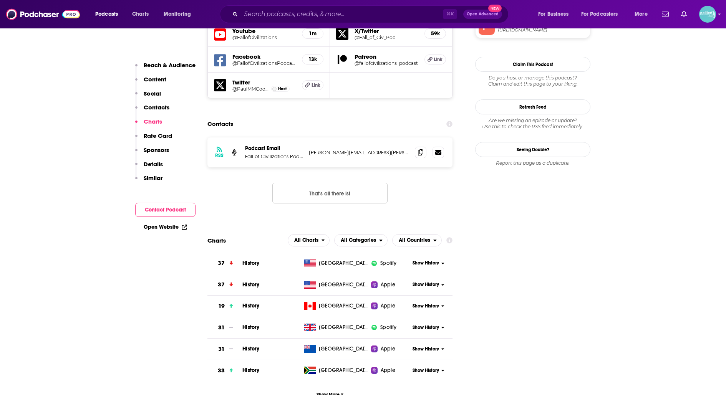
scroll to position [739, 0]
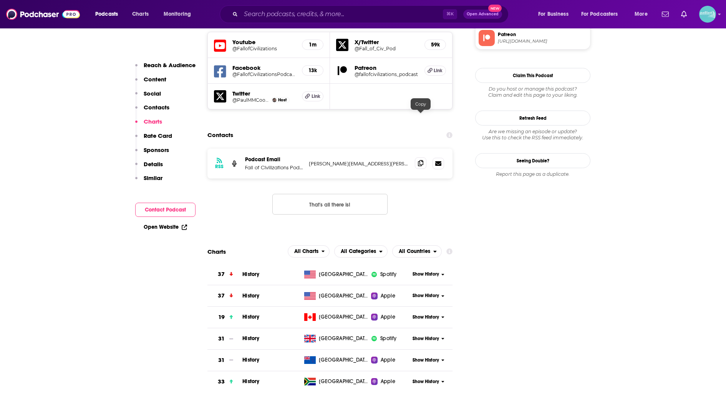
click at [417, 158] on span at bounding box center [421, 164] width 12 height 12
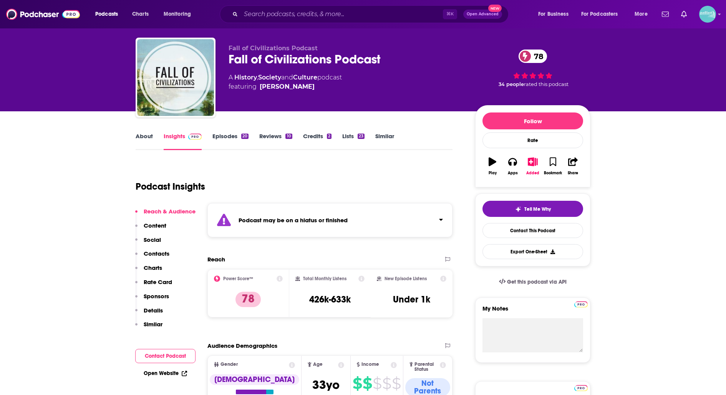
scroll to position [0, 0]
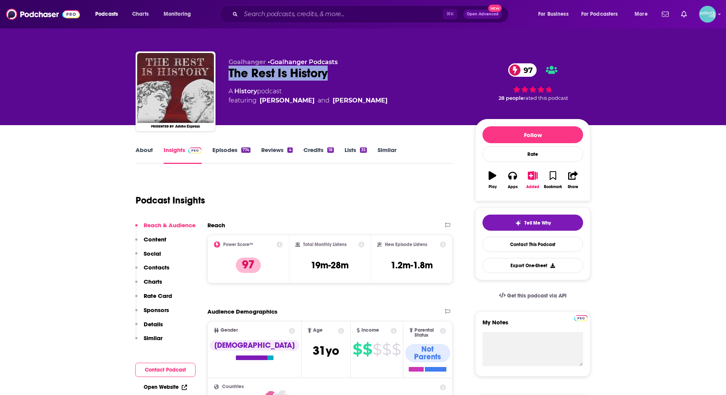
drag, startPoint x: 303, startPoint y: 76, endPoint x: 227, endPoint y: 77, distance: 76.1
click at [227, 77] on div "Goalhanger • Goalhanger Podcasts The Rest Is History 97 A History podcast featu…" at bounding box center [363, 92] width 455 height 83
copy h2 "The Rest Is History"
click at [498, 247] on link "Contact This Podcast" at bounding box center [533, 244] width 101 height 15
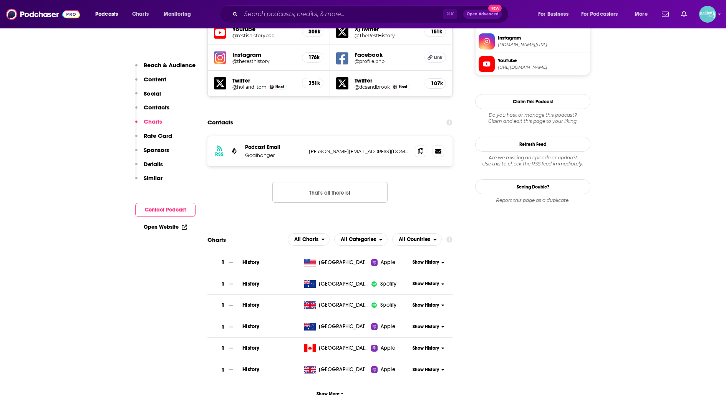
scroll to position [711, 0]
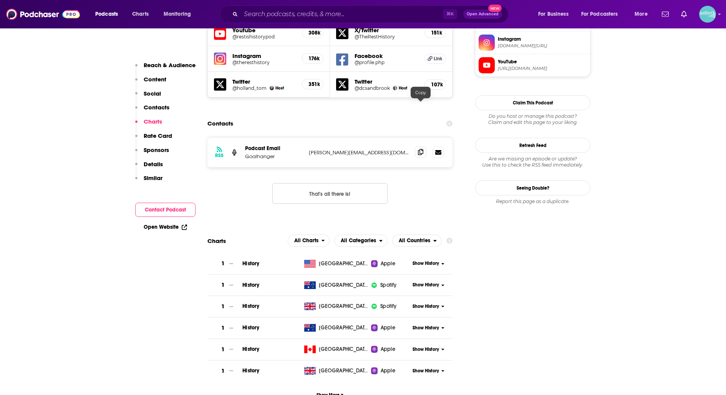
click at [420, 149] on icon at bounding box center [420, 152] width 5 height 6
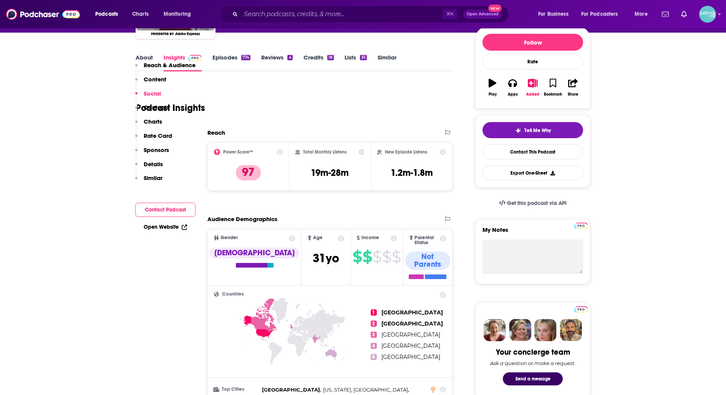
scroll to position [0, 0]
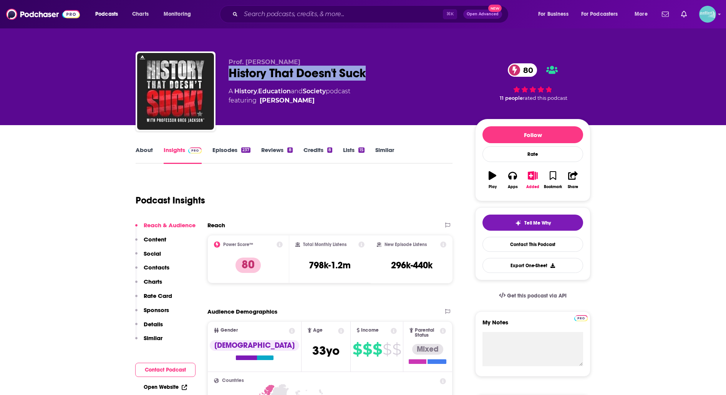
drag, startPoint x: 375, startPoint y: 75, endPoint x: 224, endPoint y: 80, distance: 150.3
click at [224, 80] on div "Prof. Greg Jackson History That Doesn't Suck 80 A History , Education and Socie…" at bounding box center [363, 92] width 455 height 83
copy h2 "History That Doesn't Suck"
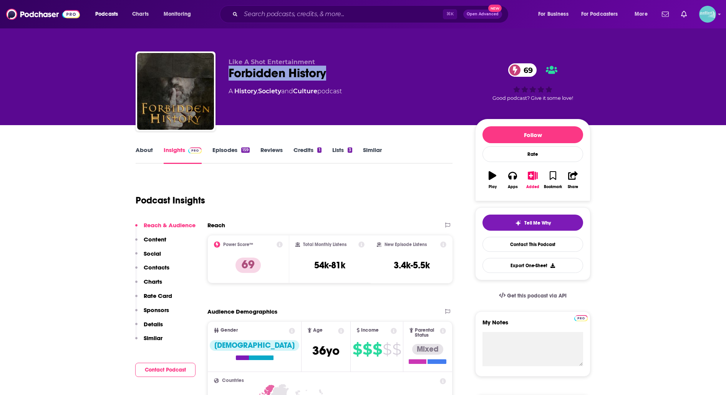
drag, startPoint x: 346, startPoint y: 69, endPoint x: 217, endPoint y: 68, distance: 129.1
click at [217, 69] on div "Like A Shot Entertainment Forbidden History 69 A History , Society and Culture …" at bounding box center [363, 92] width 455 height 83
copy h2 "Forbidden History"
click at [483, 240] on link "Contact This Podcast" at bounding box center [533, 244] width 101 height 15
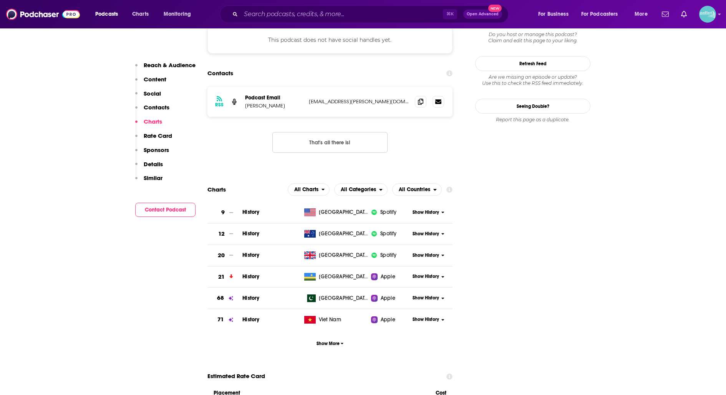
scroll to position [675, 0]
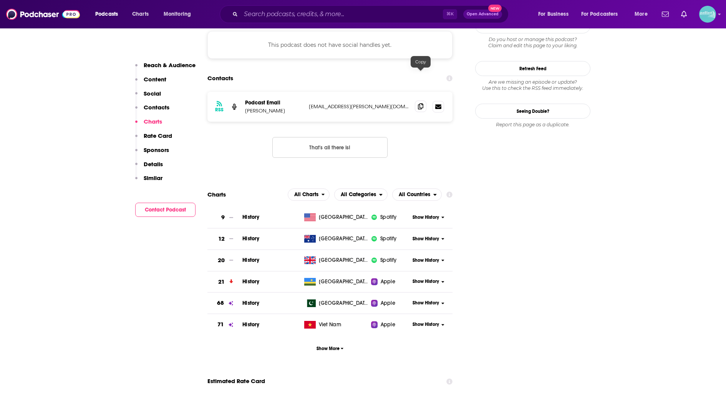
click at [416, 101] on span at bounding box center [421, 107] width 12 height 12
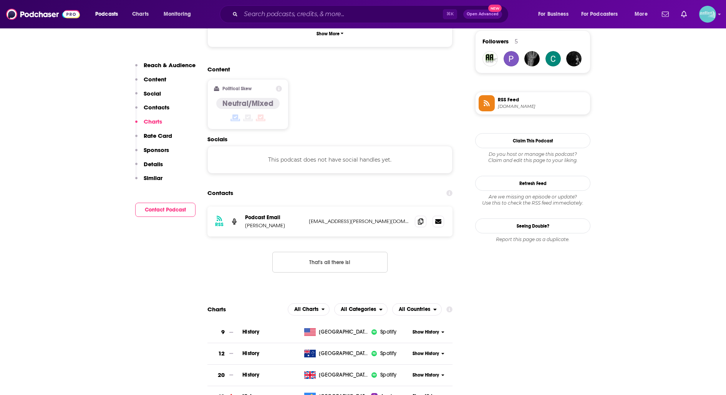
scroll to position [0, 0]
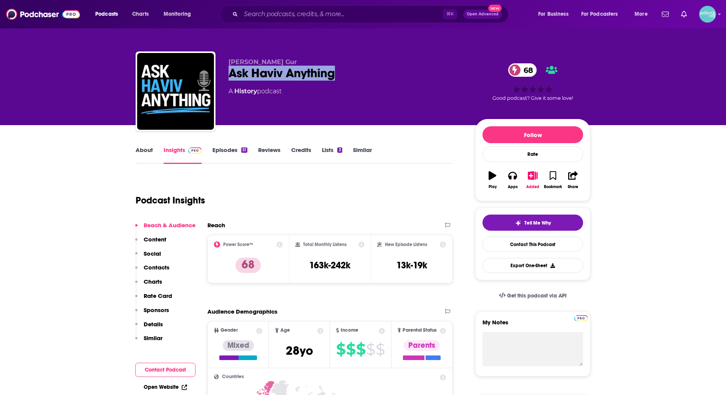
drag, startPoint x: 319, startPoint y: 76, endPoint x: 229, endPoint y: 75, distance: 89.9
click at [229, 75] on div "Ask Haviv Anything 68" at bounding box center [346, 73] width 234 height 15
copy h2 "Ask Haviv Anything"
click at [518, 245] on link "Contact This Podcast" at bounding box center [533, 244] width 101 height 15
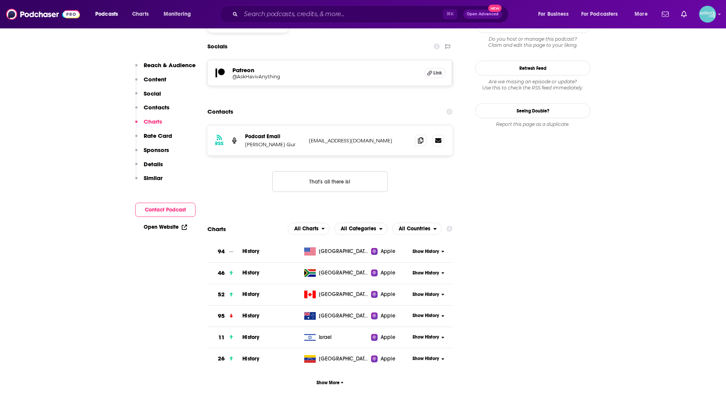
scroll to position [632, 0]
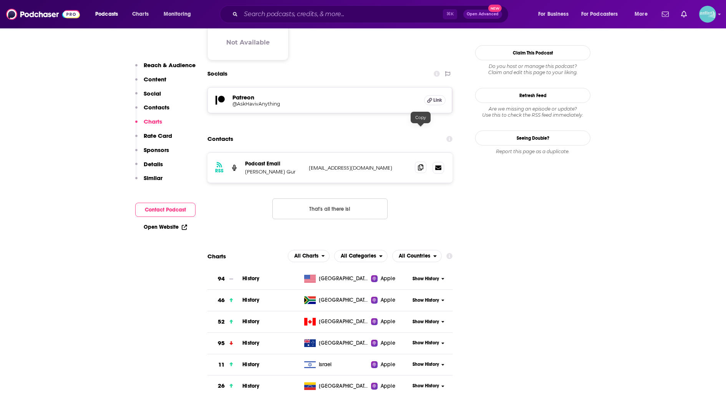
click at [417, 162] on span at bounding box center [421, 168] width 12 height 12
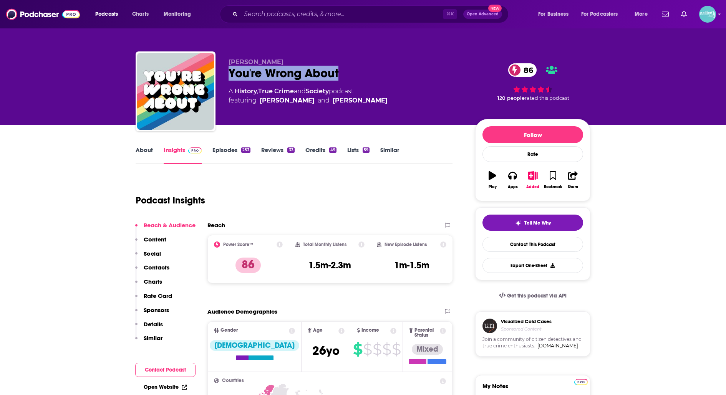
drag, startPoint x: 346, startPoint y: 75, endPoint x: 230, endPoint y: 74, distance: 116.0
click at [230, 74] on div "You're Wrong About 86" at bounding box center [346, 73] width 234 height 15
copy h2 "You're Wrong About"
click at [491, 247] on link "Contact This Podcast" at bounding box center [533, 244] width 101 height 15
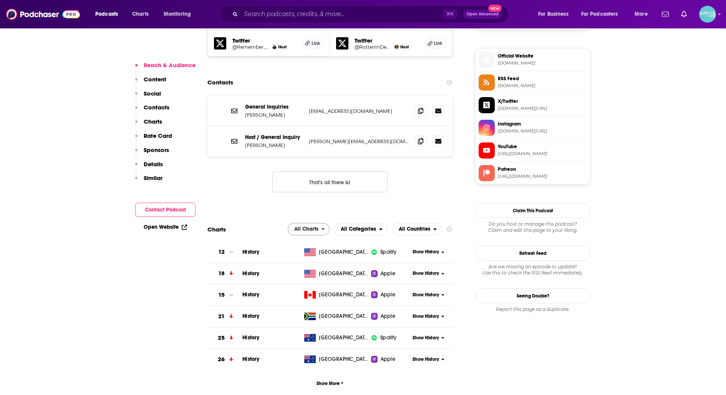
scroll to position [730, 0]
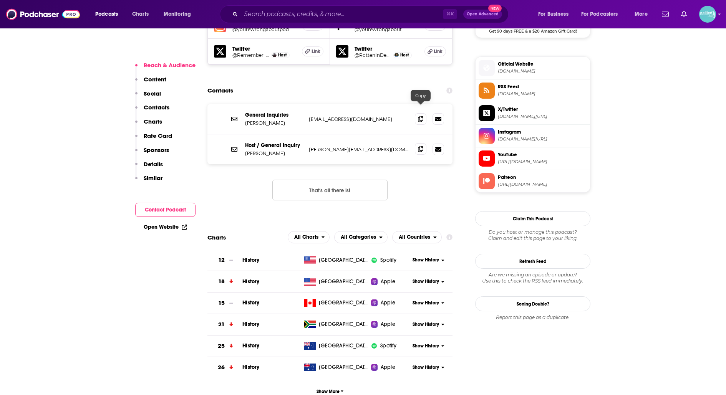
click at [418, 146] on icon at bounding box center [420, 149] width 5 height 6
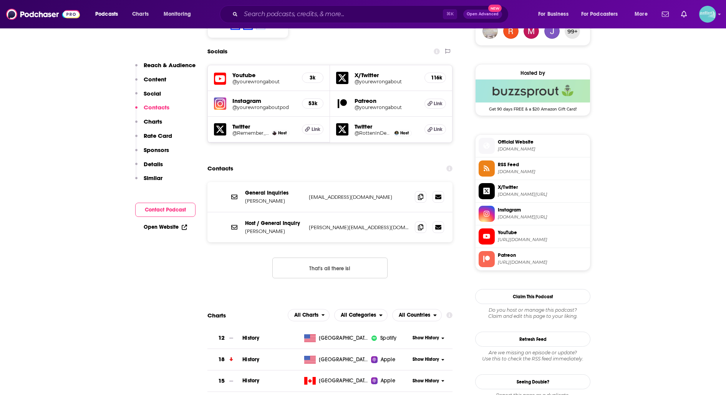
scroll to position [730, 0]
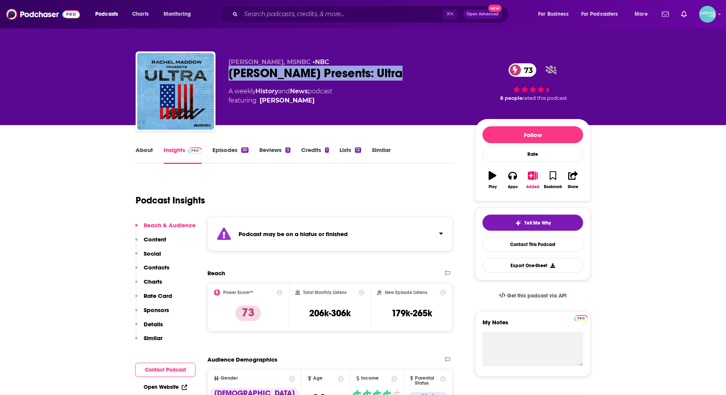
drag, startPoint x: 418, startPoint y: 75, endPoint x: 229, endPoint y: 72, distance: 188.3
click at [229, 72] on div "Rachel Maddow Presents: Ultra 73" at bounding box center [346, 73] width 234 height 15
copy h2 "Rachel Maddow Presents: Ultra"
click at [521, 251] on div "Tell Me Why Contact This Podcast Export One-Sheet" at bounding box center [533, 244] width 101 height 58
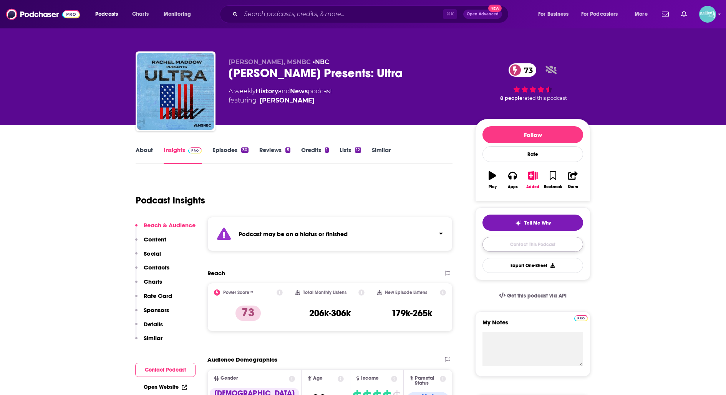
click at [521, 244] on link "Contact This Podcast" at bounding box center [533, 244] width 101 height 15
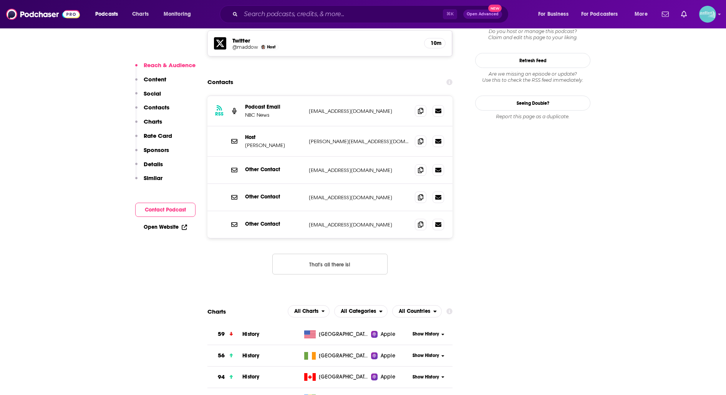
scroll to position [744, 0]
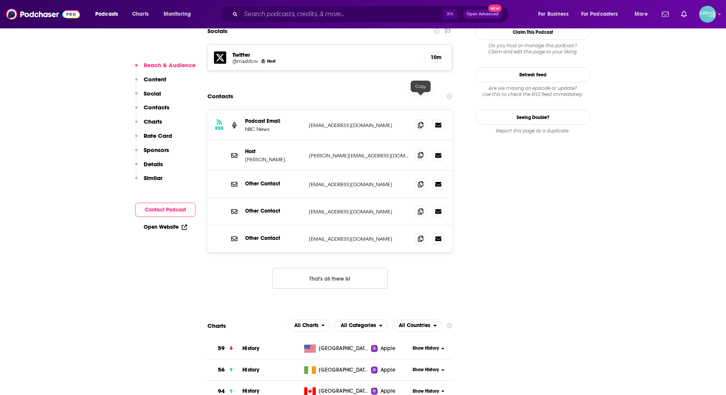
click at [416, 149] on span at bounding box center [421, 155] width 12 height 12
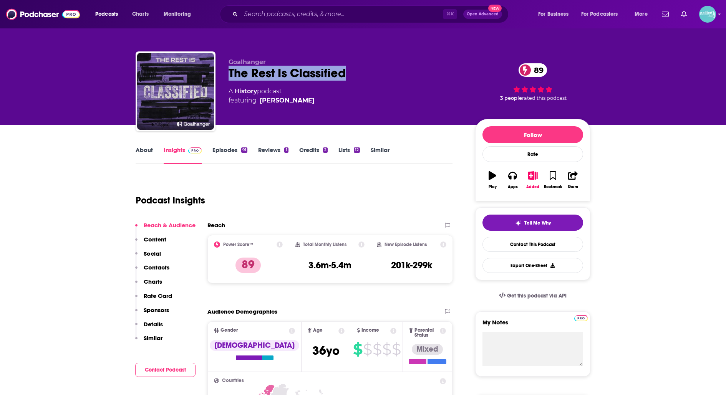
drag, startPoint x: 355, startPoint y: 77, endPoint x: 222, endPoint y: 76, distance: 133.7
click at [222, 76] on div "Goalhanger The Rest Is Classified 89 A History podcast featuring David McCloske…" at bounding box center [363, 92] width 455 height 83
copy h2 "The Rest Is Classified"
click at [512, 247] on link "Contact This Podcast" at bounding box center [533, 244] width 101 height 15
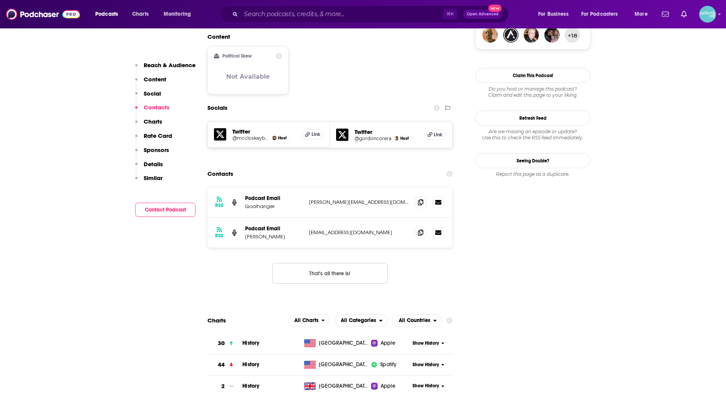
scroll to position [586, 0]
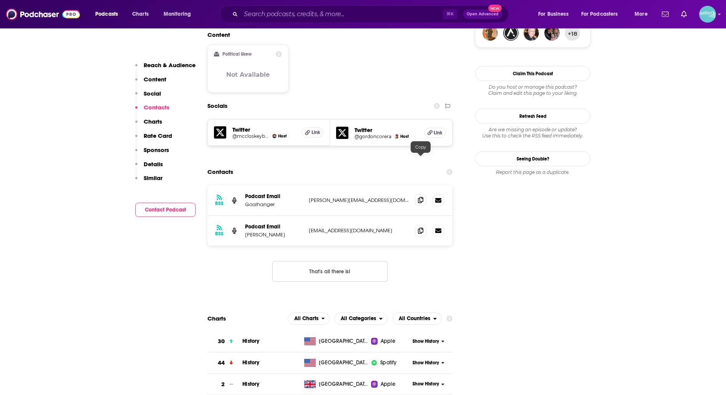
click at [420, 197] on icon at bounding box center [420, 200] width 5 height 6
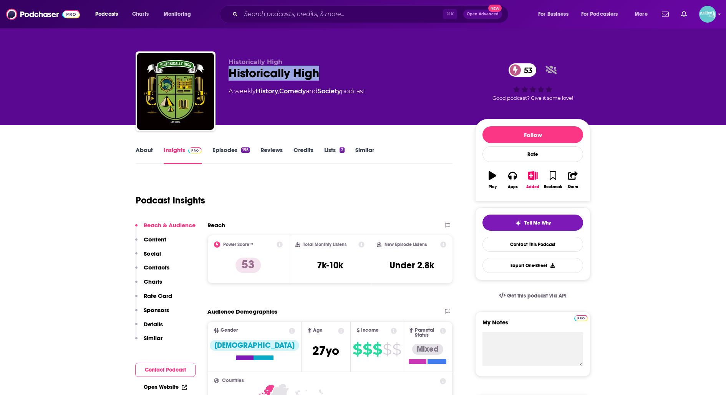
drag, startPoint x: 323, startPoint y: 70, endPoint x: 227, endPoint y: 74, distance: 96.1
click at [227, 74] on div "Historically High Historically High 53 A weekly History , Comedy and Society po…" at bounding box center [363, 92] width 455 height 83
copy h2 "Historically High"
click at [499, 244] on link "Contact This Podcast" at bounding box center [533, 244] width 101 height 15
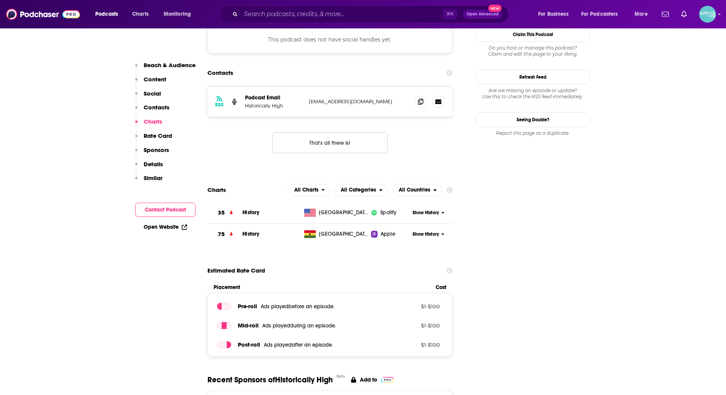
scroll to position [695, 0]
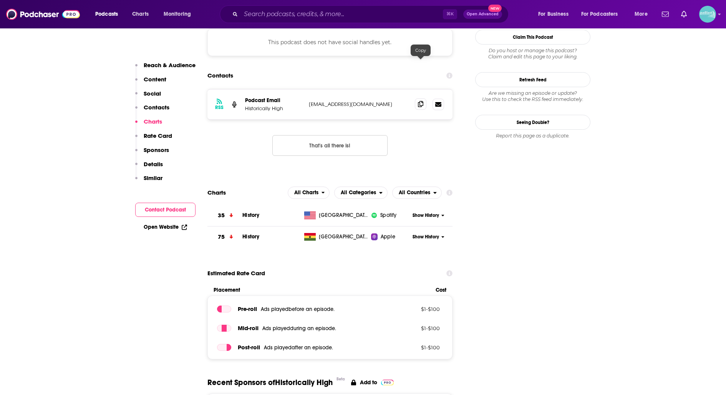
click at [419, 101] on icon at bounding box center [420, 104] width 5 height 6
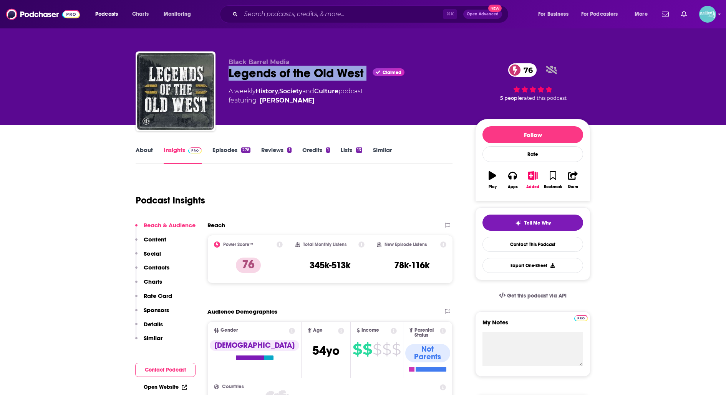
drag, startPoint x: 369, startPoint y: 75, endPoint x: 228, endPoint y: 75, distance: 141.4
click at [228, 75] on div "Black Barrel Media Legends of the Old West Claimed 76 A weekly History , Societ…" at bounding box center [363, 92] width 455 height 83
copy div "Legends of the Old West"
click at [497, 240] on link "Contact This Podcast" at bounding box center [533, 244] width 101 height 15
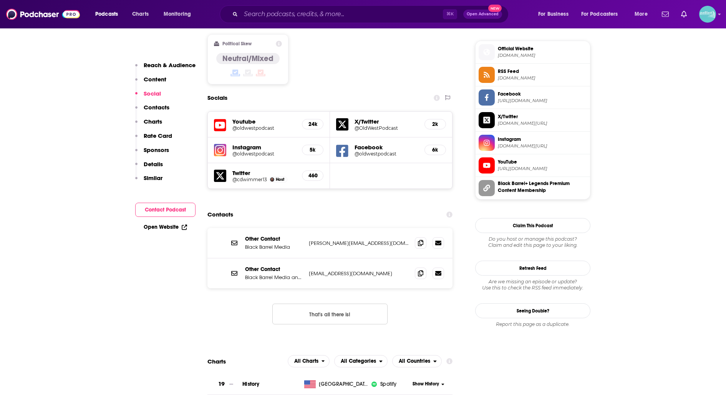
scroll to position [613, 0]
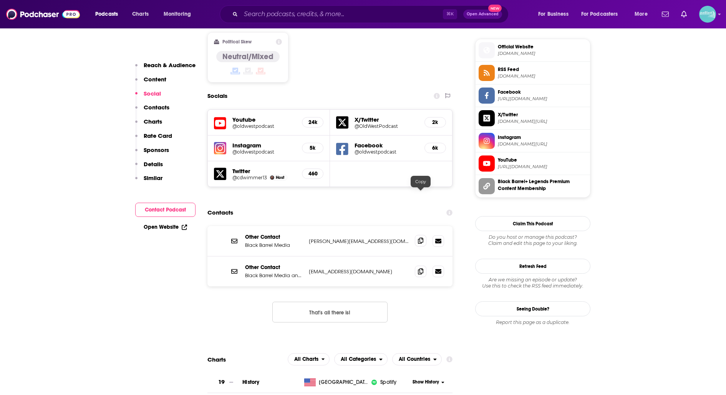
click at [417, 235] on span at bounding box center [421, 241] width 12 height 12
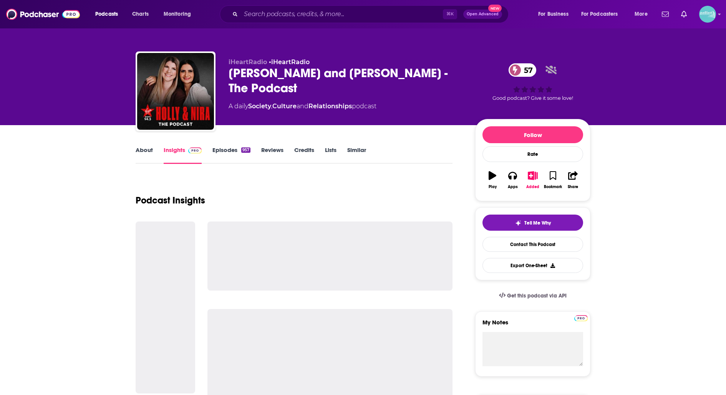
click at [151, 153] on link "About" at bounding box center [144, 155] width 17 height 18
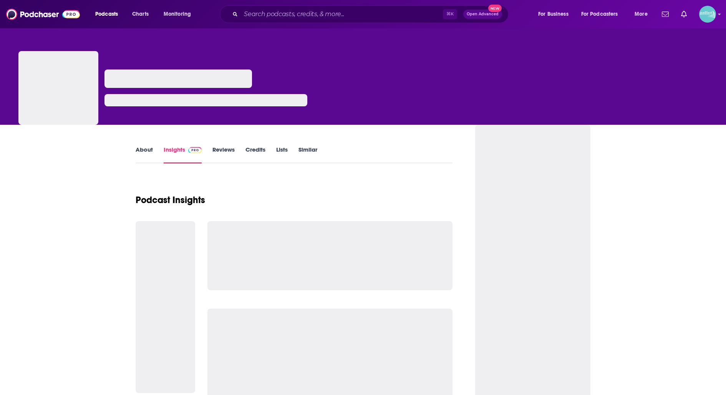
click at [145, 149] on link "About" at bounding box center [144, 155] width 17 height 18
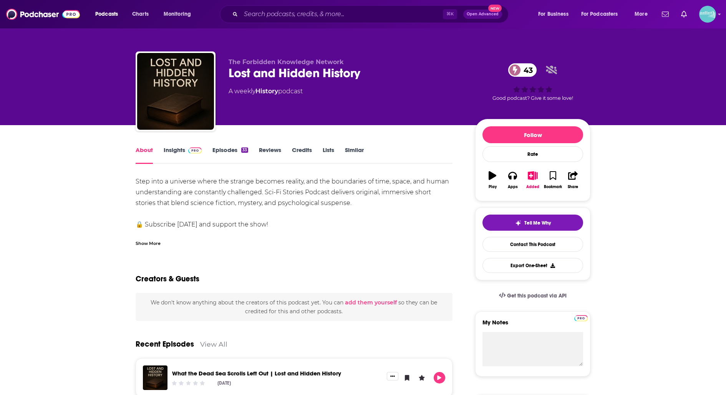
click at [148, 246] on div "Show More" at bounding box center [148, 242] width 25 height 7
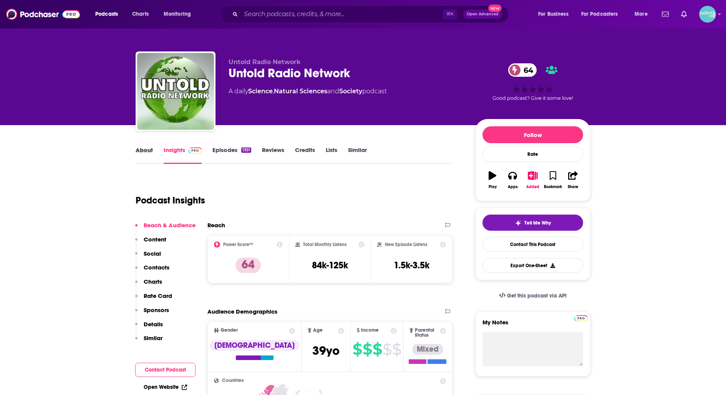
click at [154, 147] on div "About" at bounding box center [150, 155] width 28 height 18
click at [145, 149] on link "About" at bounding box center [144, 155] width 17 height 18
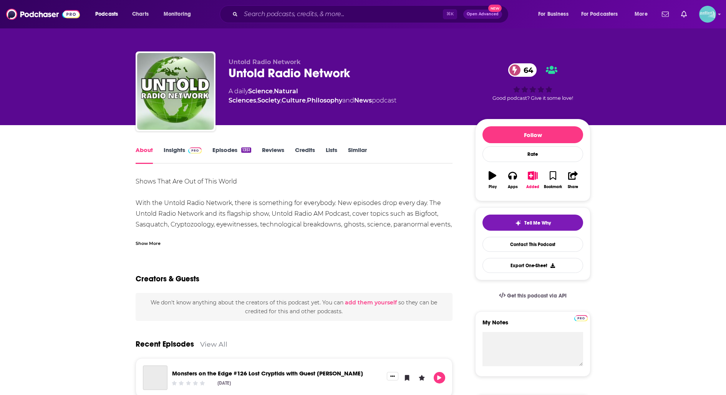
click at [142, 244] on div "Show More" at bounding box center [148, 242] width 25 height 7
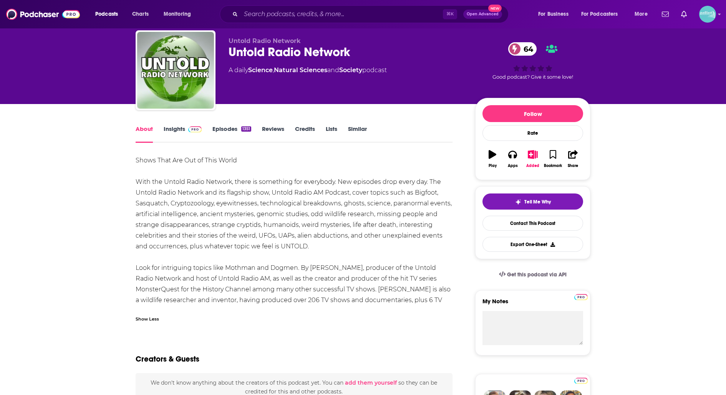
scroll to position [22, 0]
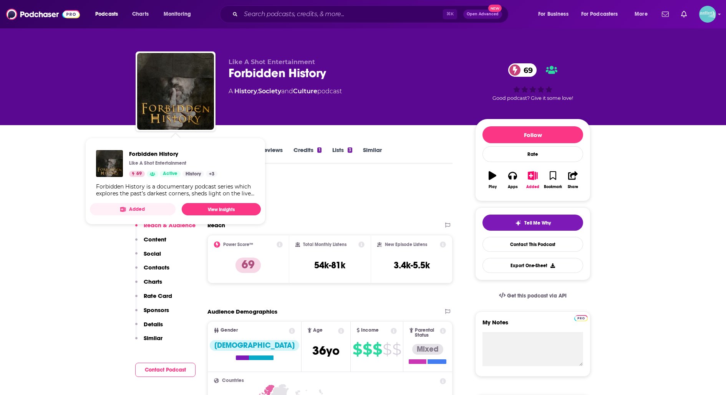
click at [97, 114] on div "Like A Shot Entertainment Forbidden History 69 A History , Society and Culture …" at bounding box center [363, 62] width 726 height 125
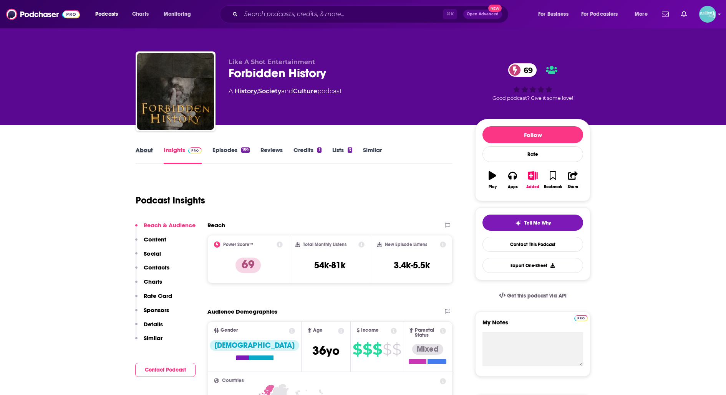
click at [153, 153] on div "About" at bounding box center [150, 155] width 28 height 18
click at [146, 152] on link "About" at bounding box center [144, 155] width 17 height 18
